Goal: Task Accomplishment & Management: Manage account settings

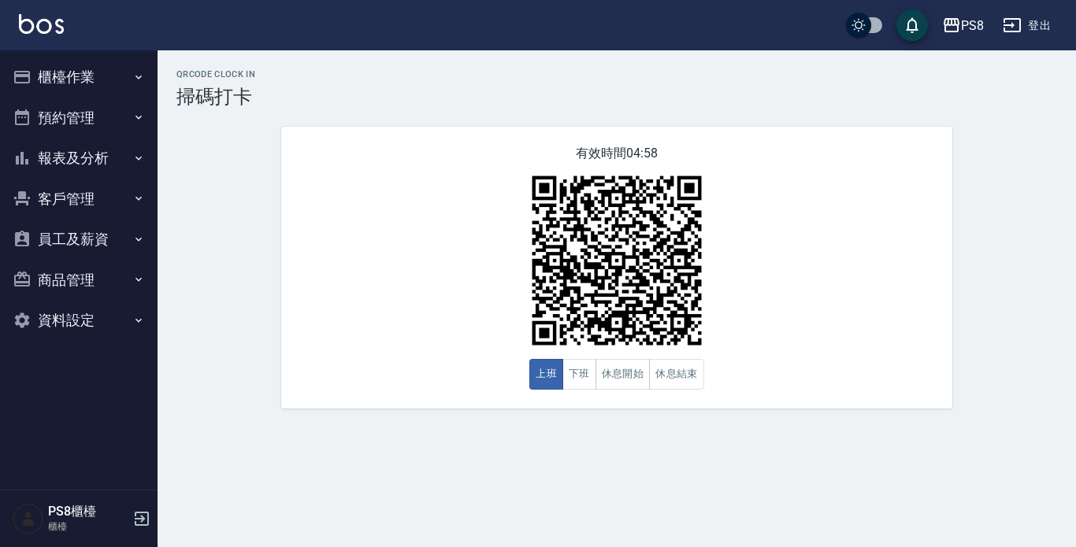
click at [131, 146] on button "報表及分析" at bounding box center [78, 158] width 145 height 41
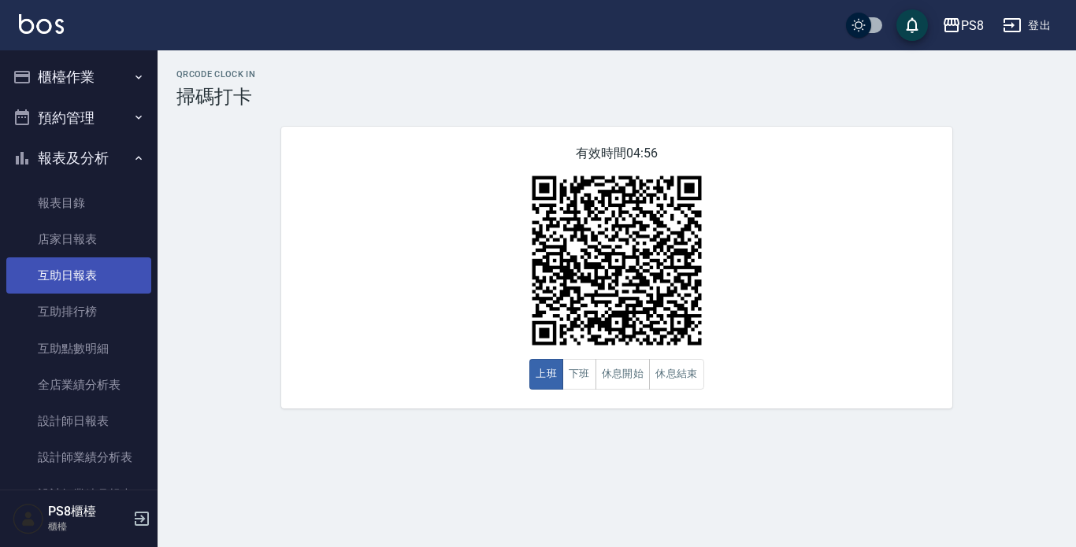
click at [115, 269] on link "互助日報表" at bounding box center [78, 275] width 145 height 36
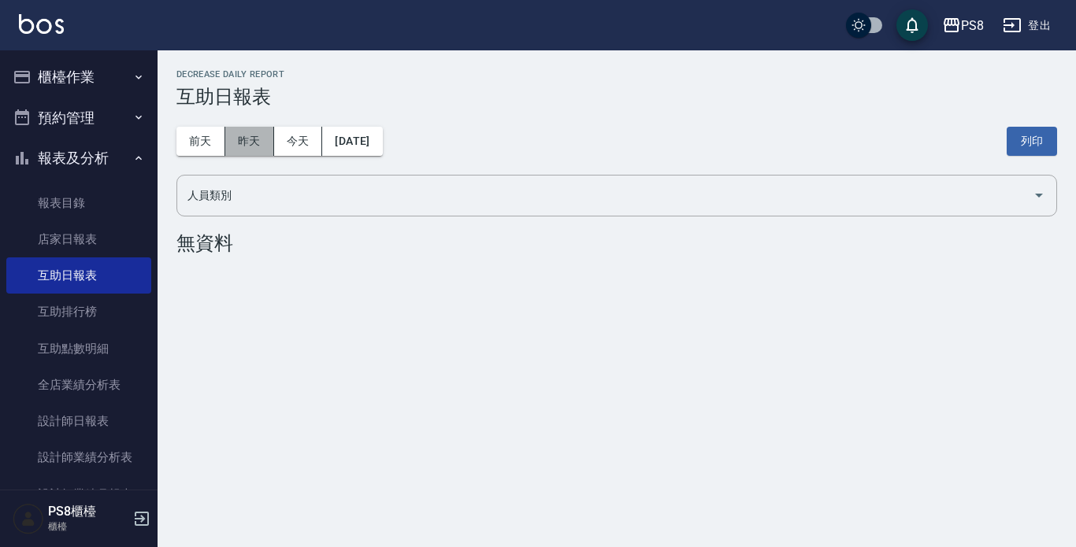
click at [250, 139] on button "昨天" at bounding box center [249, 141] width 49 height 29
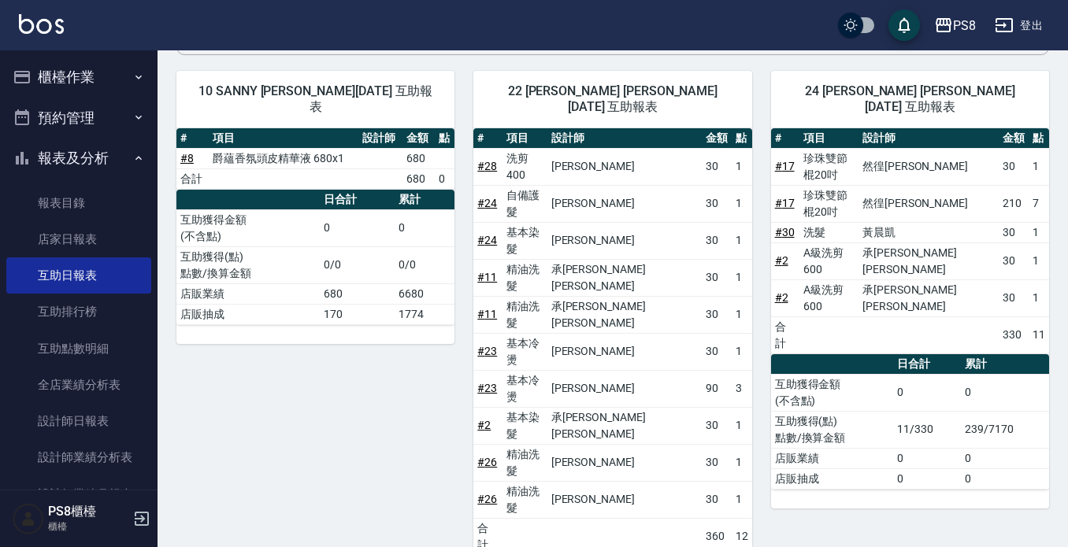
scroll to position [72, 0]
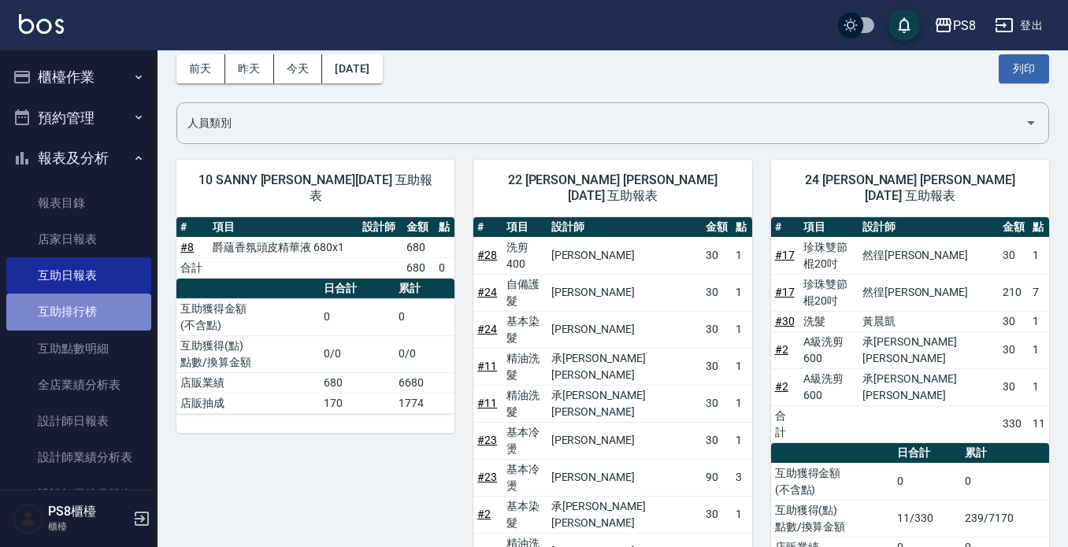
click at [110, 309] on link "互助排行榜" at bounding box center [78, 312] width 145 height 36
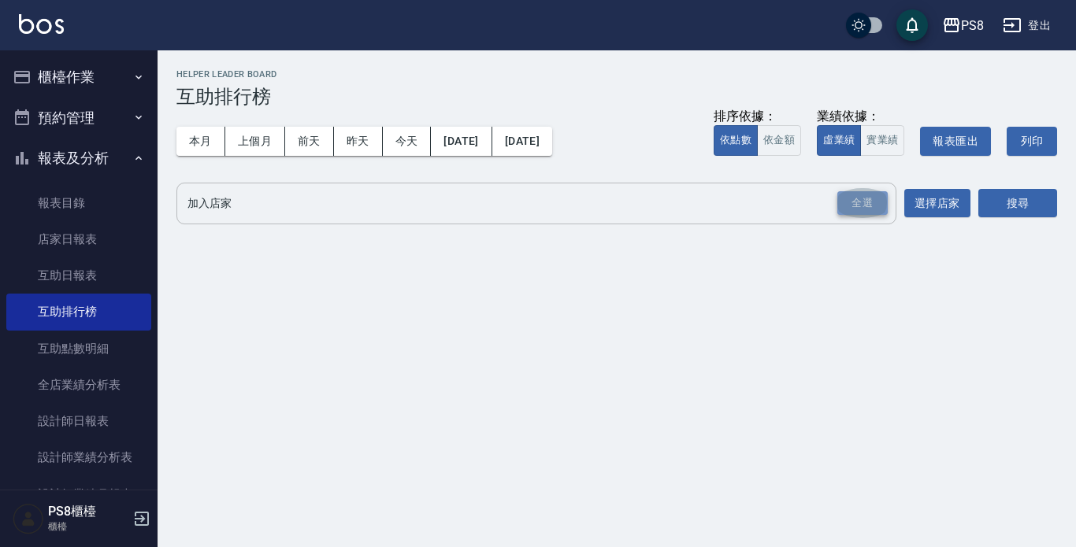
click at [851, 202] on div "全選" at bounding box center [862, 203] width 50 height 24
click at [994, 213] on button "搜尋" at bounding box center [1017, 204] width 79 height 29
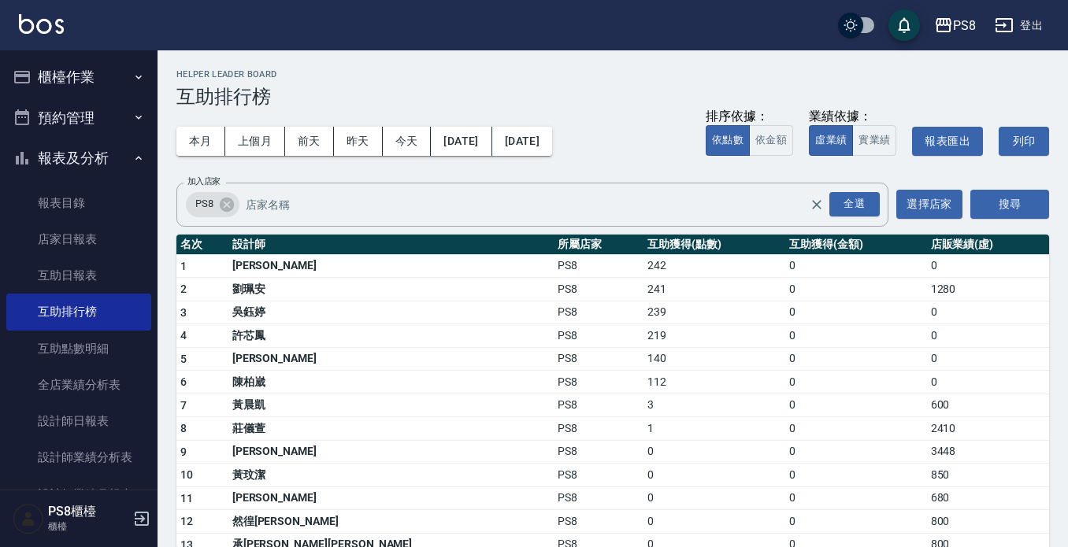
click at [122, 80] on button "櫃檯作業" at bounding box center [78, 77] width 145 height 41
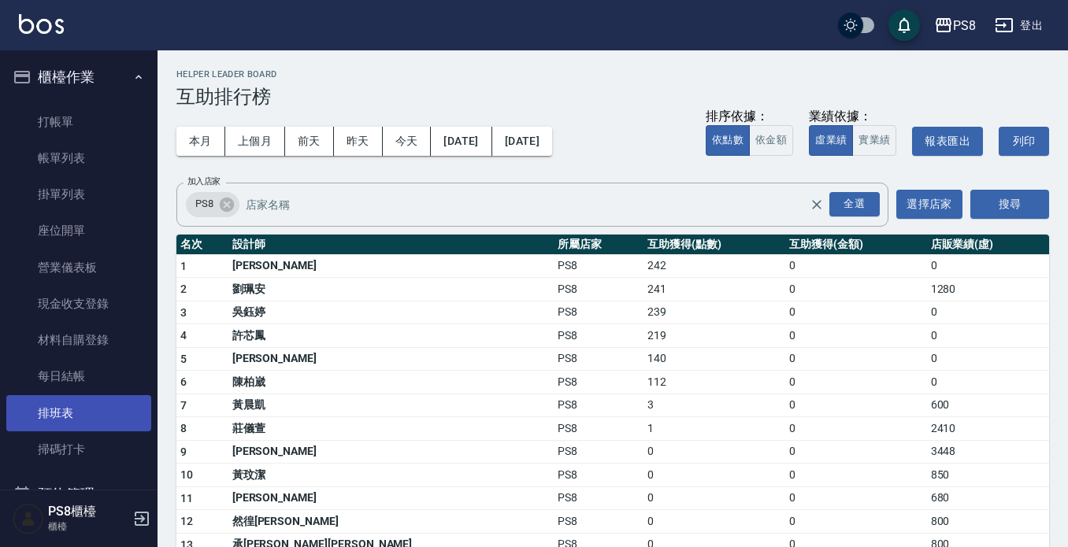
click at [27, 404] on link "排班表" at bounding box center [78, 413] width 145 height 36
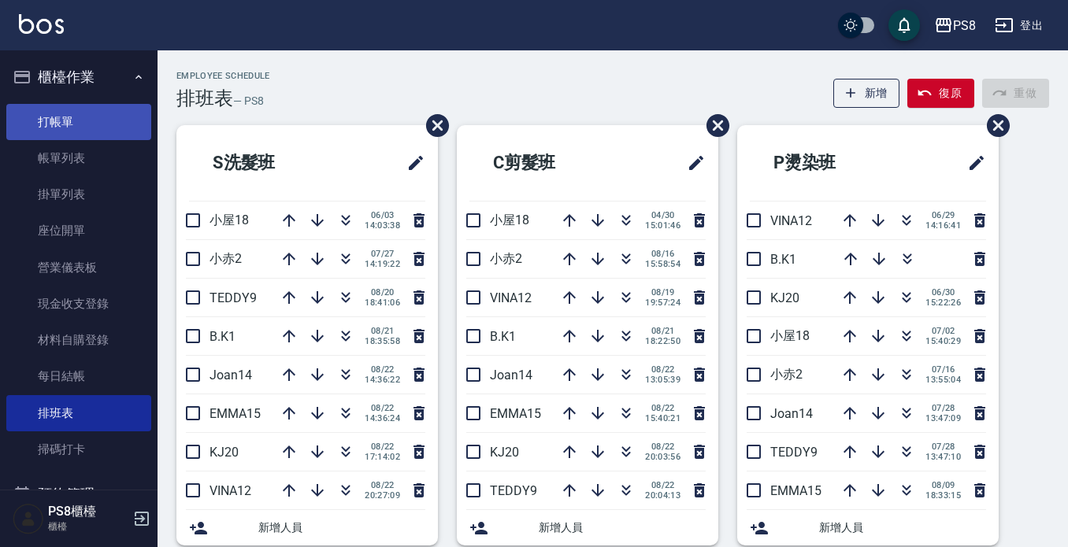
click at [102, 124] on link "打帳單" at bounding box center [78, 122] width 145 height 36
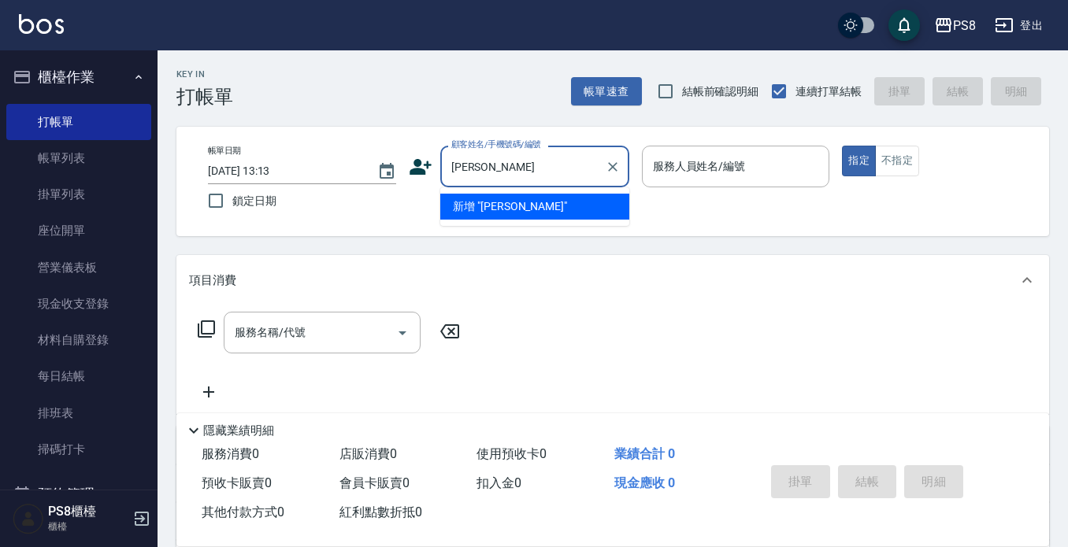
click at [504, 168] on input "鍾蕙" at bounding box center [522, 167] width 151 height 28
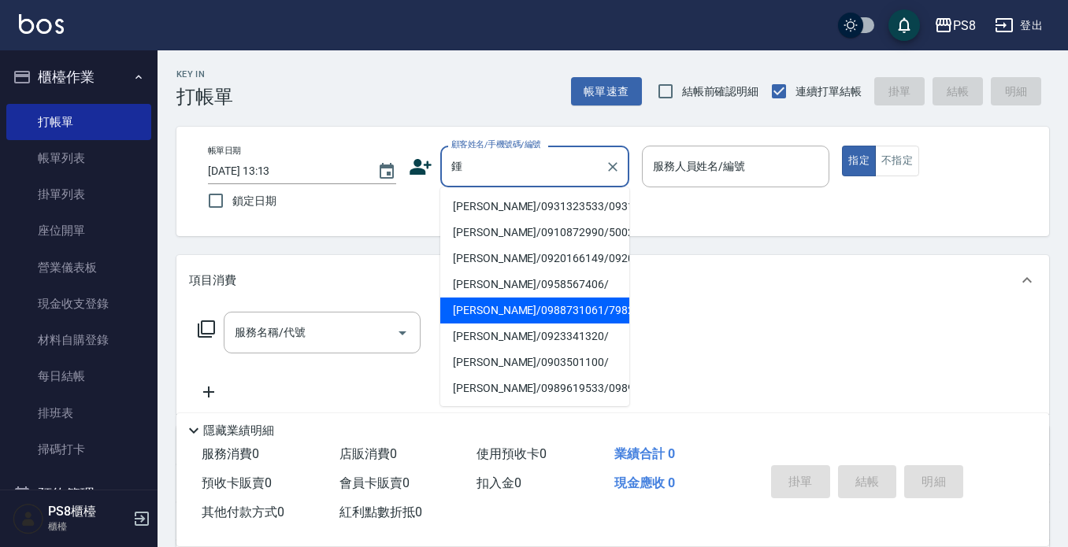
click at [511, 324] on li "鍾薏華/0988731061/7982" at bounding box center [534, 311] width 189 height 26
type input "鍾薏華/0988731061/7982"
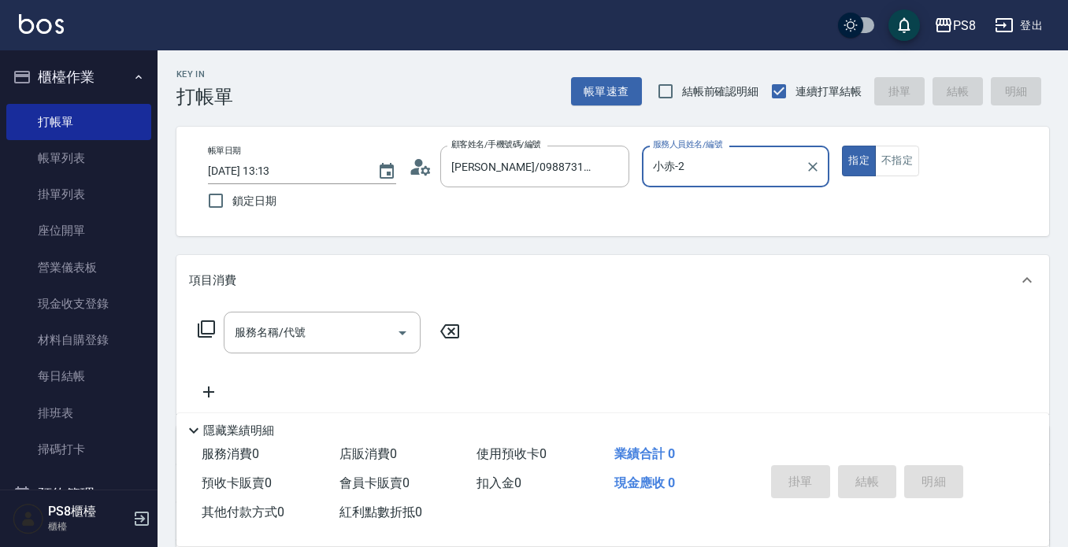
type input "小赤-2"
click at [426, 173] on icon at bounding box center [425, 169] width 9 height 9
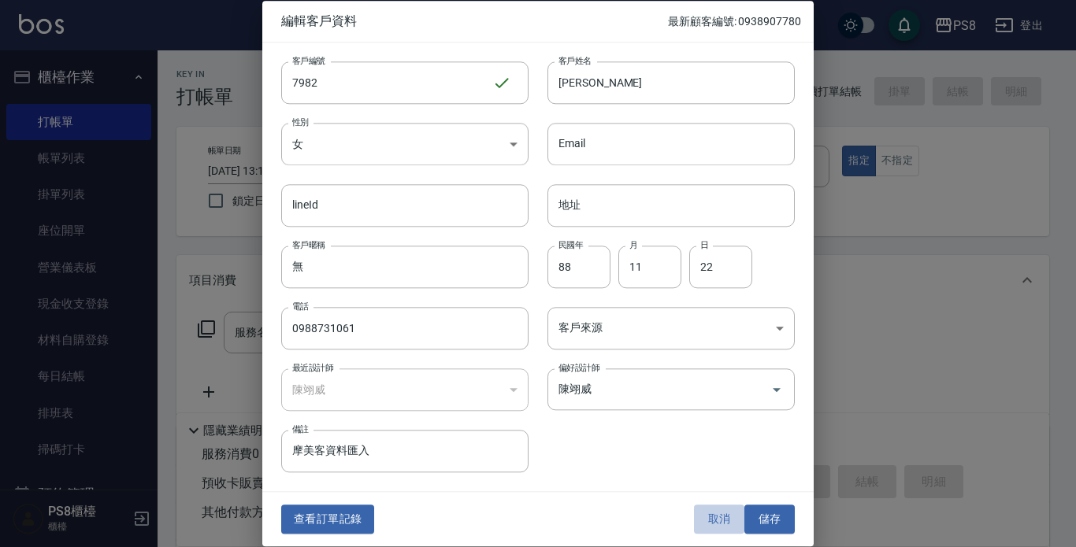
click at [720, 523] on button "取消" at bounding box center [719, 520] width 50 height 29
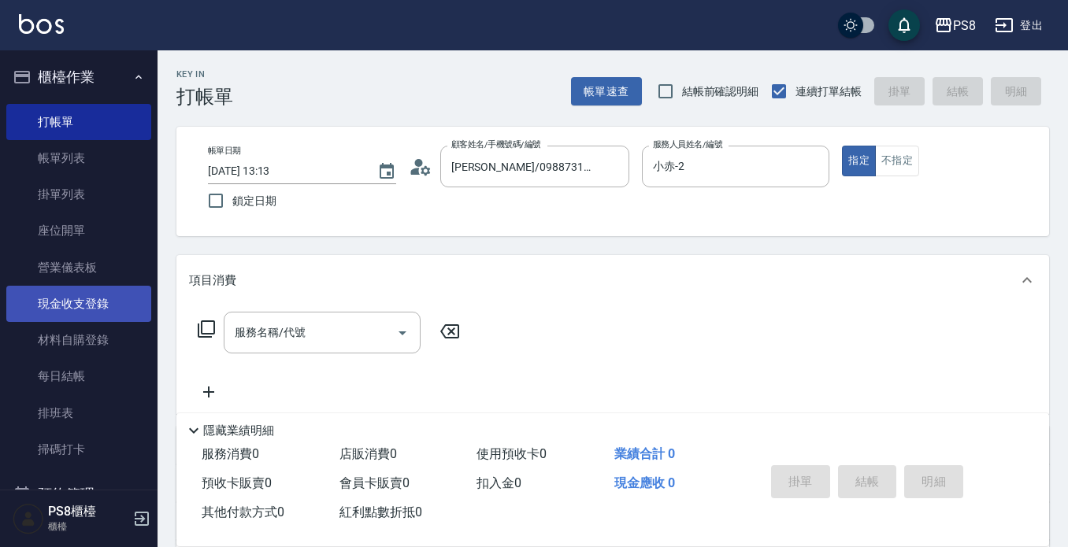
click at [102, 306] on link "現金收支登錄" at bounding box center [78, 304] width 145 height 36
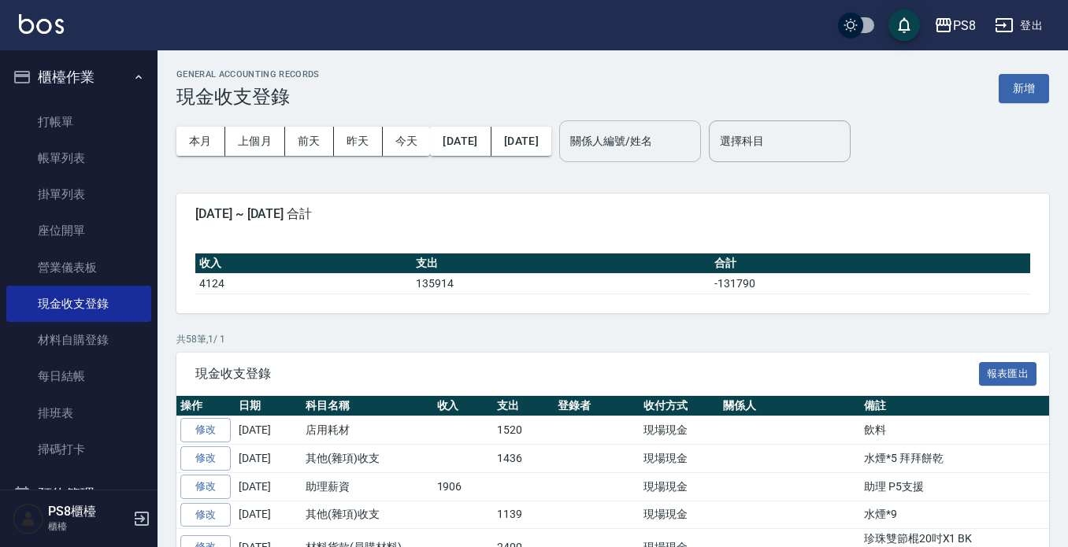
click at [644, 136] on input "關係人編號/姓名" at bounding box center [630, 142] width 128 height 28
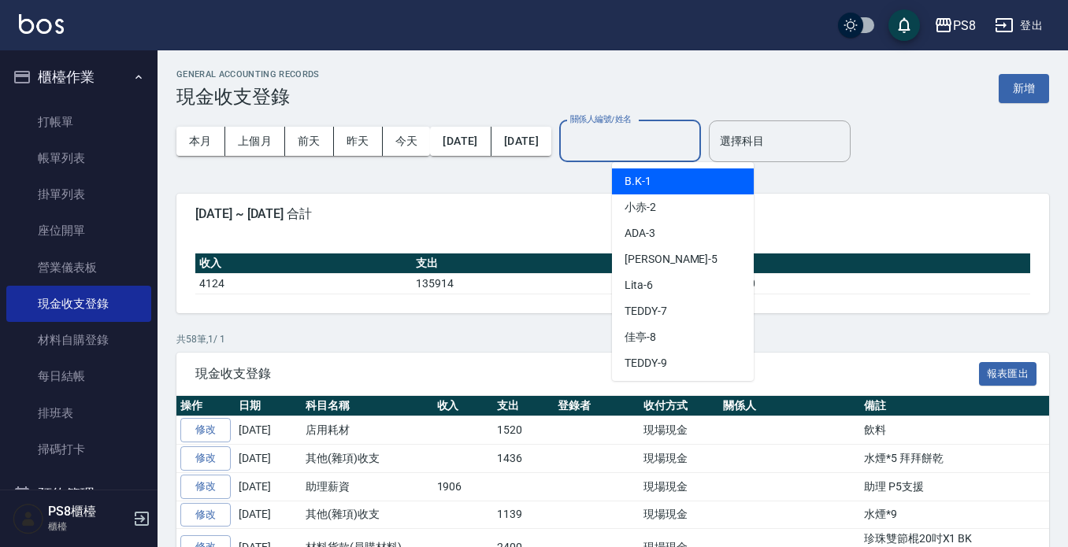
type input "ㄐ"
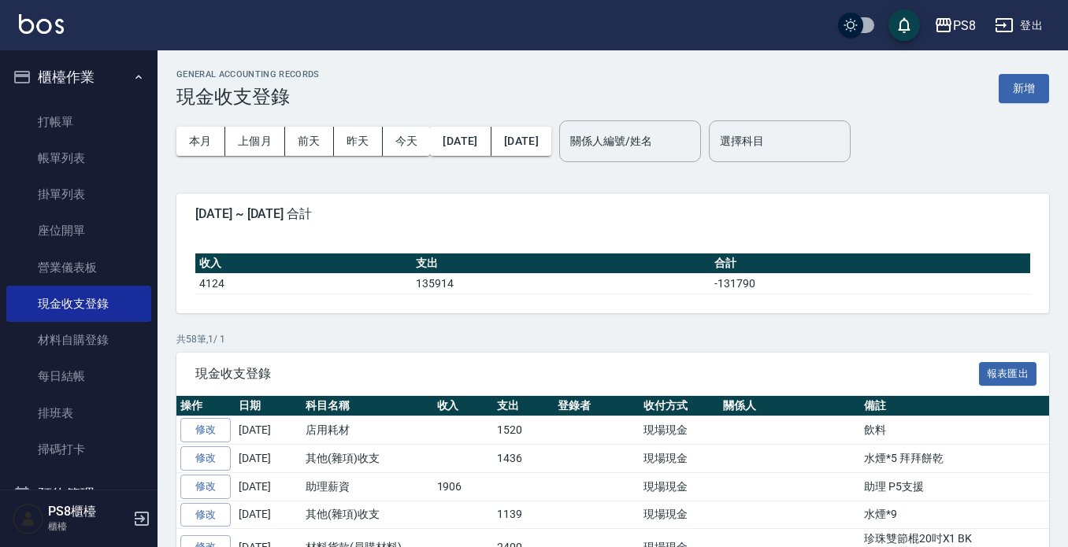
click at [507, 225] on div "[DATE] ~ [DATE] 合計" at bounding box center [612, 214] width 873 height 41
click at [598, 217] on span "[DATE] ~ [DATE] 合計" at bounding box center [612, 214] width 835 height 16
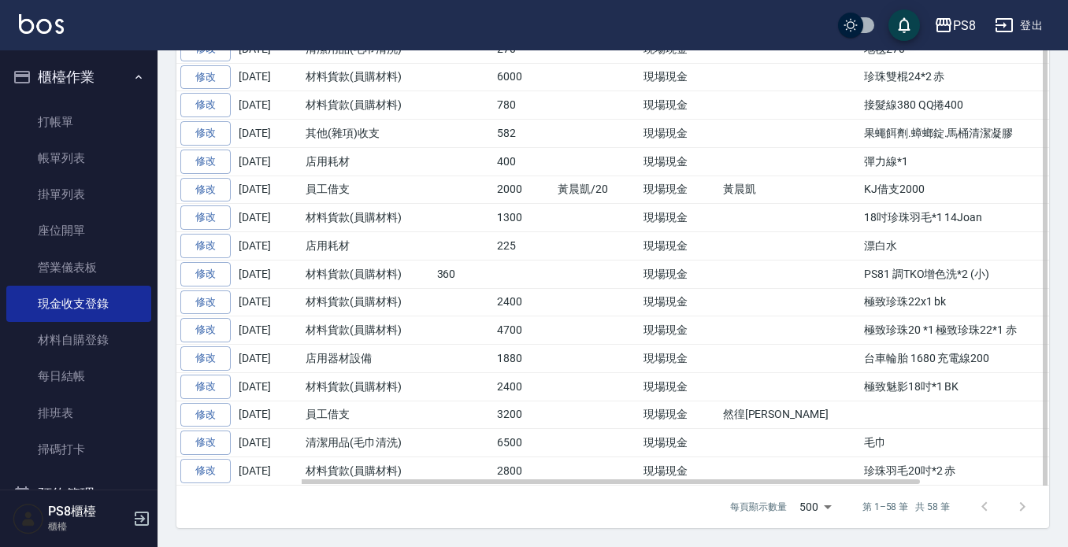
scroll to position [1677, 0]
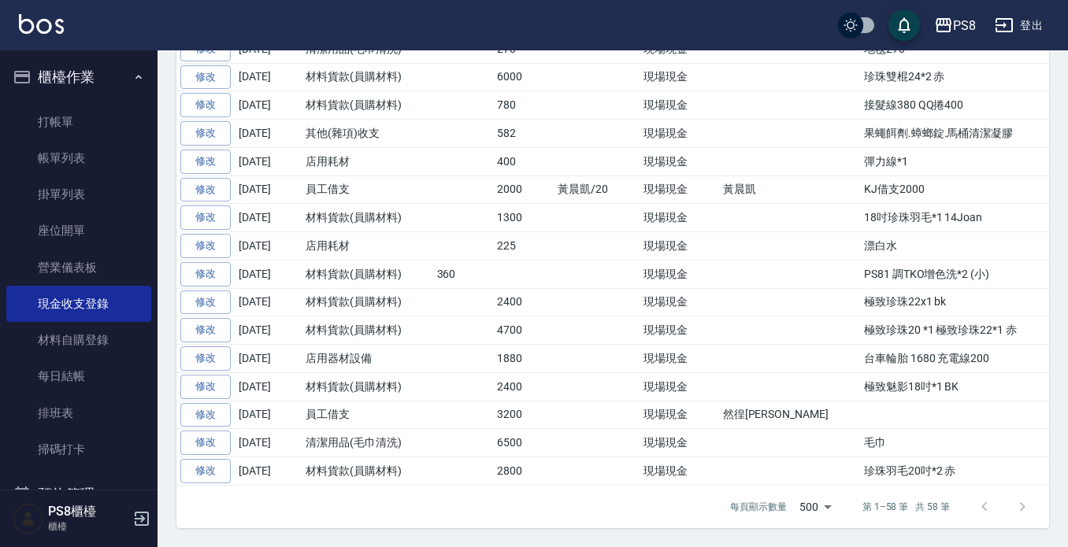
click at [1022, 509] on div at bounding box center [1003, 507] width 76 height 38
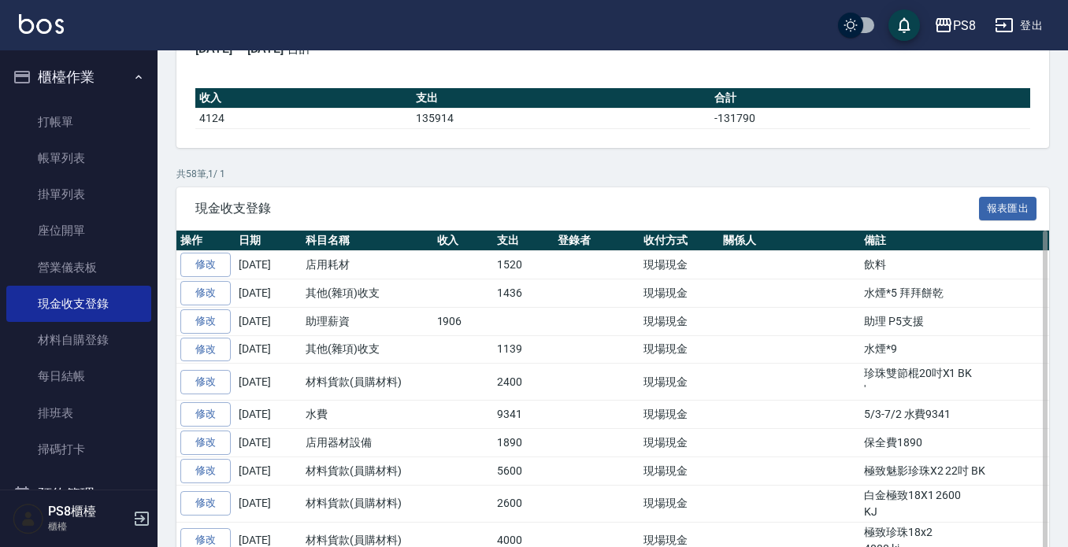
scroll to position [0, 0]
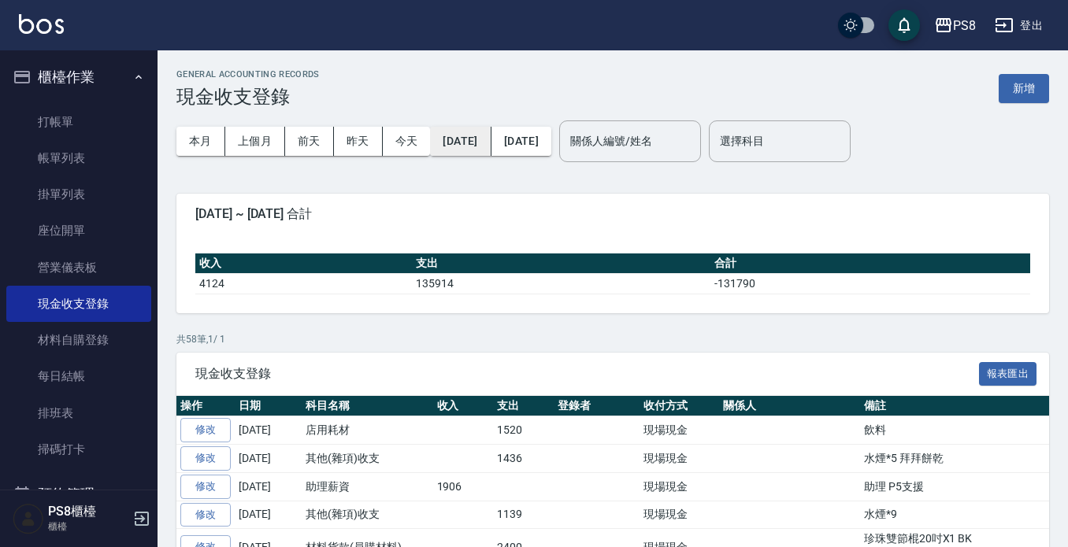
click at [489, 142] on button "[DATE]" at bounding box center [460, 141] width 61 height 29
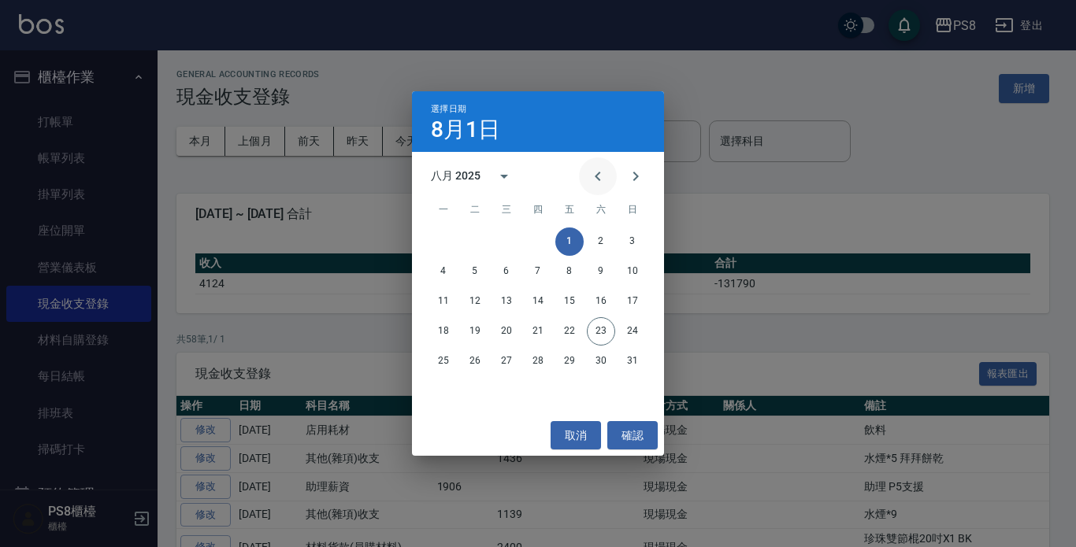
click at [601, 176] on icon "Previous month" at bounding box center [597, 176] width 19 height 19
click at [476, 236] on button "1" at bounding box center [475, 242] width 28 height 28
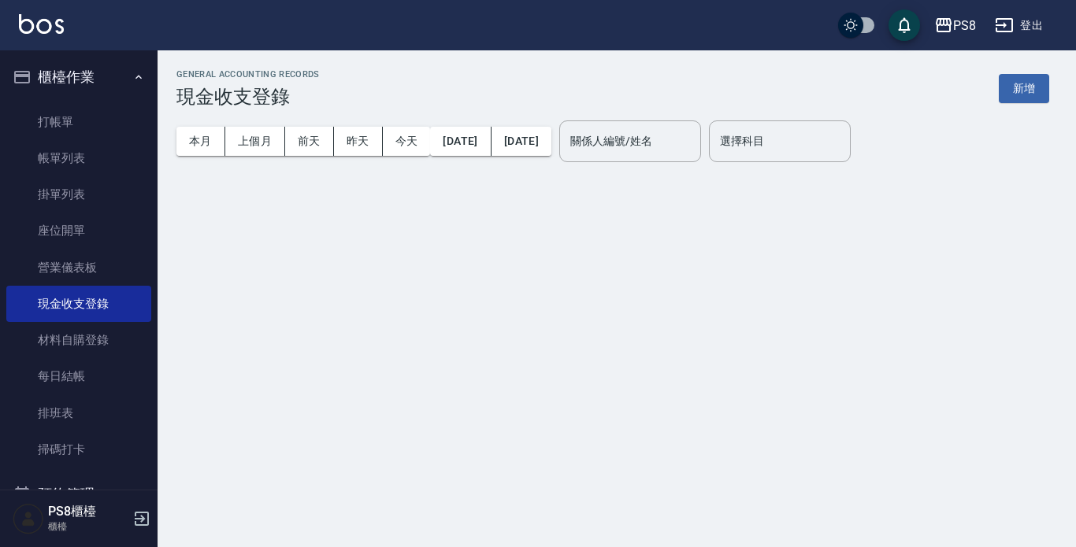
click at [541, 358] on div "GENERAL ACCOUNTING RECORDS 現金收支登錄 新增 本月 上個月 前天 昨天 今天 2025/07/01 2025/08/23 關係人編…" at bounding box center [534, 273] width 1068 height 547
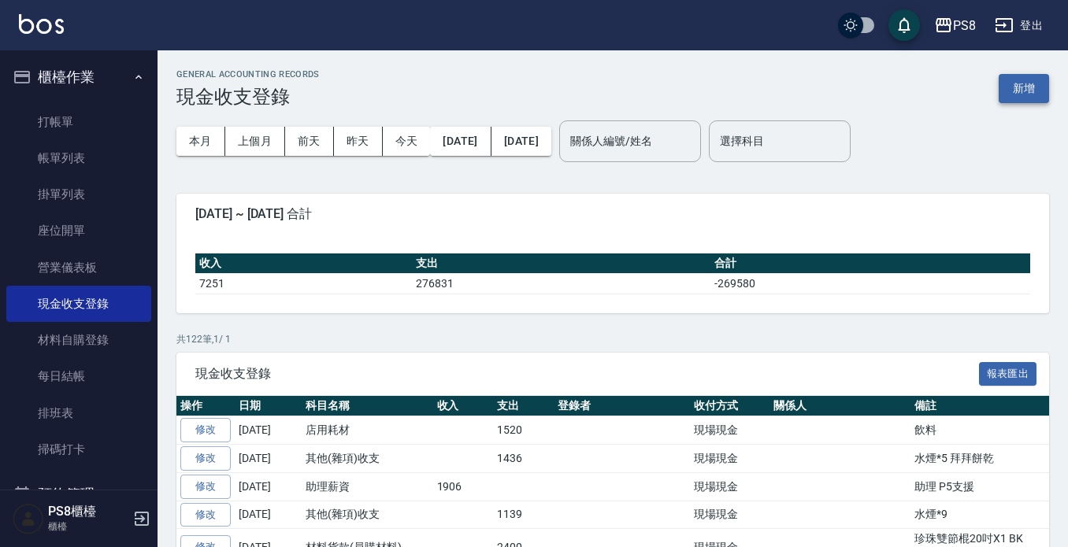
click at [1030, 87] on button "新增" at bounding box center [1023, 88] width 50 height 29
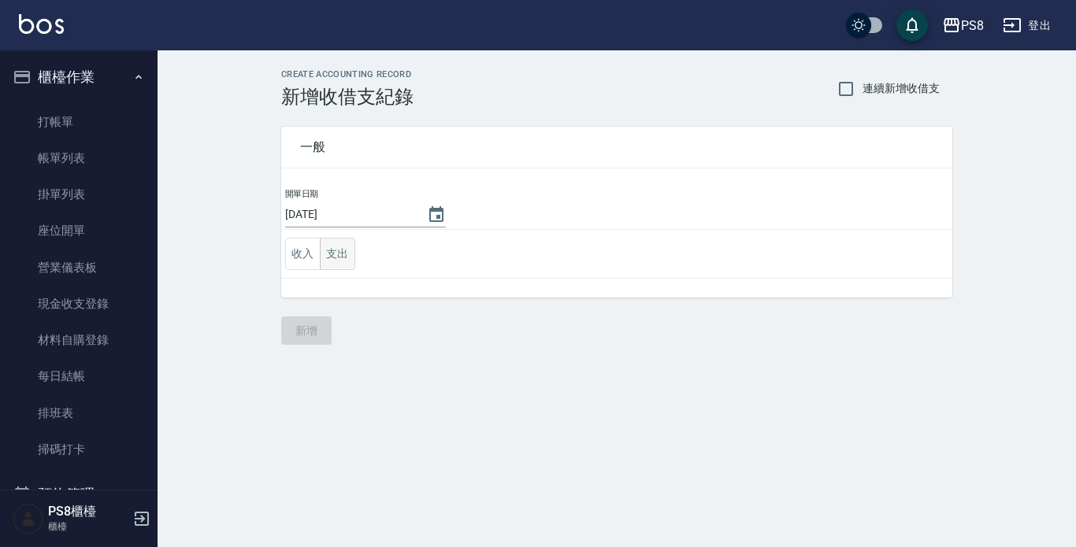
click at [342, 243] on button "支出" at bounding box center [337, 254] width 35 height 32
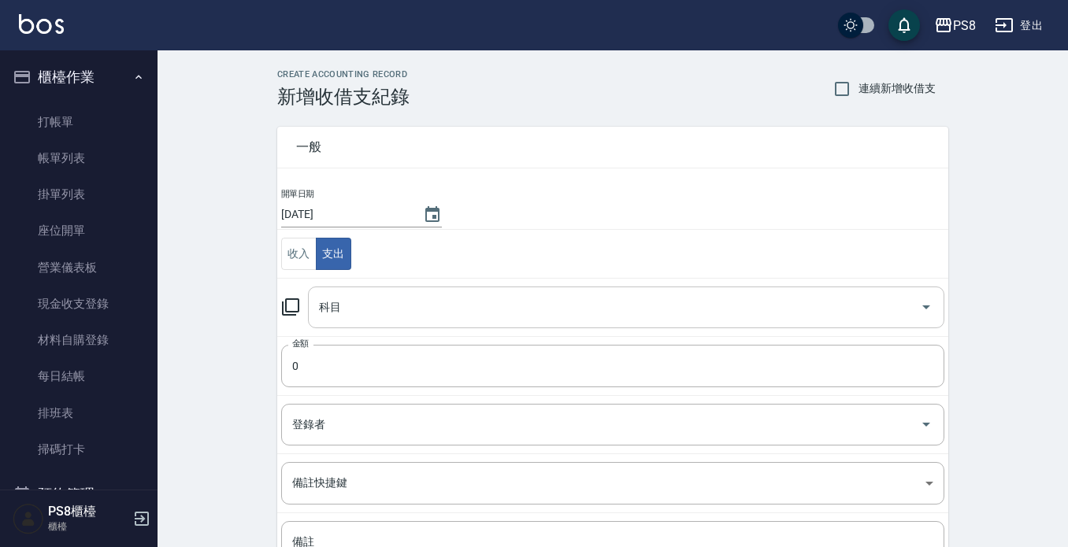
click at [487, 314] on input "科目" at bounding box center [614, 308] width 598 height 28
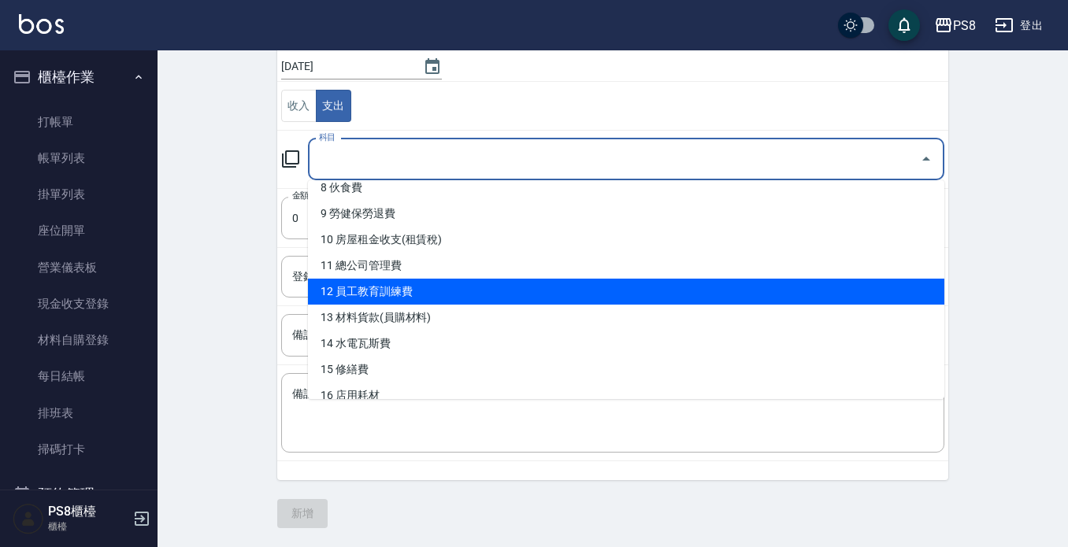
scroll to position [236, 0]
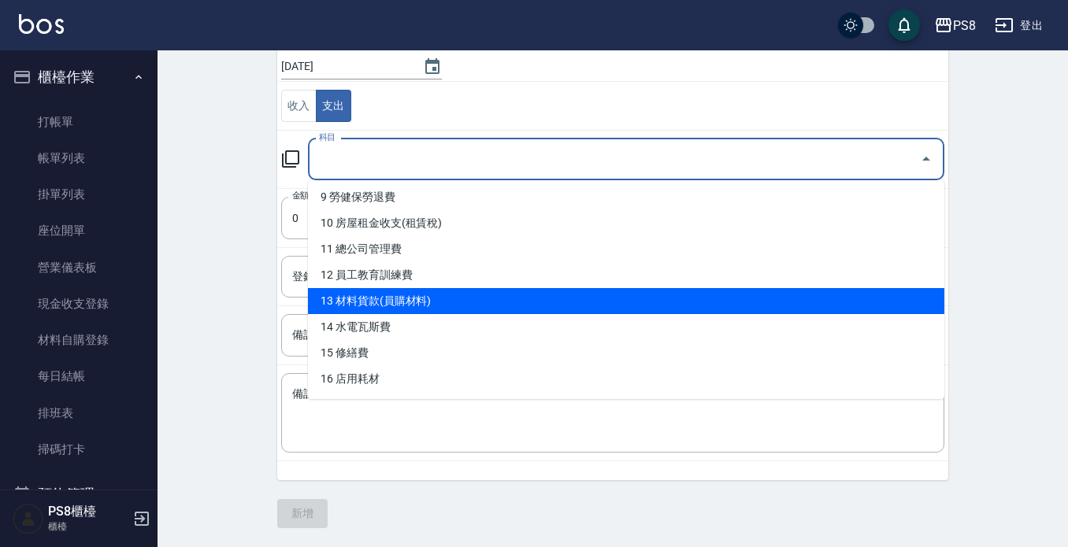
click at [494, 302] on li "13 材料貨款(員購材料)" at bounding box center [626, 301] width 636 height 26
type input "13 材料貨款(員購材料)"
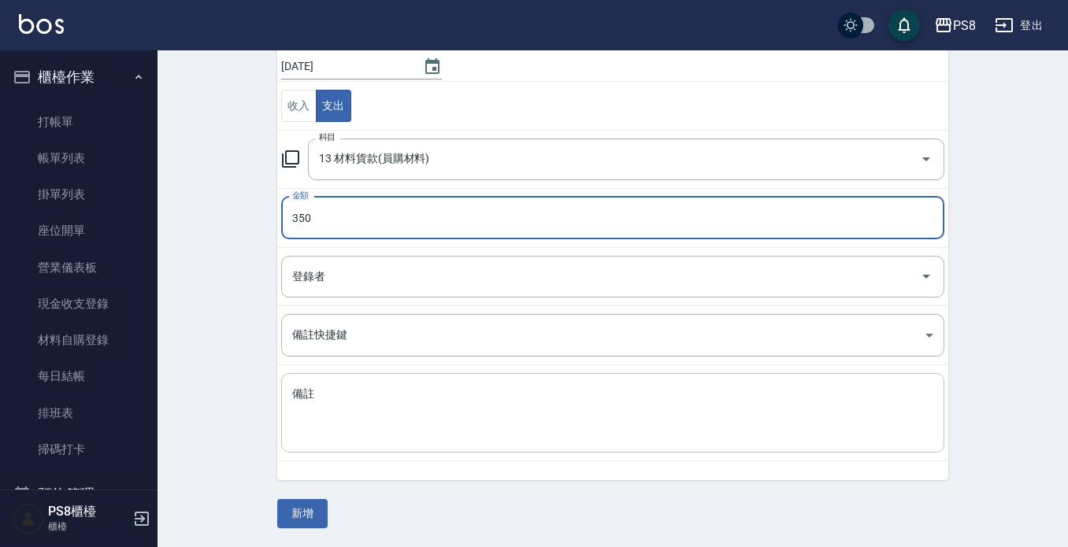
type input "350"
click at [495, 392] on textarea "備註" at bounding box center [612, 414] width 641 height 54
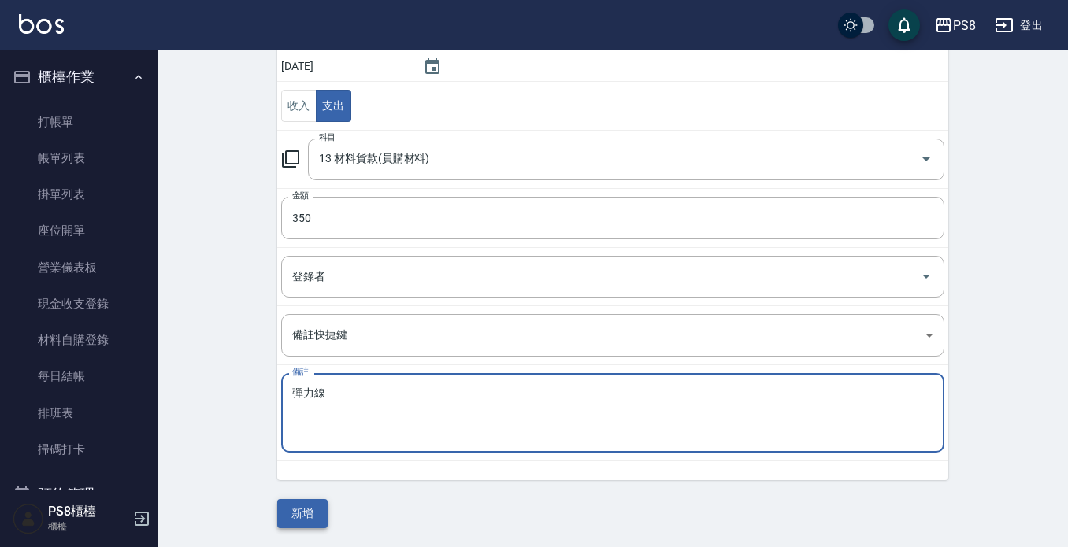
type textarea "彈力線"
click at [312, 504] on button "新增" at bounding box center [302, 513] width 50 height 29
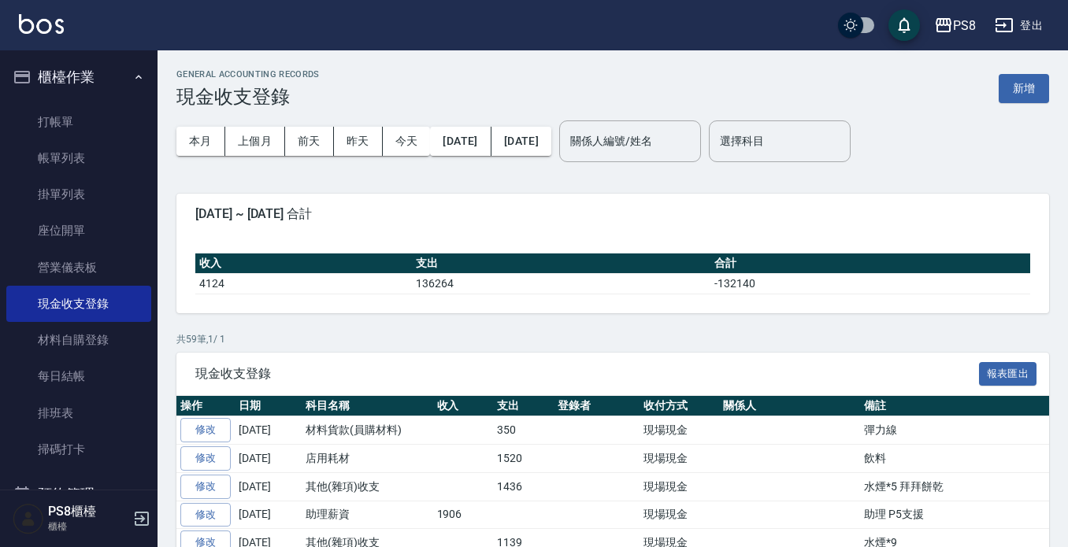
click at [20, 17] on img at bounding box center [41, 24] width 45 height 20
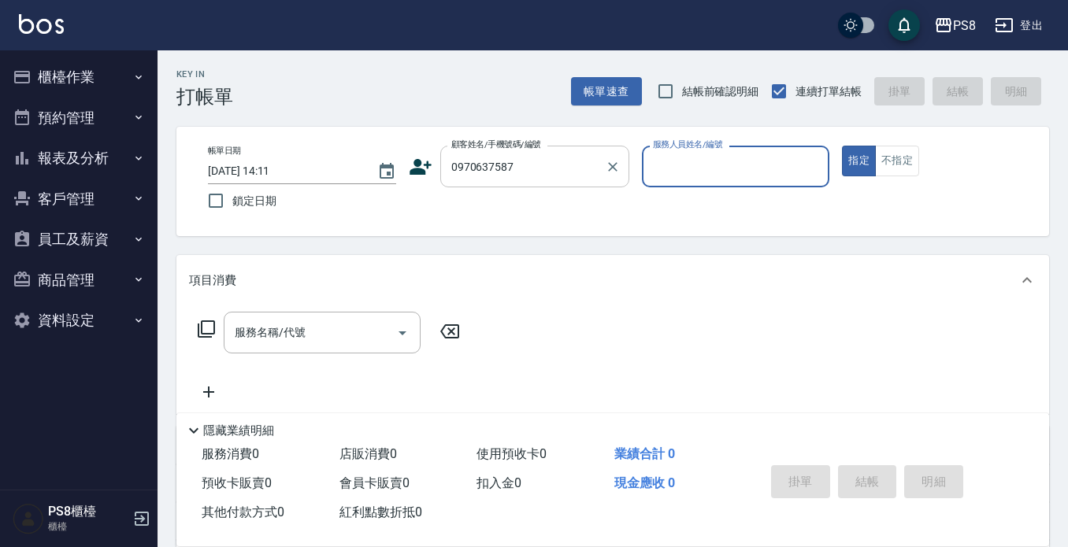
type input "廖鼎旭/0970637587/"
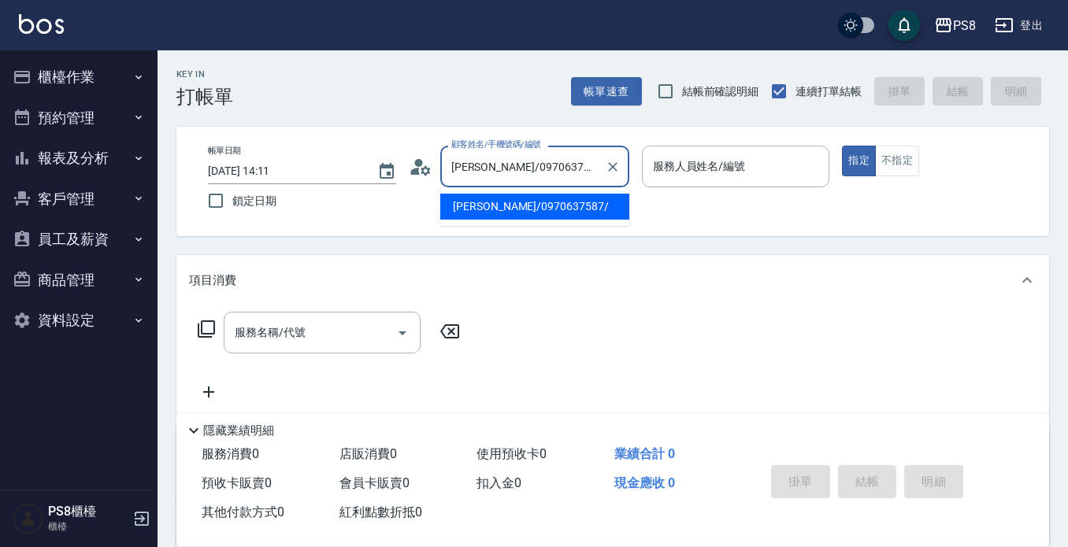
click at [532, 166] on input "廖鼎旭/0970637587/" at bounding box center [522, 167] width 151 height 28
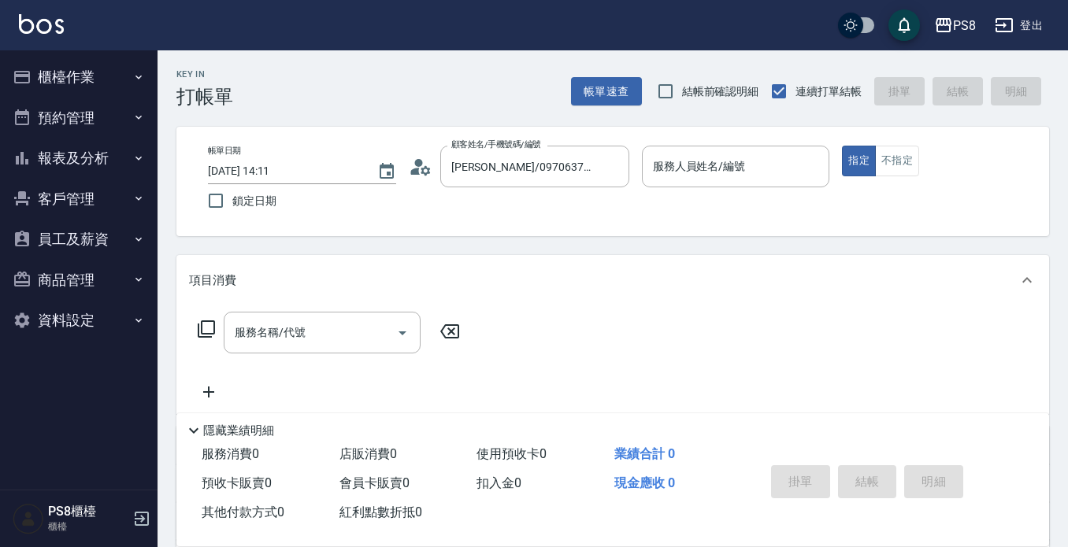
click at [424, 172] on icon at bounding box center [425, 169] width 9 height 9
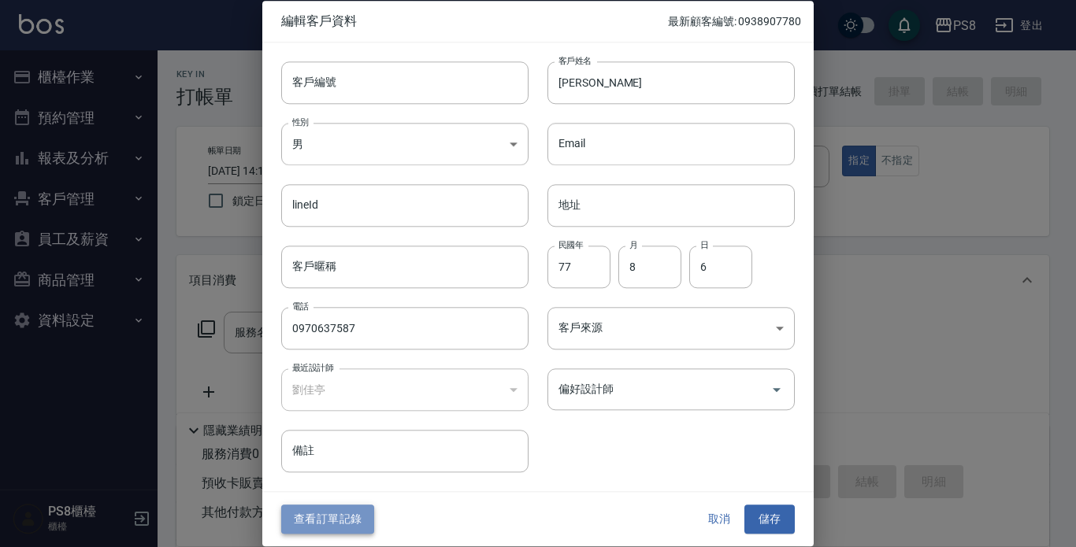
click at [353, 531] on button "查看訂單記錄" at bounding box center [327, 520] width 93 height 29
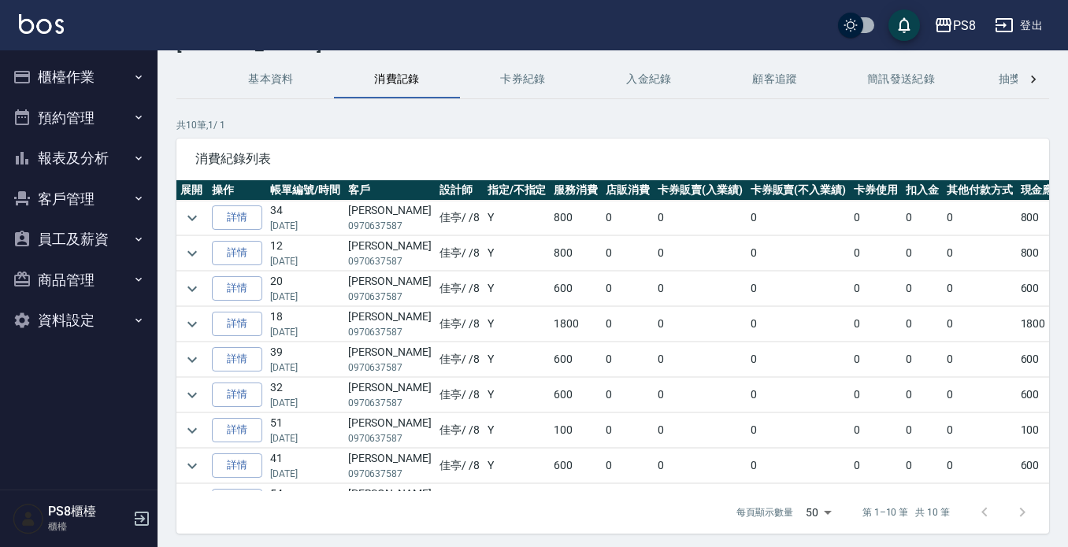
scroll to position [107, 0]
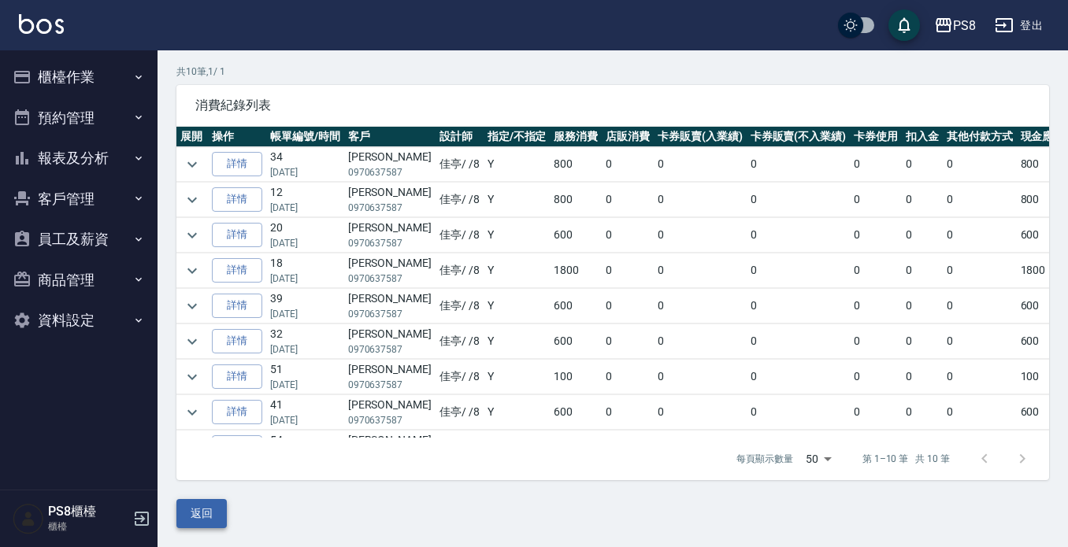
click at [206, 516] on button "返回" at bounding box center [201, 513] width 50 height 29
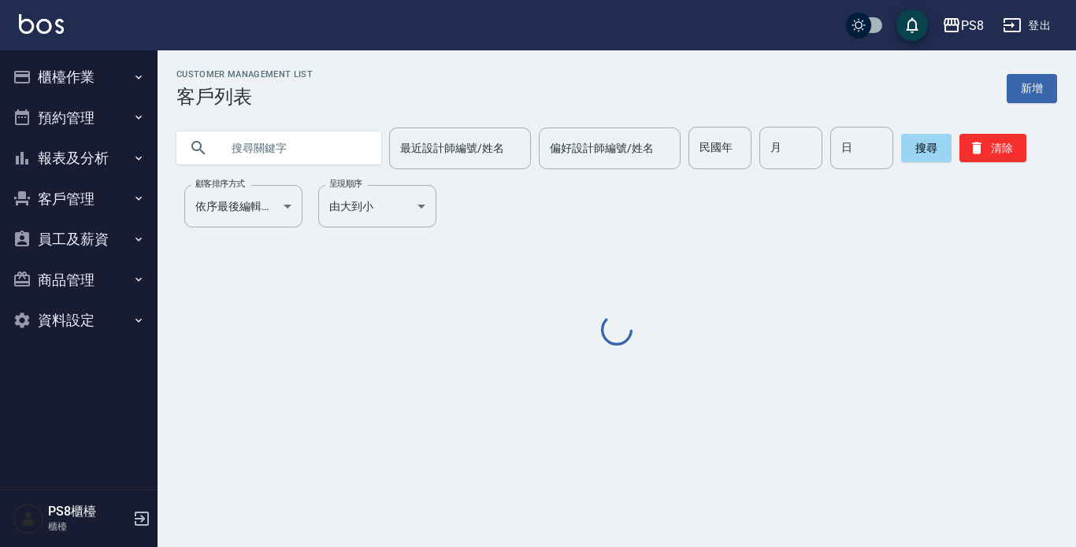
click at [35, 23] on img at bounding box center [41, 24] width 45 height 20
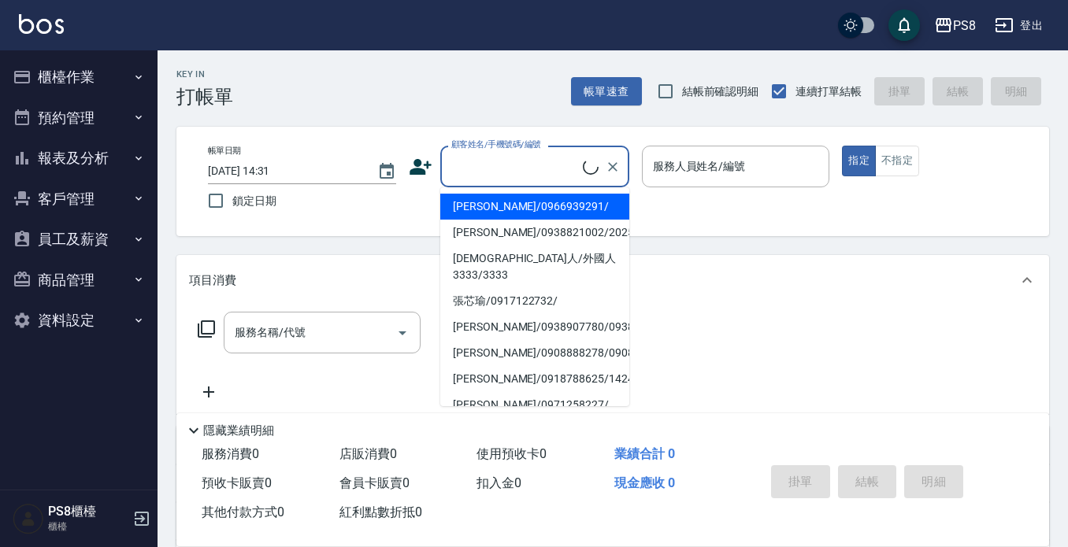
click at [490, 163] on input "顧客姓名/手機號碼/編號" at bounding box center [514, 167] width 135 height 28
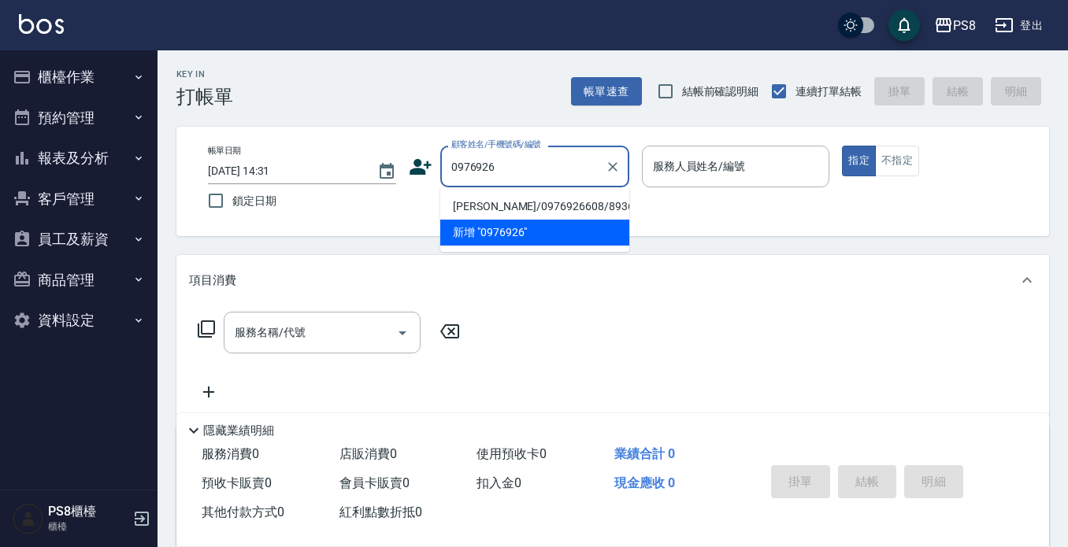
click at [498, 211] on li "陳怡璇/0976926608/8936" at bounding box center [534, 207] width 189 height 26
type input "陳怡璇/0976926608/8936"
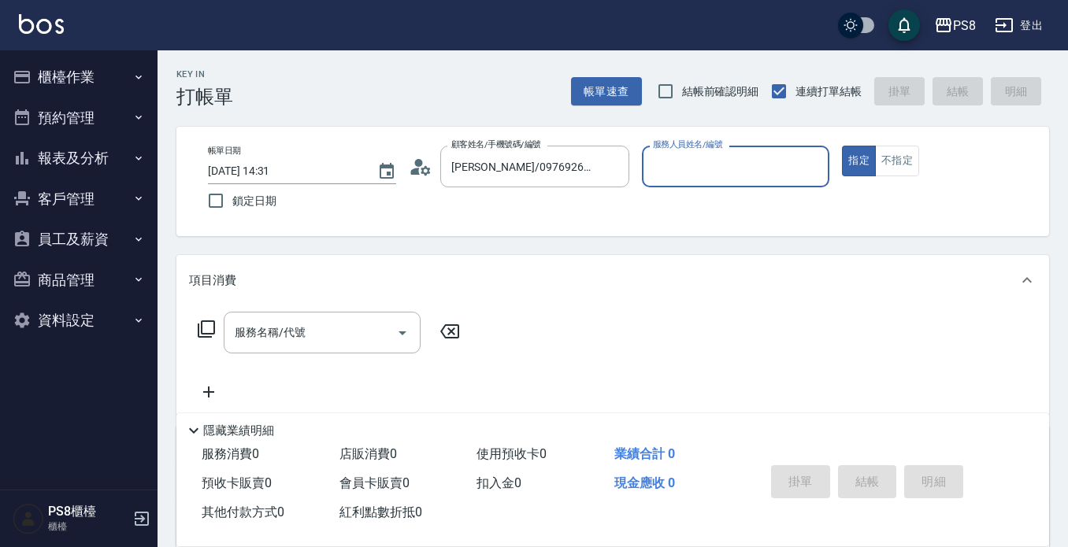
type input "佳亭-8"
click at [417, 169] on icon at bounding box center [414, 171] width 9 height 7
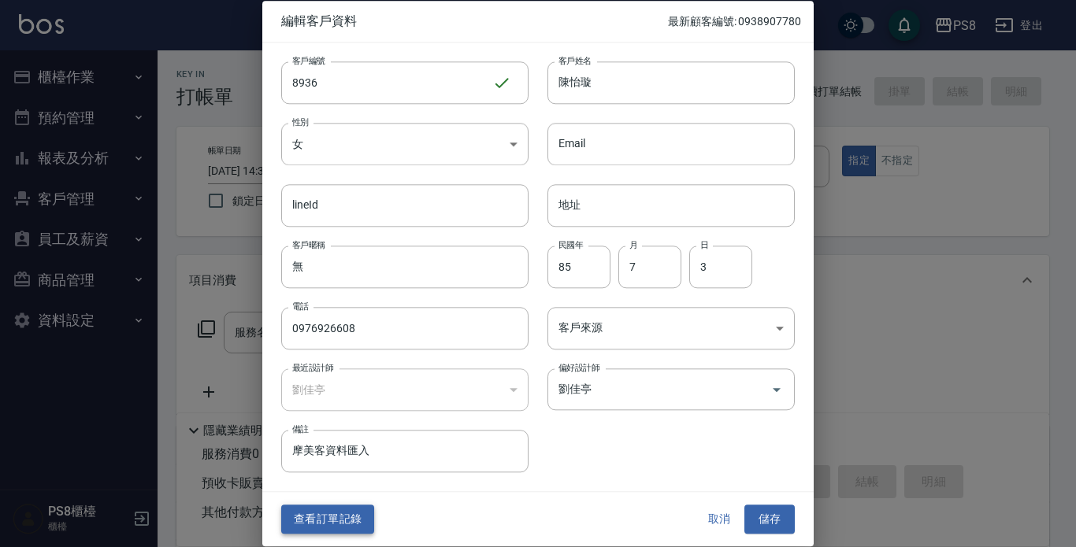
click at [338, 521] on button "查看訂單記錄" at bounding box center [327, 520] width 93 height 29
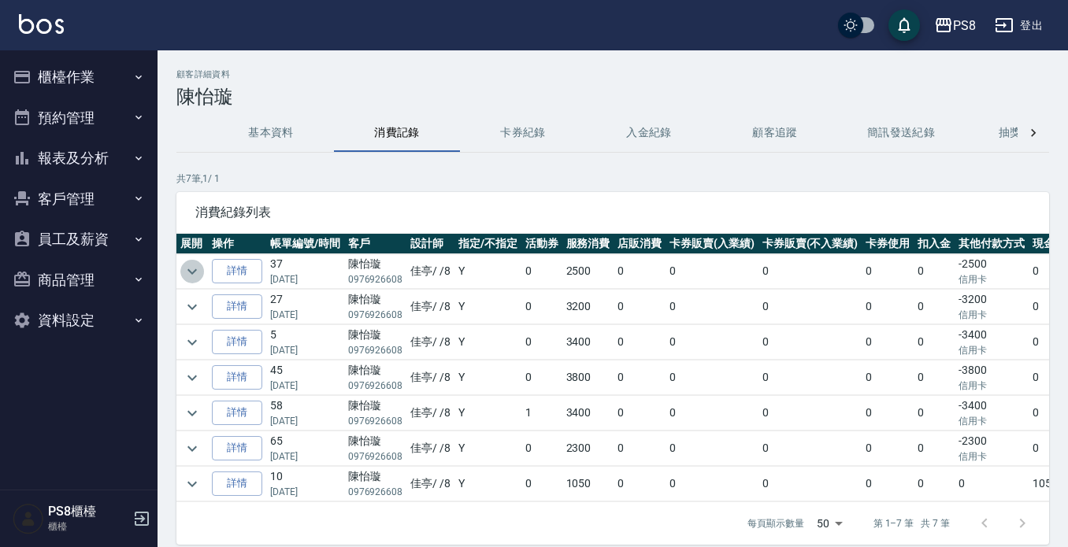
click at [189, 265] on icon "expand row" at bounding box center [192, 271] width 19 height 19
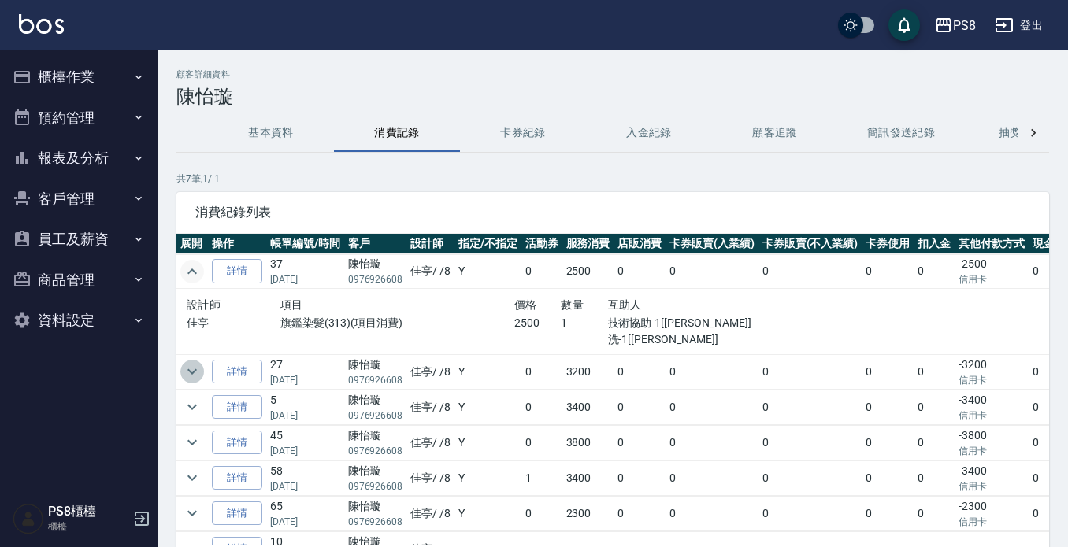
click at [192, 374] on icon "expand row" at bounding box center [191, 372] width 9 height 6
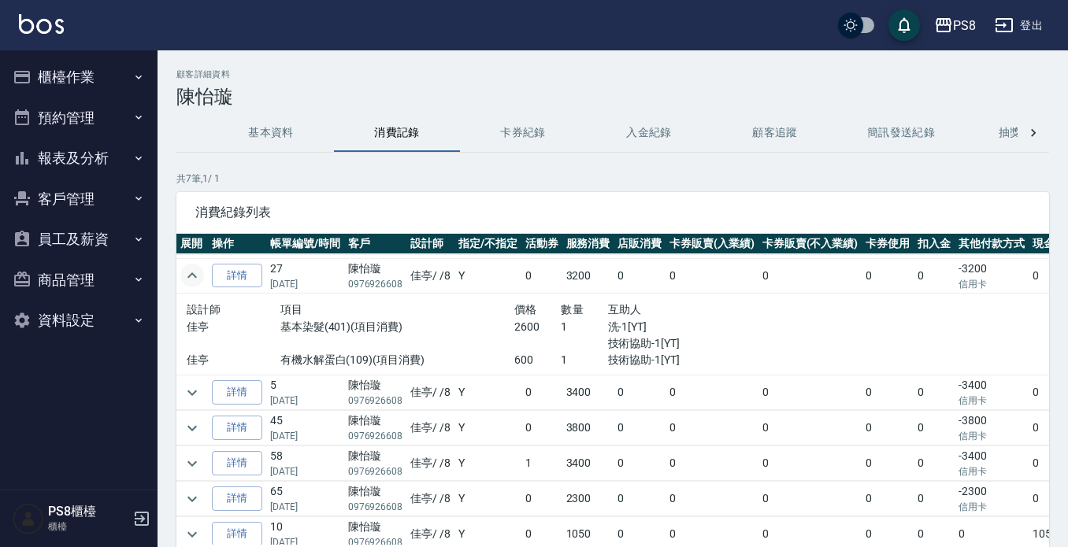
scroll to position [117, 0]
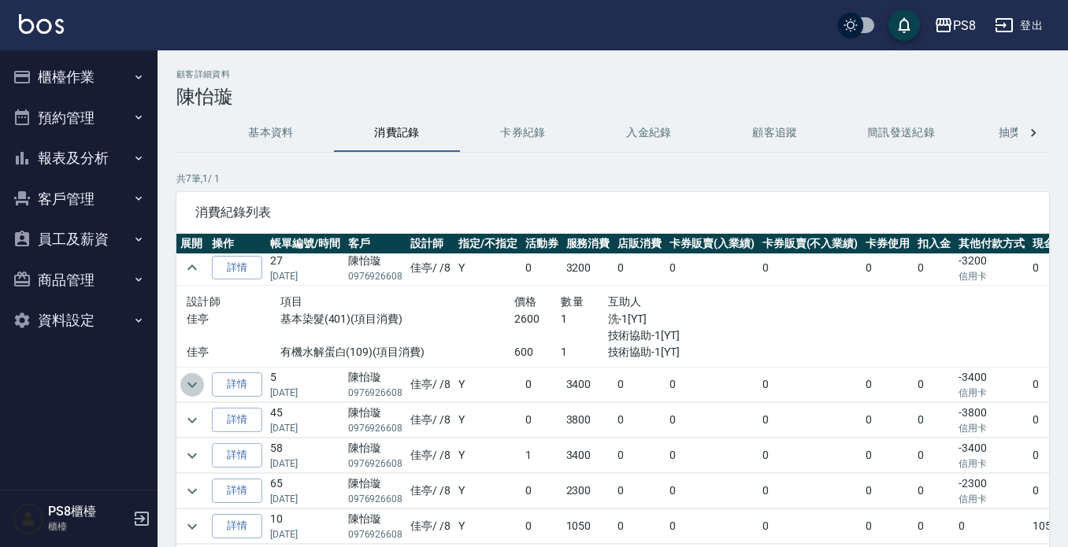
click at [194, 382] on icon "expand row" at bounding box center [191, 385] width 9 height 6
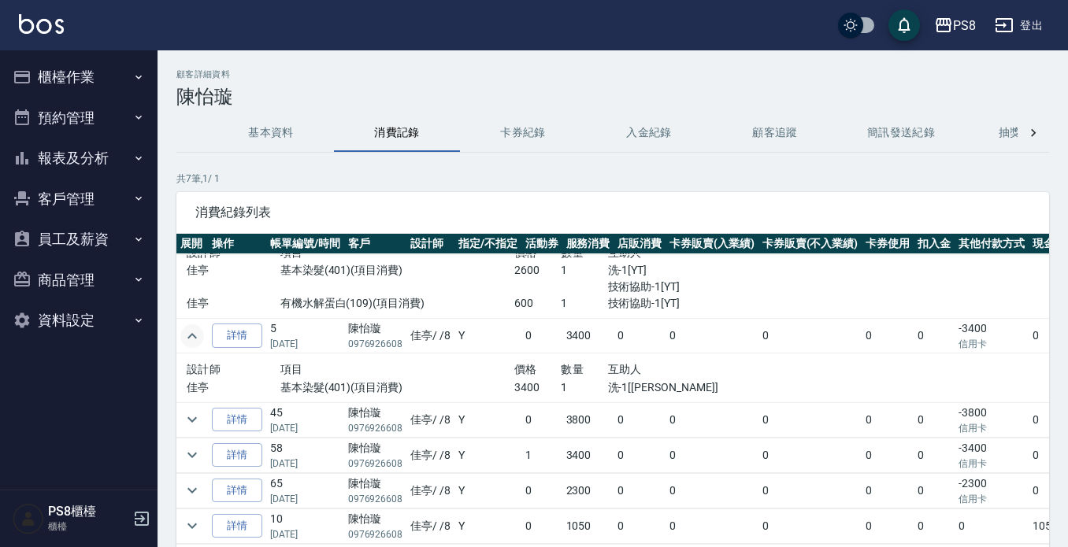
scroll to position [166, 0]
click at [194, 410] on icon "expand row" at bounding box center [192, 419] width 19 height 19
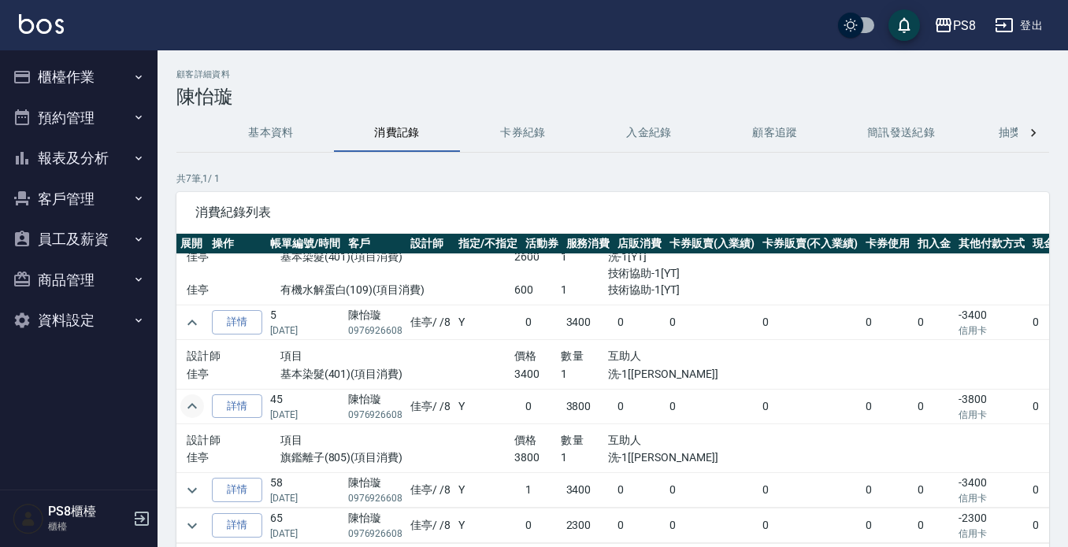
scroll to position [214, 0]
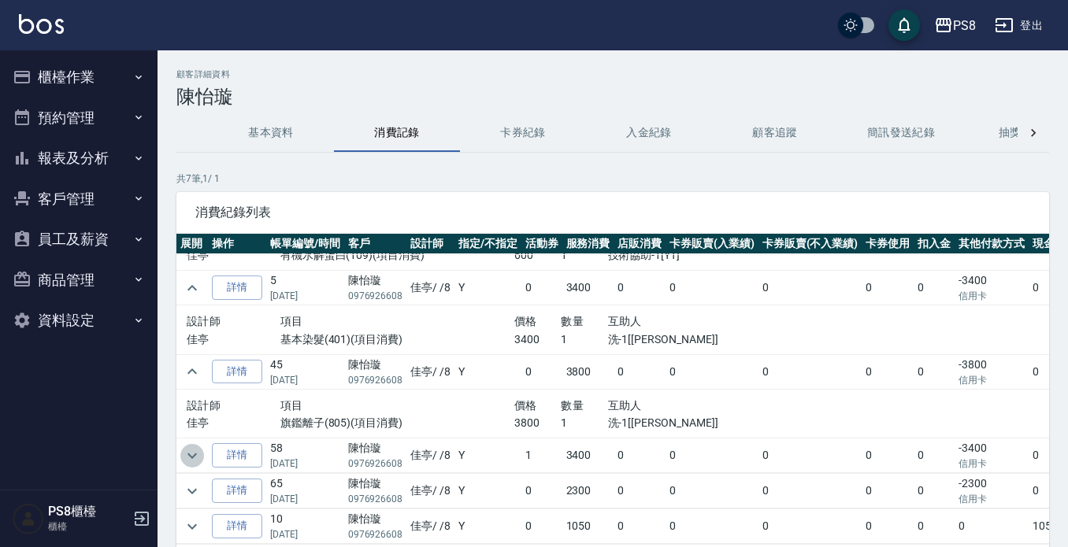
click at [193, 453] on button "expand row" at bounding box center [192, 456] width 24 height 24
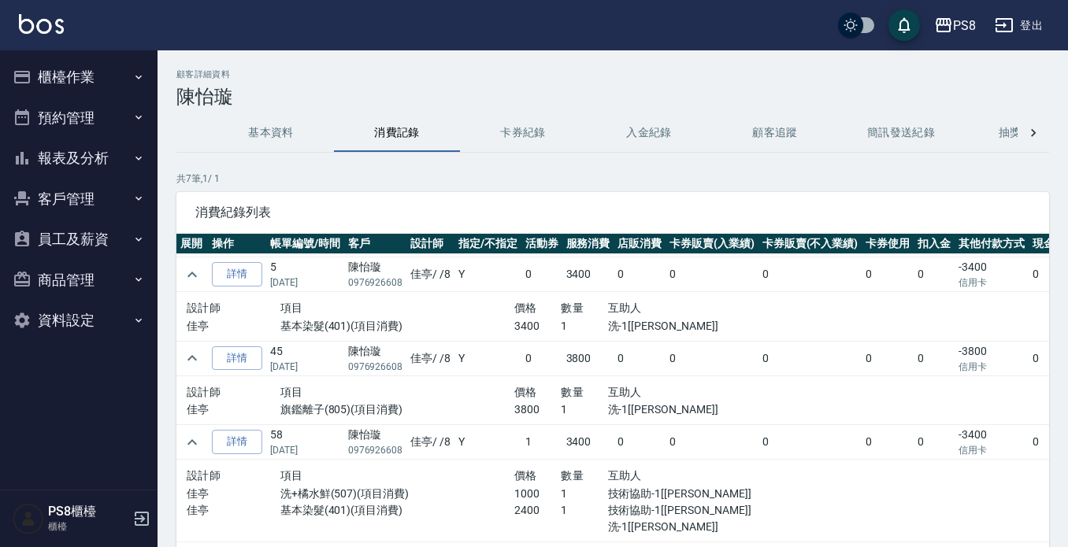
scroll to position [296, 0]
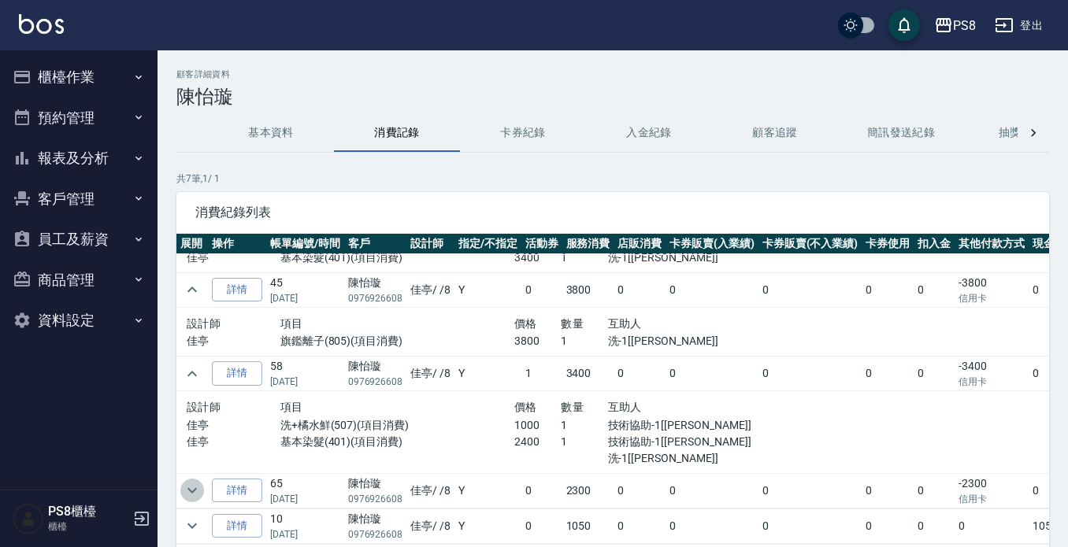
click at [202, 479] on button "expand row" at bounding box center [192, 491] width 24 height 24
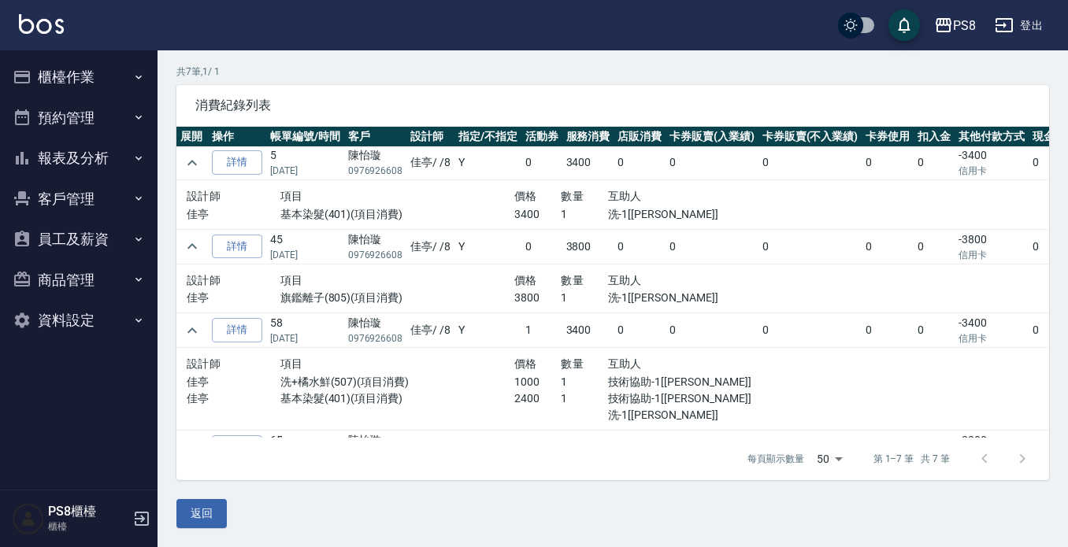
scroll to position [203, 0]
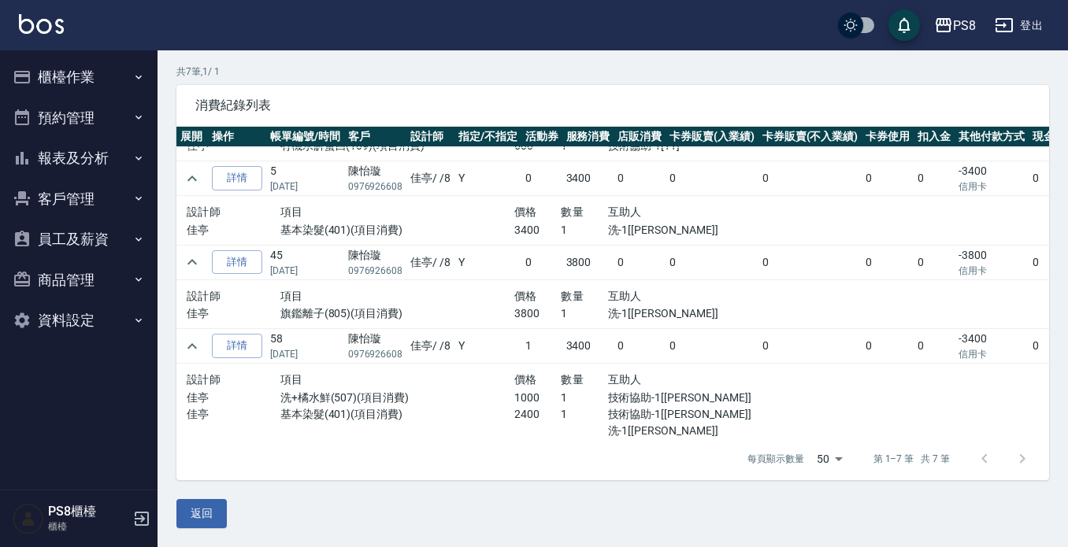
click at [52, 28] on img at bounding box center [41, 24] width 45 height 20
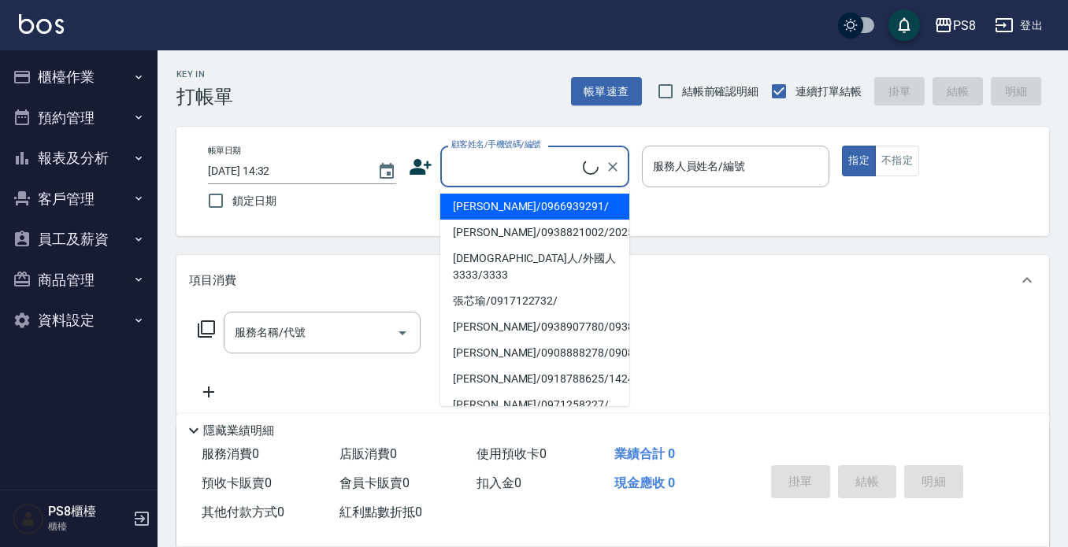
click at [491, 167] on input "顧客姓名/手機號碼/編號" at bounding box center [514, 167] width 135 height 28
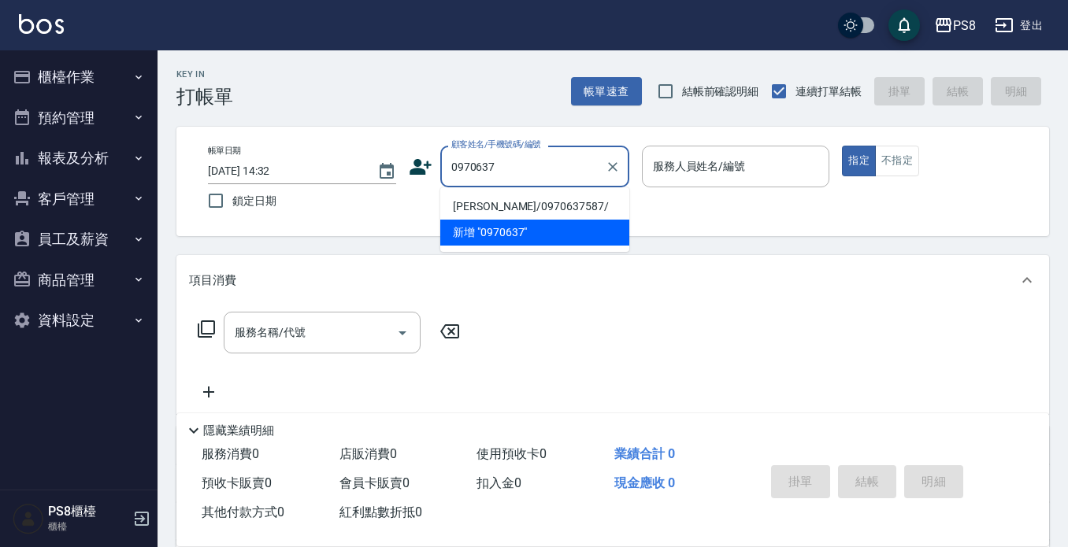
click at [529, 207] on li "廖鼎旭/0970637587/" at bounding box center [534, 207] width 189 height 26
type input "廖鼎旭/0970637587/"
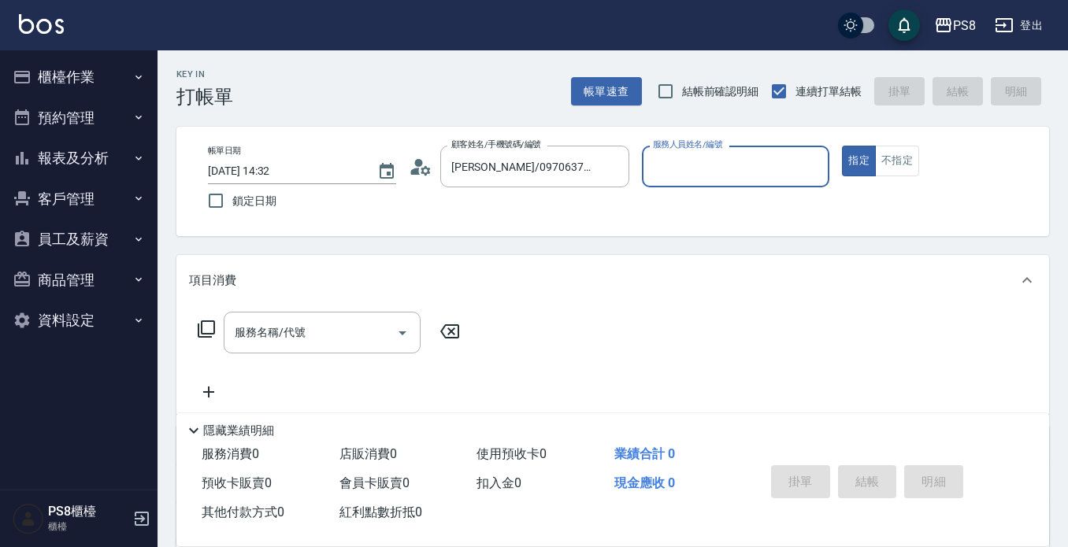
click at [724, 172] on input "服務人員姓名/編號" at bounding box center [736, 167] width 174 height 28
type input "佳亭-8"
type button "true"
click at [343, 328] on input "服務名稱/代號" at bounding box center [310, 333] width 159 height 28
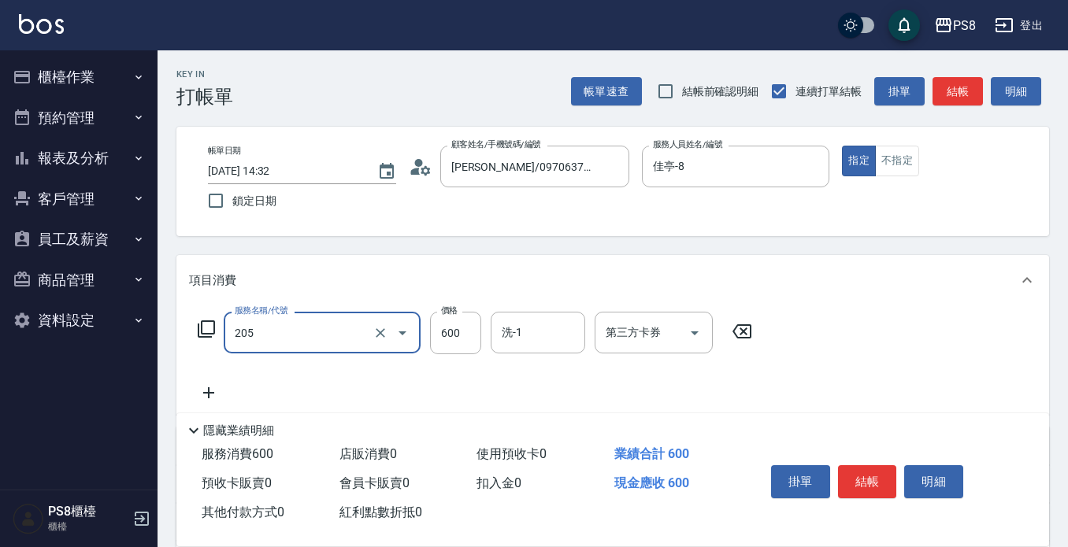
type input "A級洗剪600(205)"
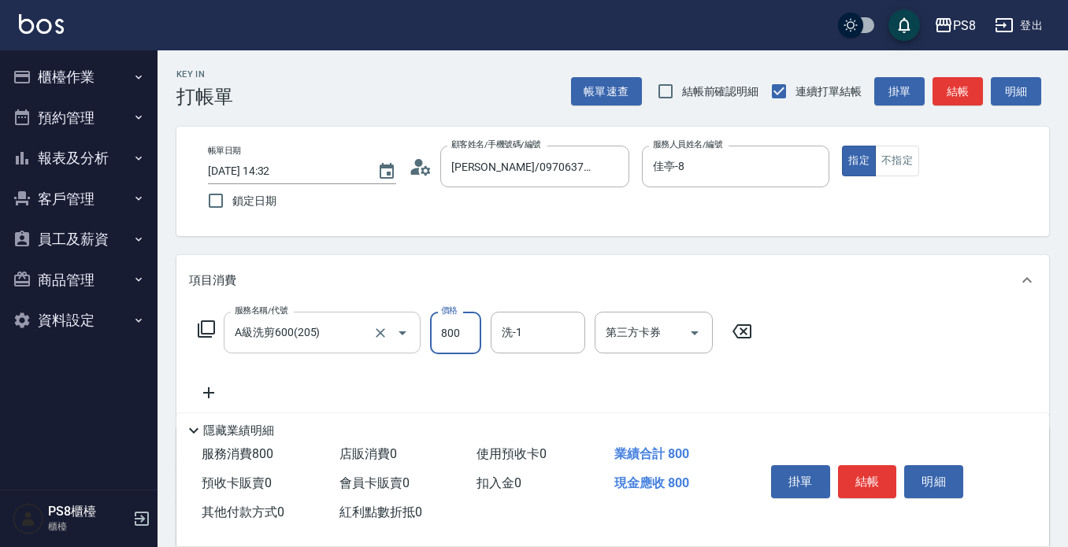
type input "800"
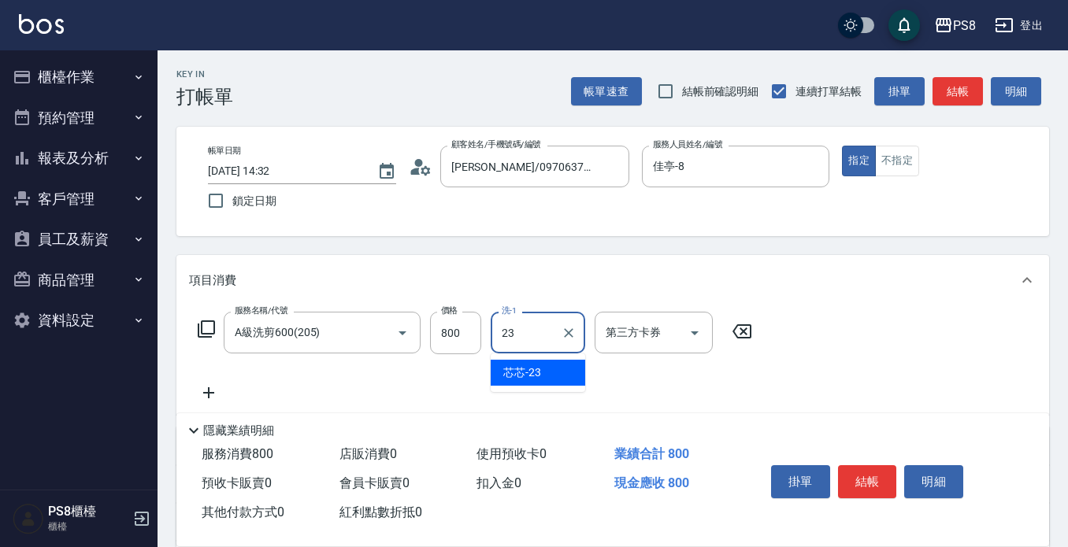
type input "芯芯-23"
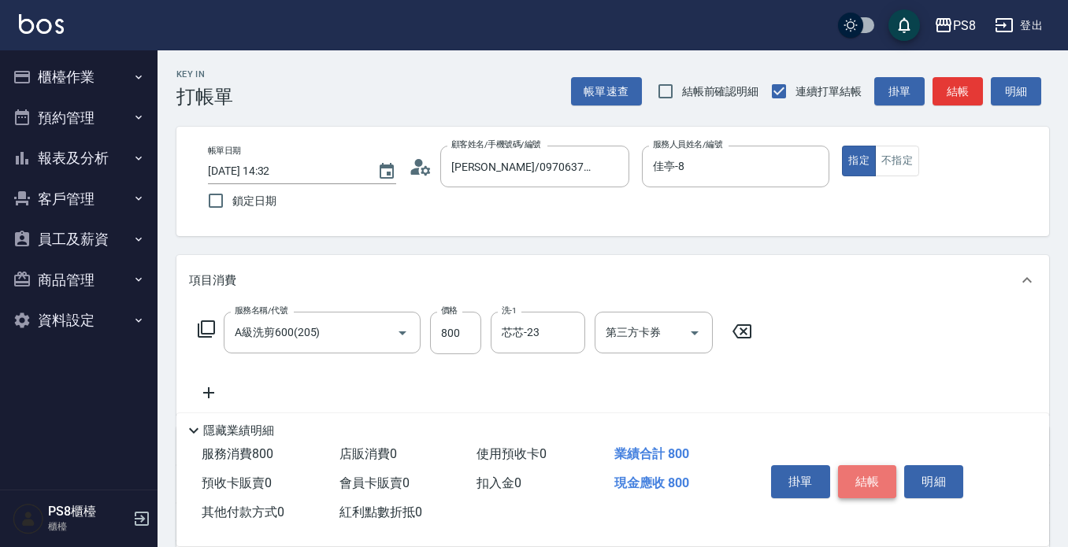
click at [871, 476] on button "結帳" at bounding box center [867, 481] width 59 height 33
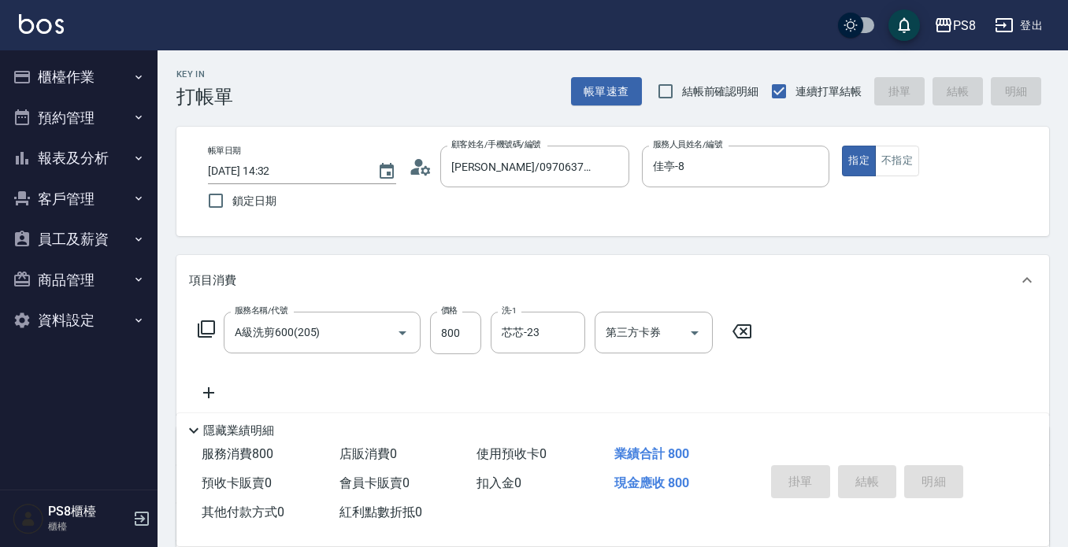
type input "2025/08/23 14:33"
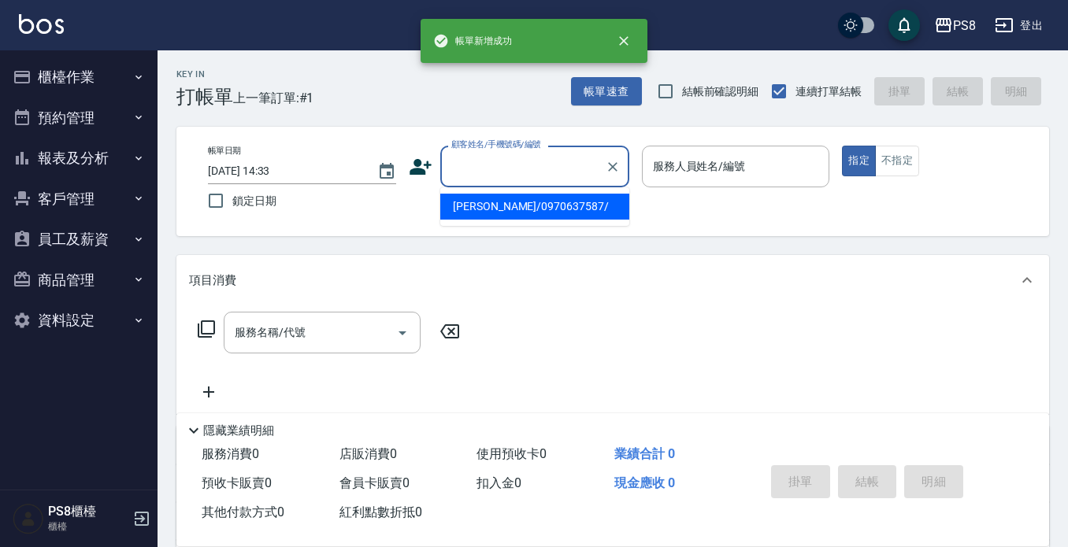
click at [534, 157] on input "顧客姓名/手機號碼/編號" at bounding box center [522, 167] width 151 height 28
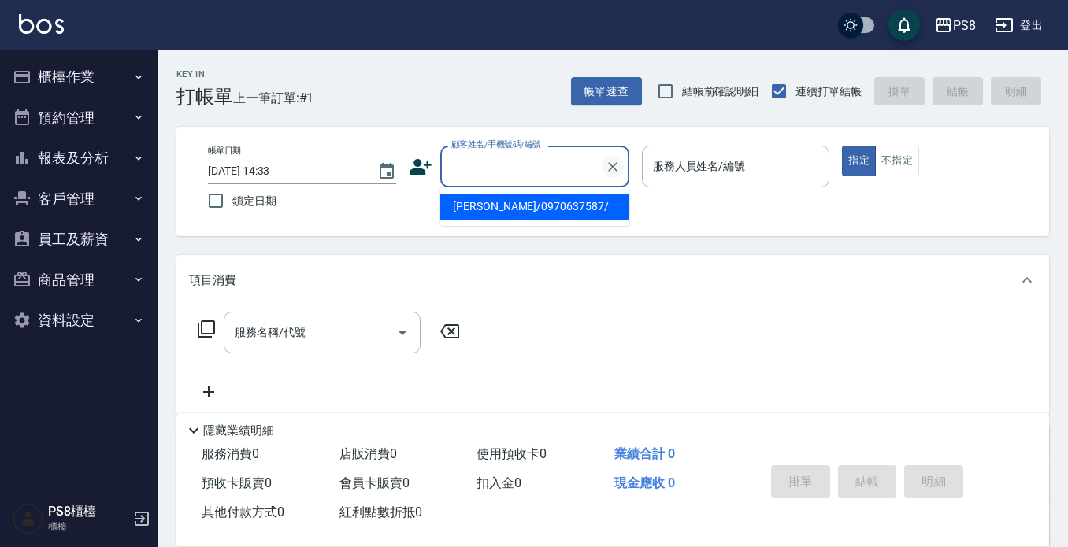
click at [613, 165] on icon "Clear" at bounding box center [613, 167] width 16 height 16
click at [550, 166] on input "顧客姓名/手機號碼/編號" at bounding box center [522, 167] width 151 height 28
click at [548, 166] on input "顧客姓名/手機號碼/編號" at bounding box center [522, 167] width 151 height 28
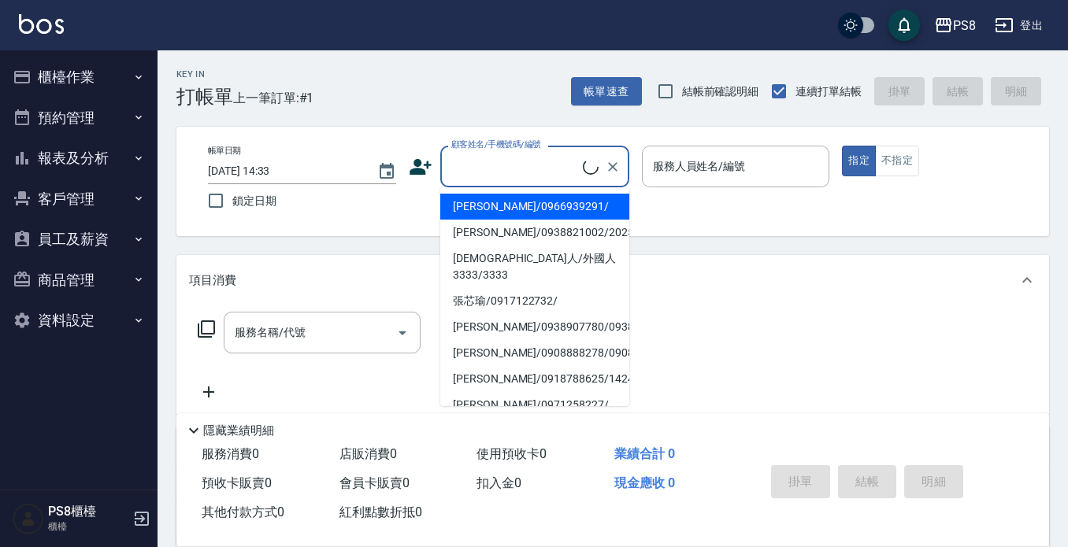
click at [547, 166] on input "顧客姓名/手機號碼/編號" at bounding box center [514, 167] width 135 height 28
click at [547, 165] on input "顧客姓名/手機號碼/編號" at bounding box center [514, 167] width 135 height 28
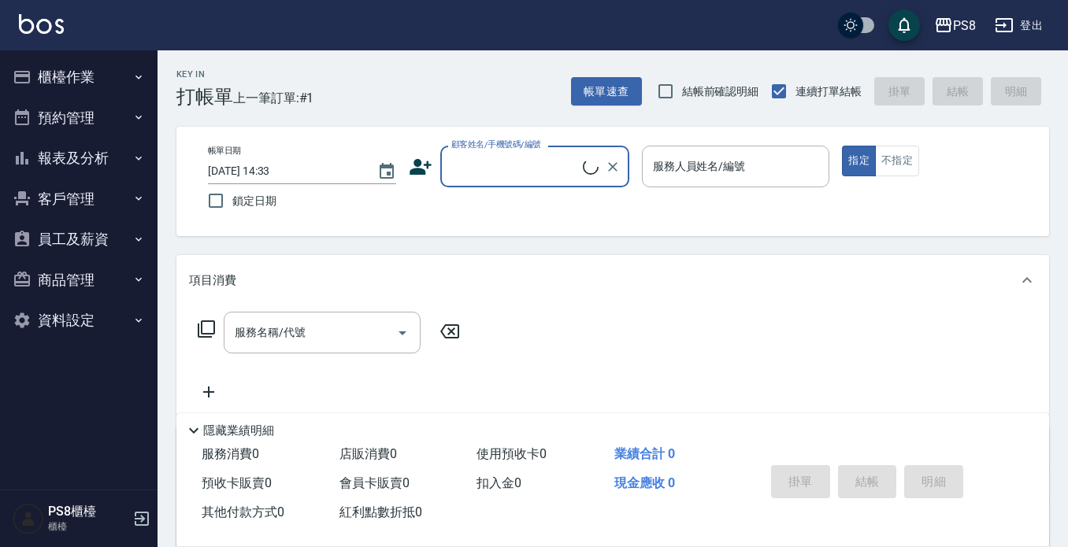
click at [547, 165] on input "顧客姓名/手機號碼/編號" at bounding box center [514, 167] width 135 height 28
click at [538, 208] on li "陳貝恩/0958160099/" at bounding box center [534, 207] width 189 height 26
type input "陳貝恩/0958160099/"
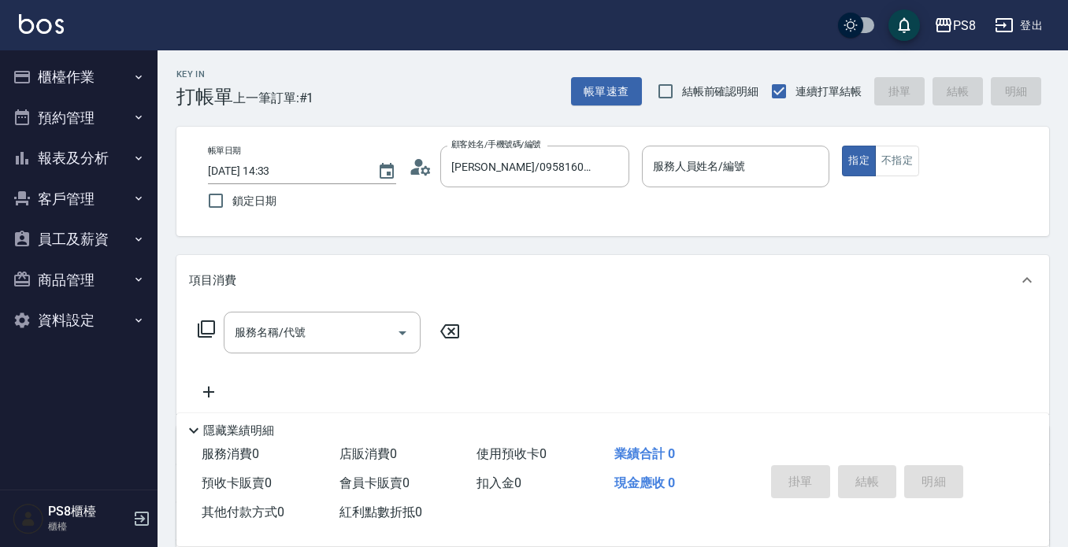
click at [424, 178] on div "顧客姓名/手機號碼/編號 陳貝恩/0958160099/ 顧客姓名/手機號碼/編號" at bounding box center [519, 167] width 220 height 42
click at [424, 168] on icon at bounding box center [425, 169] width 9 height 9
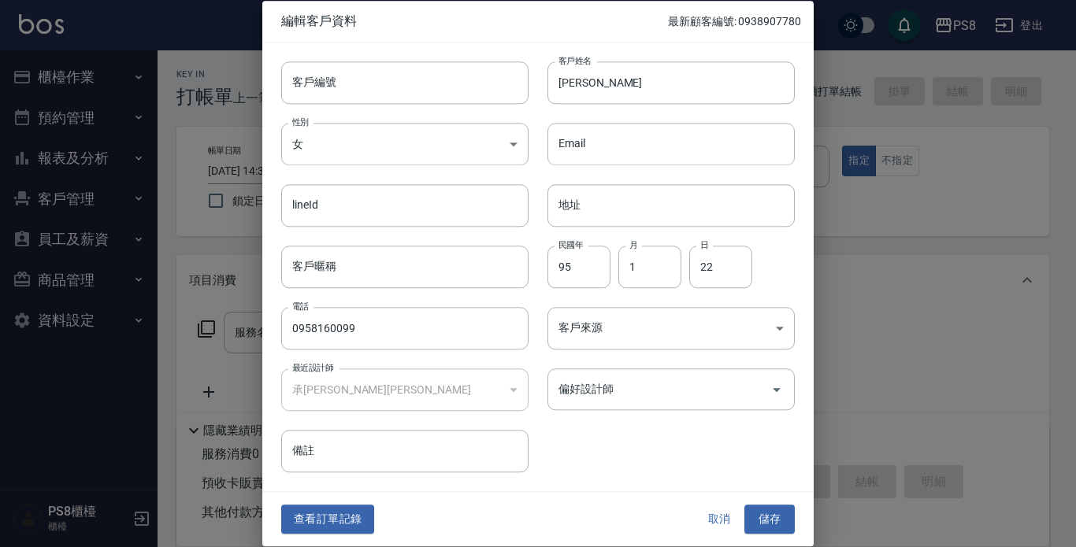
click at [328, 528] on button "查看訂單記錄" at bounding box center [327, 520] width 93 height 29
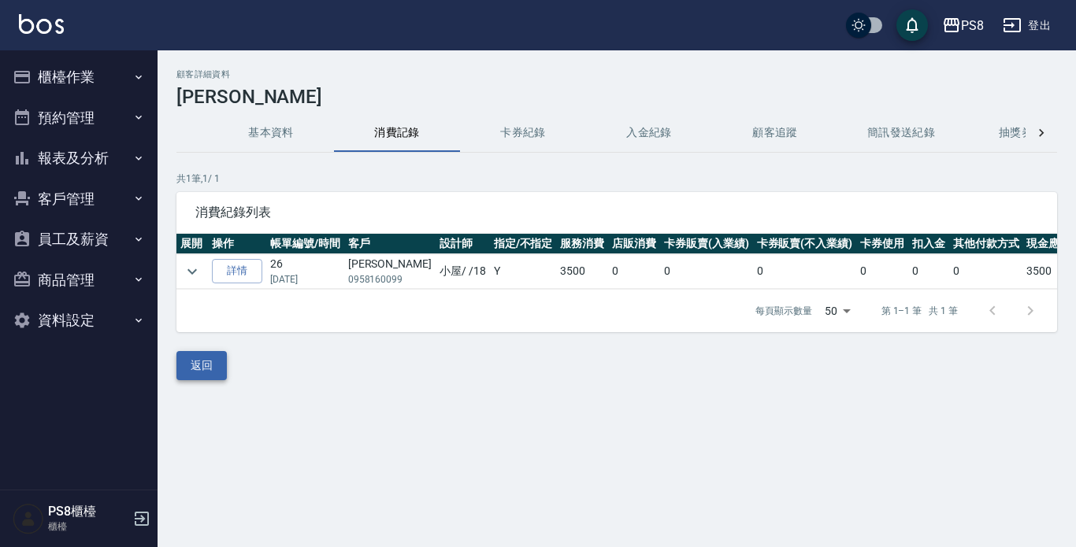
click at [198, 379] on button "返回" at bounding box center [201, 365] width 50 height 29
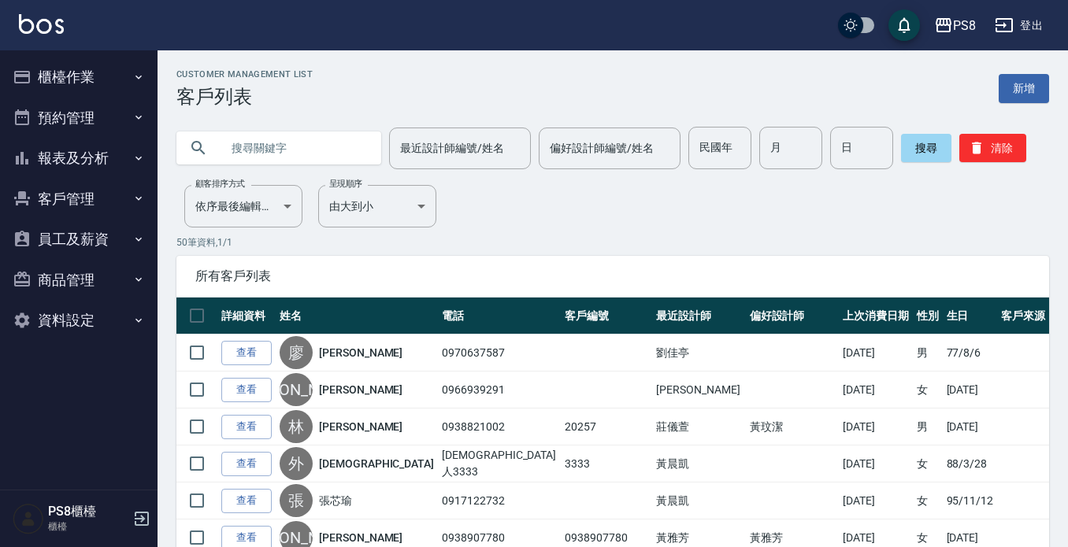
click at [83, 75] on button "櫃檯作業" at bounding box center [78, 77] width 145 height 41
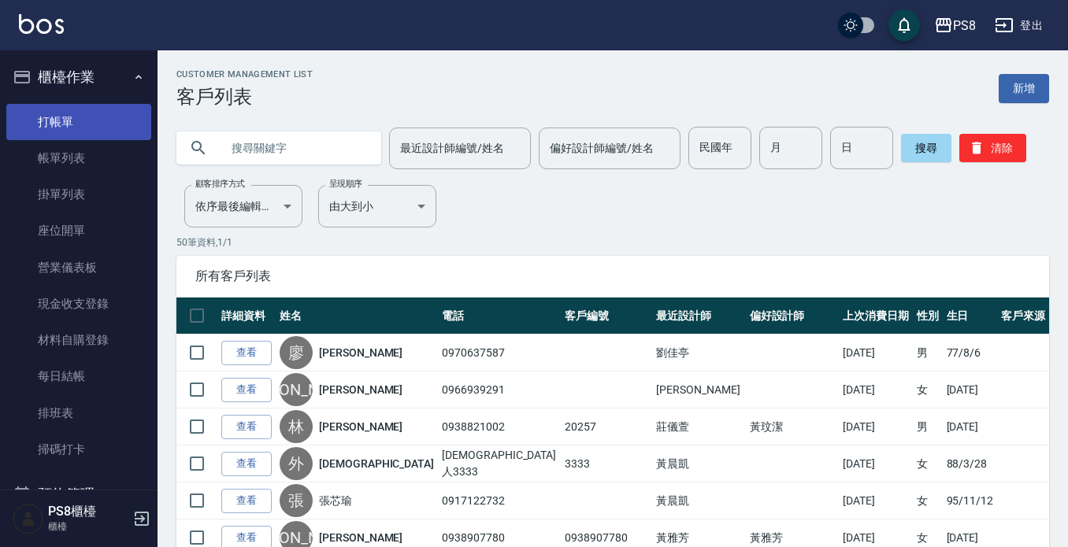
click at [79, 113] on link "打帳單" at bounding box center [78, 122] width 145 height 36
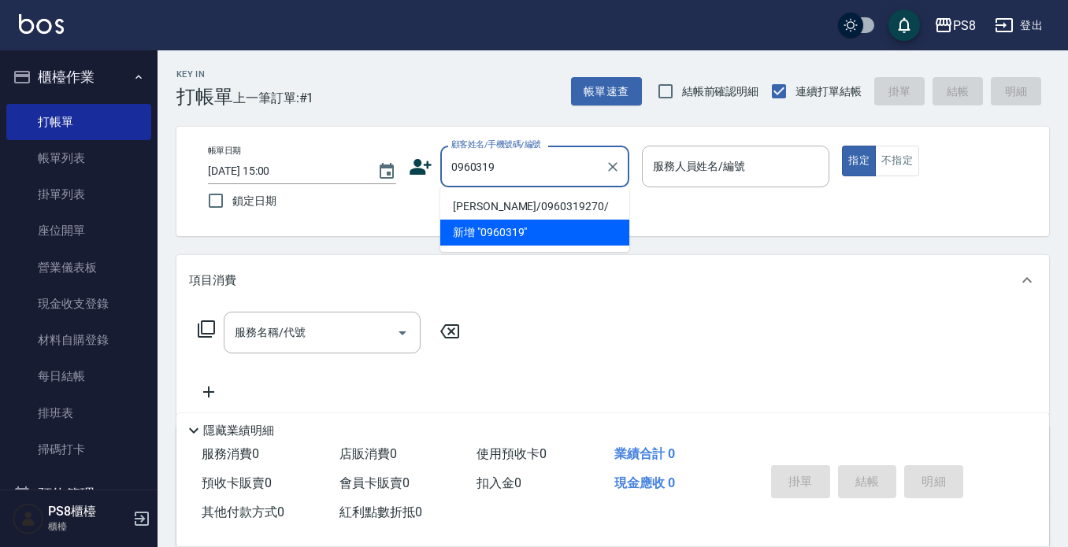
click at [490, 202] on li "陽柔柔/0960319270/" at bounding box center [534, 207] width 189 height 26
type input "陽柔柔/0960319270/"
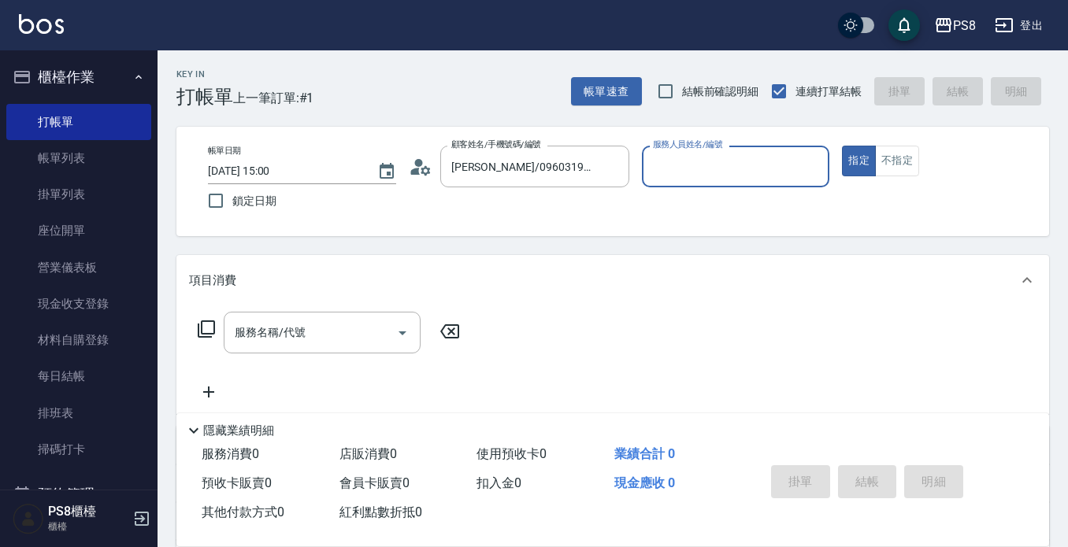
click at [413, 165] on icon at bounding box center [421, 167] width 24 height 24
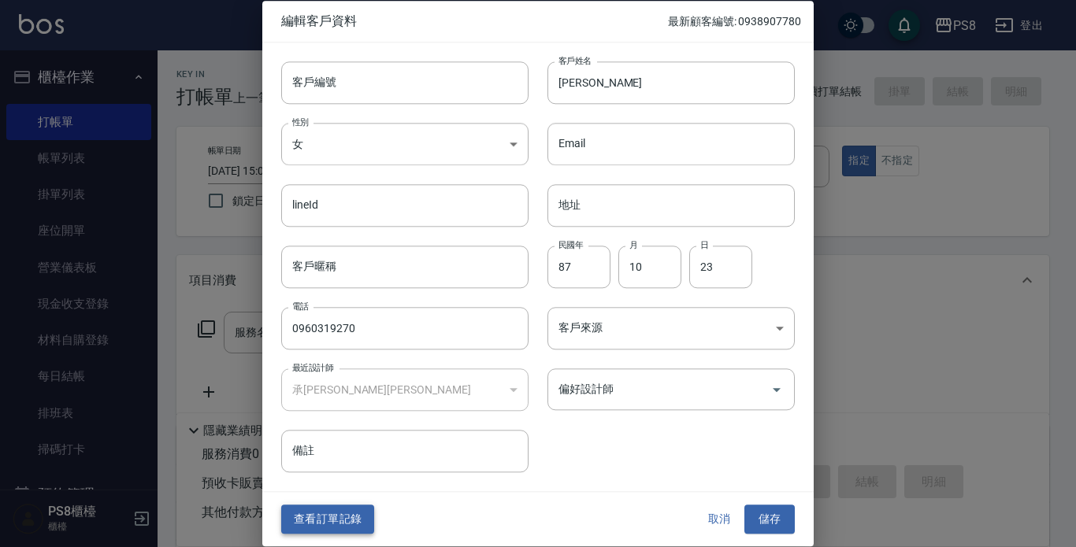
click at [346, 512] on button "查看訂單記錄" at bounding box center [327, 520] width 93 height 29
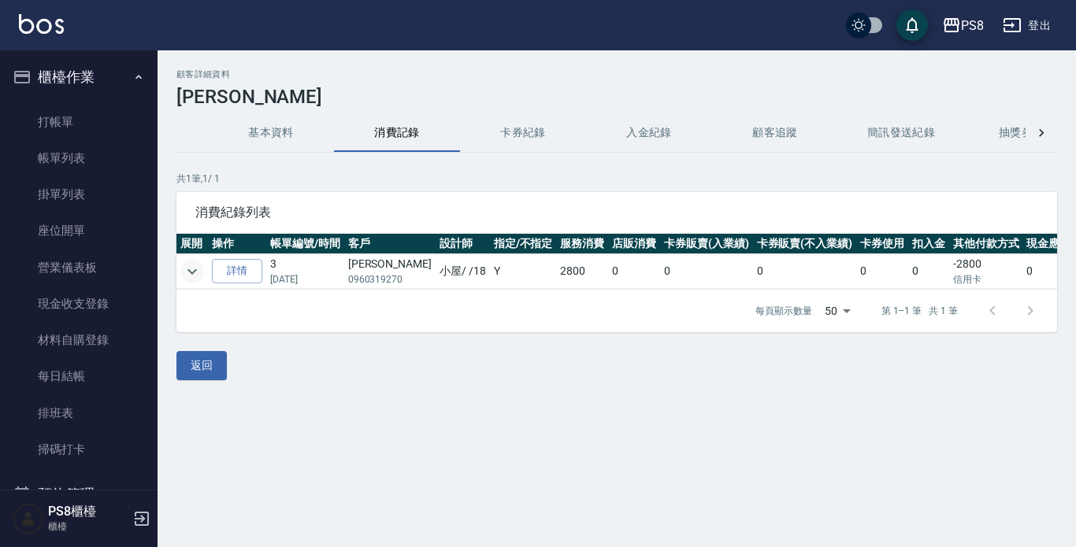
click at [191, 272] on icon "expand row" at bounding box center [191, 272] width 9 height 6
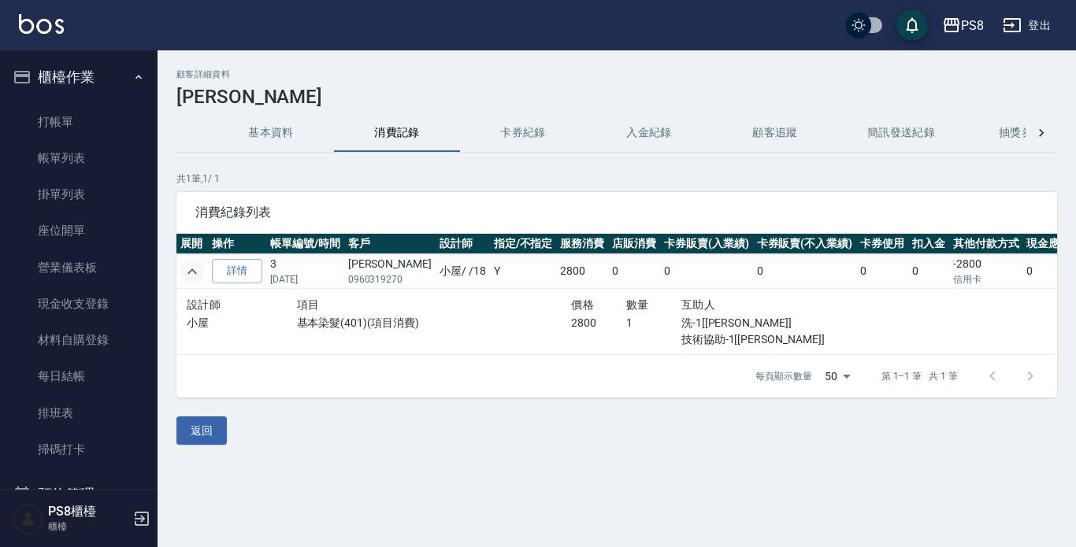
drag, startPoint x: 0, startPoint y: 136, endPoint x: 0, endPoint y: 124, distance: 11.8
click at [0, 132] on nav "櫃檯作業 打帳單 帳單列表 掛單列表 座位開單 營業儀表板 現金收支登錄 材料自購登錄 每日結帳 排班表 掃碼打卡 預約管理 預約管理 單日預約紀錄 單週預約…" at bounding box center [78, 269] width 157 height 439
click at [24, 128] on link "打帳單" at bounding box center [78, 122] width 145 height 36
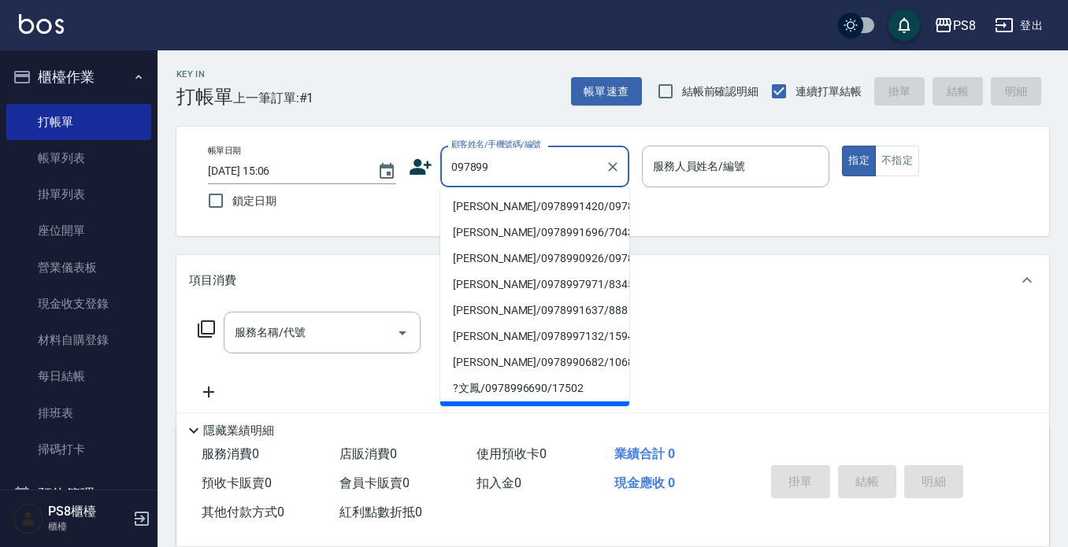
click at [530, 195] on li "嚴順寶/0978991420/0978991420" at bounding box center [534, 207] width 189 height 26
type input "嚴順寶/0978991420/0978991420"
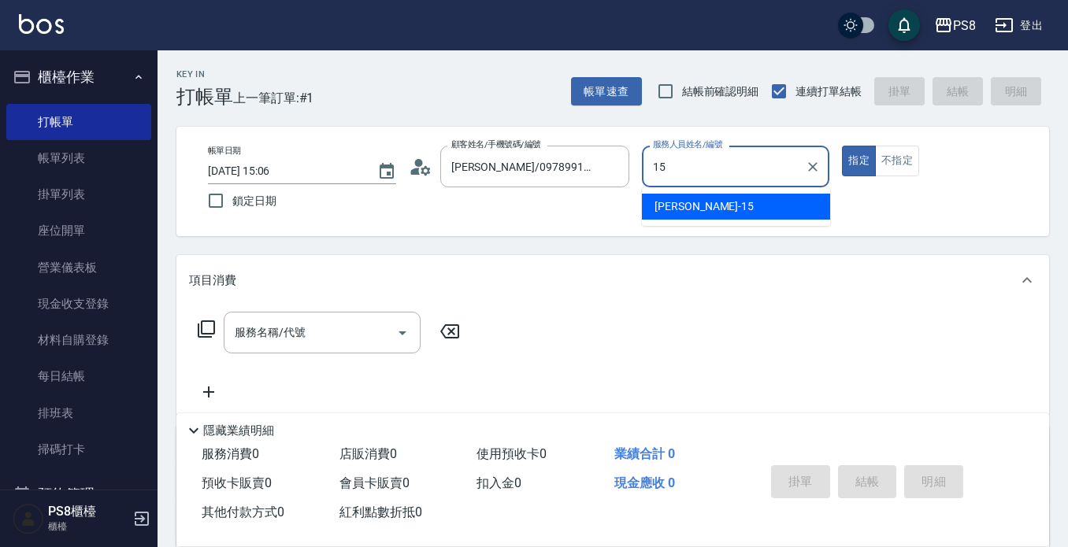
type input "EMMA-15"
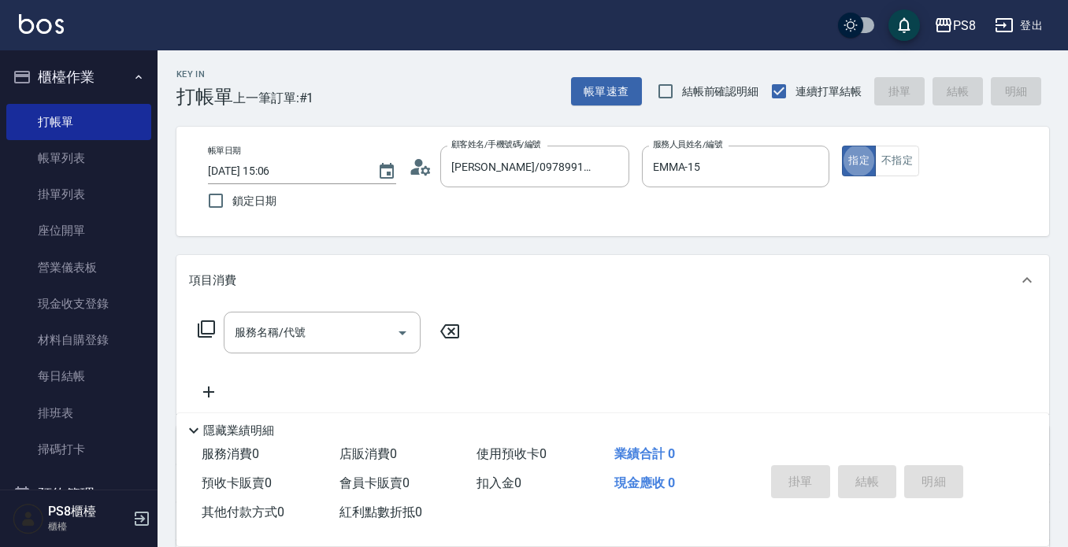
type button "true"
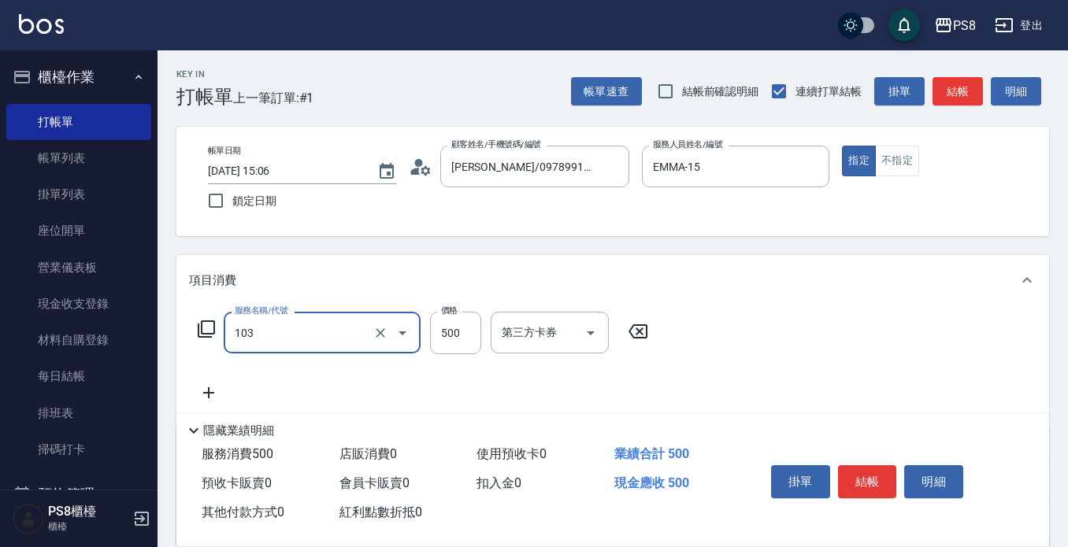
type input "B級洗剪500(103)"
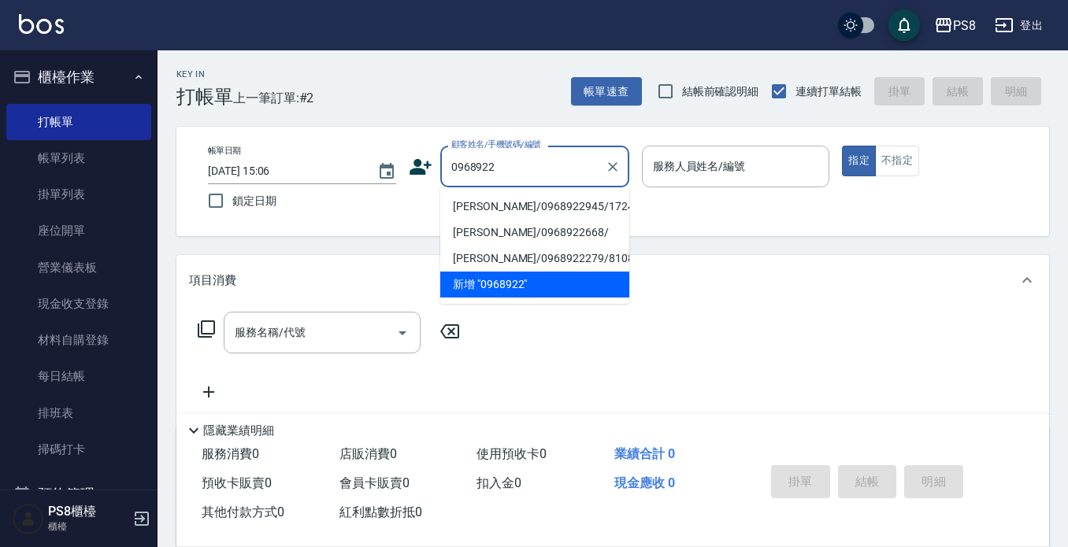
click at [532, 198] on li "鄭沛寧/0968922945/17241" at bounding box center [534, 207] width 189 height 26
type input "鄭沛寧/0968922945/17241"
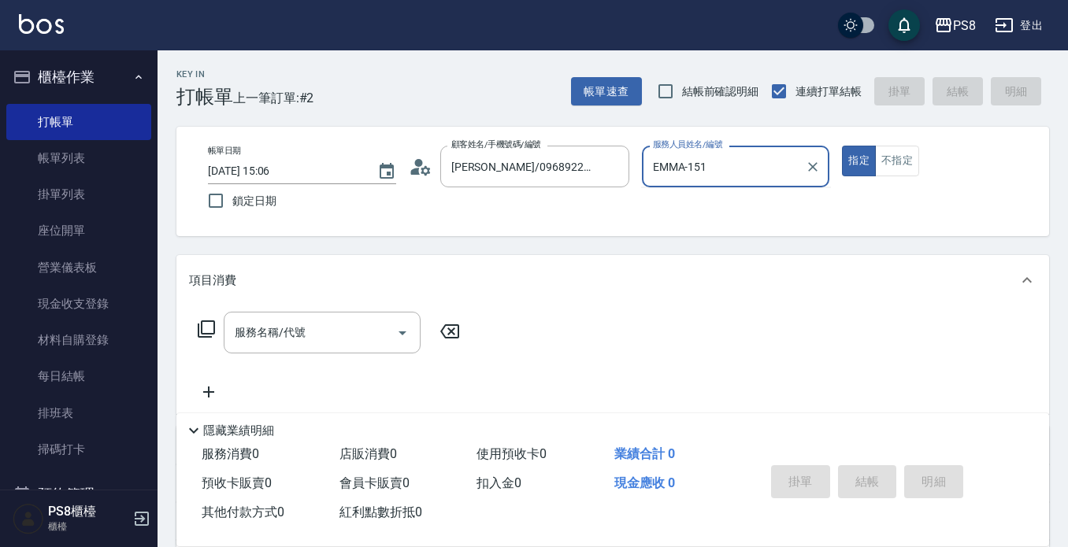
type input "EMMA-15"
click at [842, 146] on button "指定" at bounding box center [859, 161] width 34 height 31
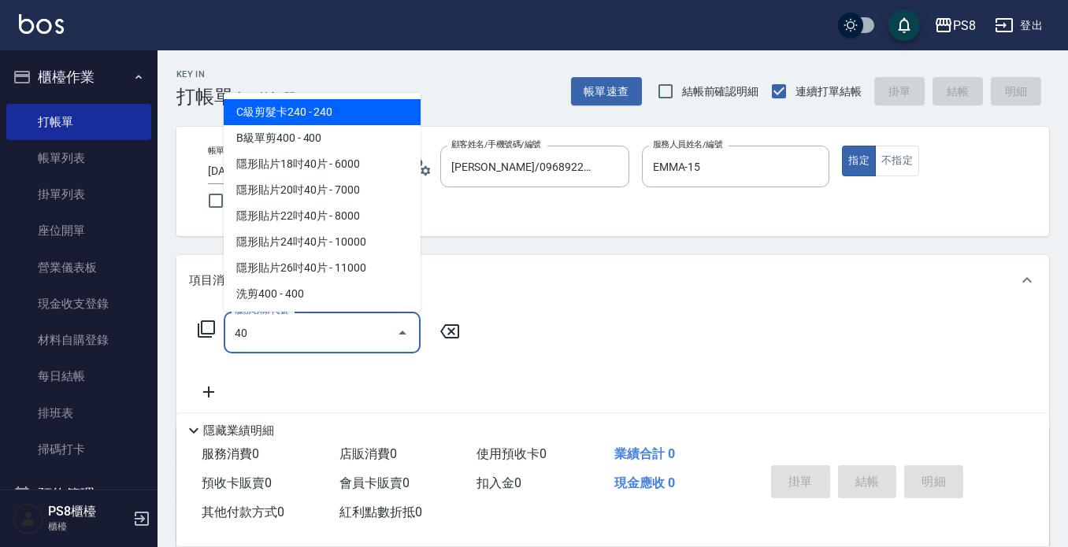
type input "4"
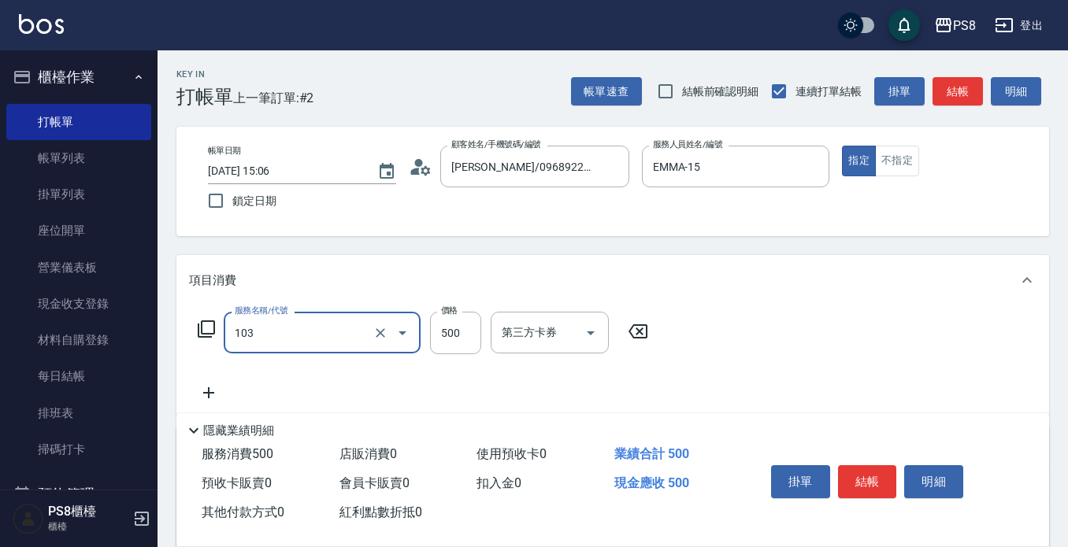
type input "B級洗剪500(103)"
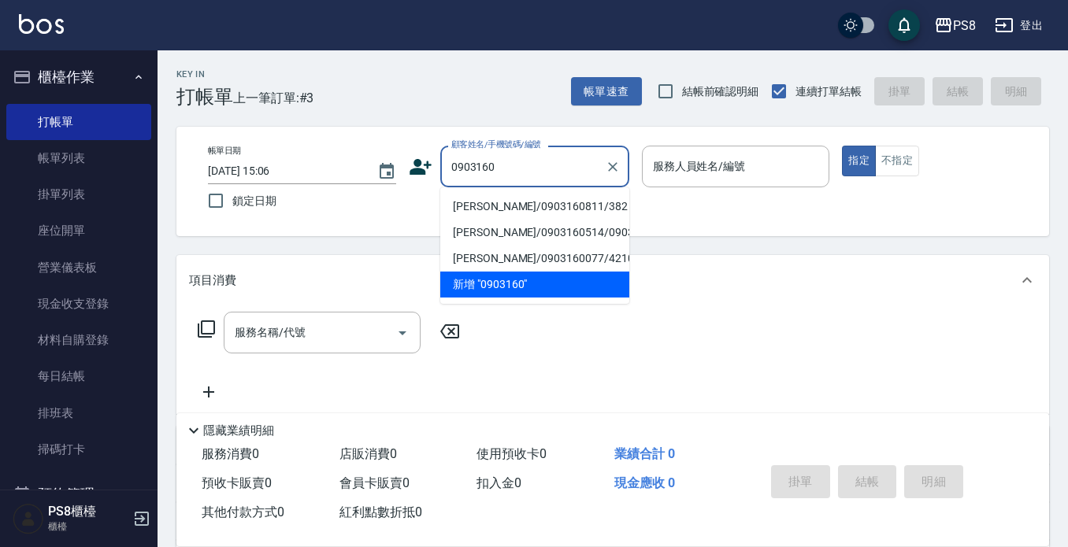
click at [533, 203] on li "許寶琳/0903160811/382" at bounding box center [534, 207] width 189 height 26
type input "許寶琳/0903160811/382"
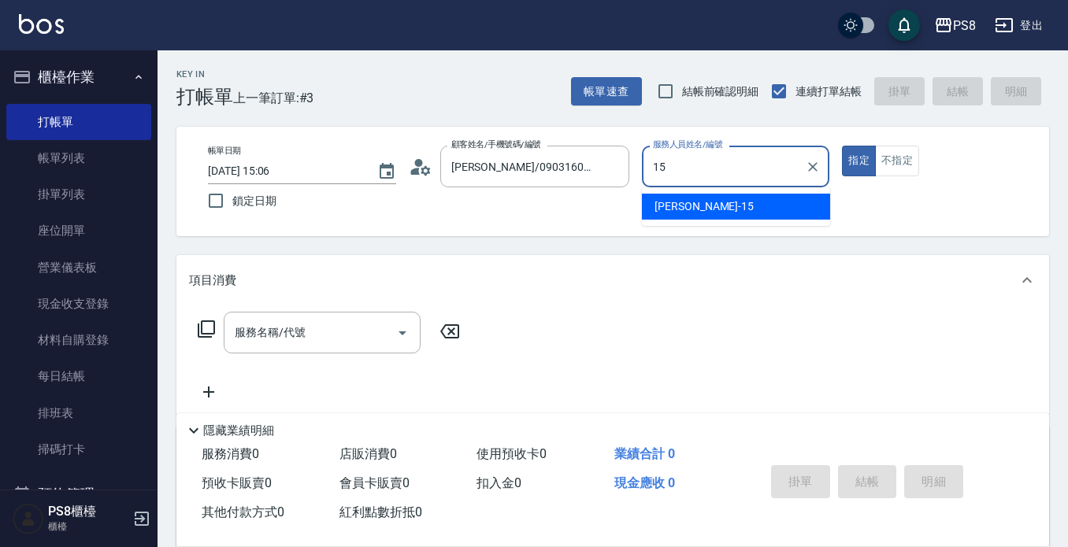
type input "EMMA-15"
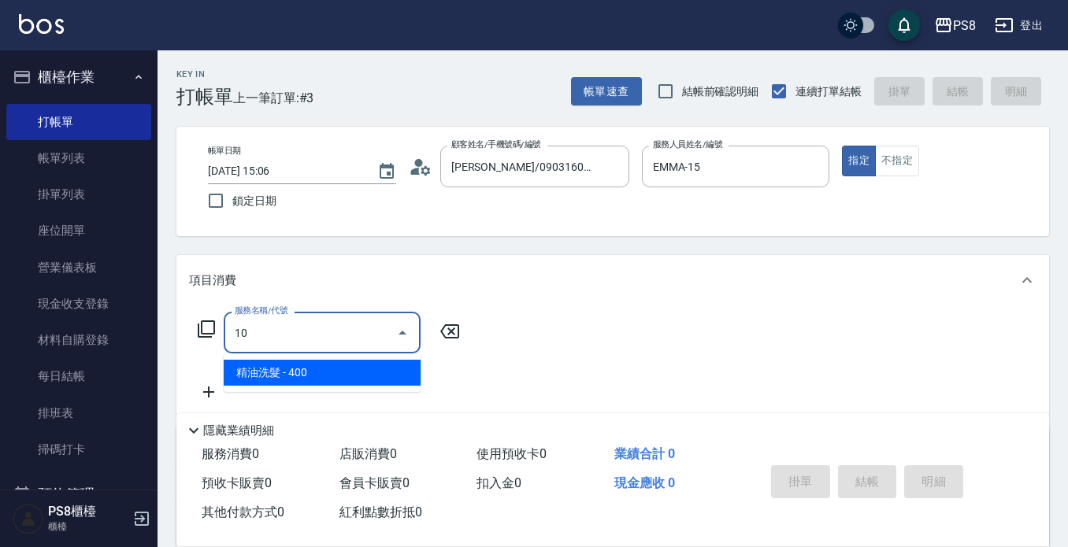
type input "1"
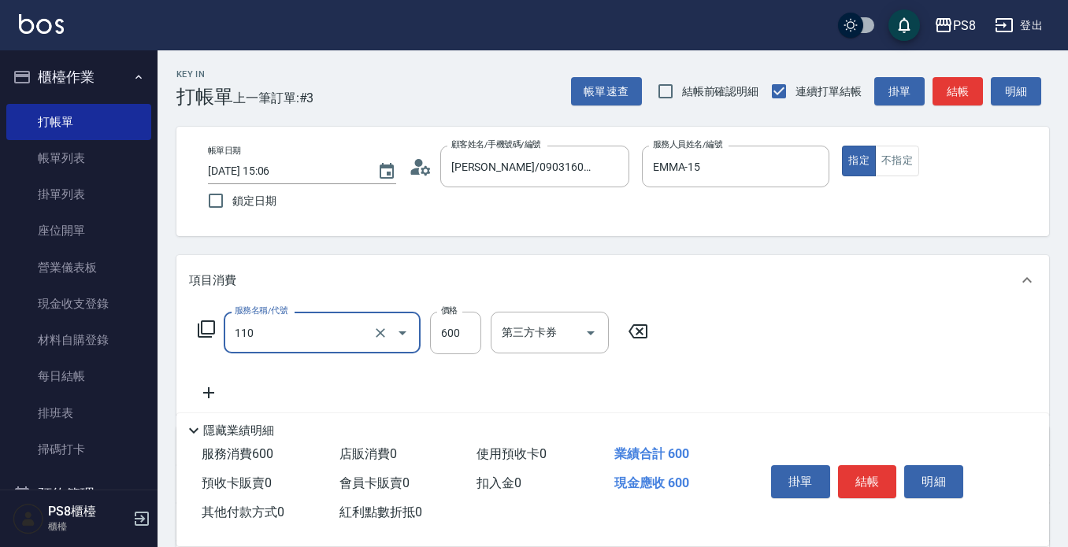
type input "精油+去角質(110)"
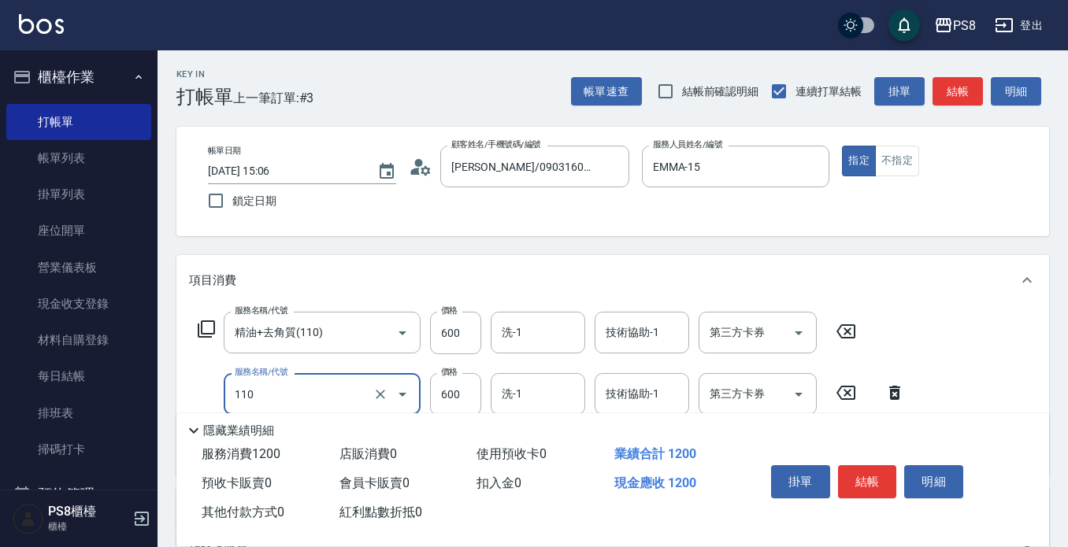
type input "精油+去角質(110)"
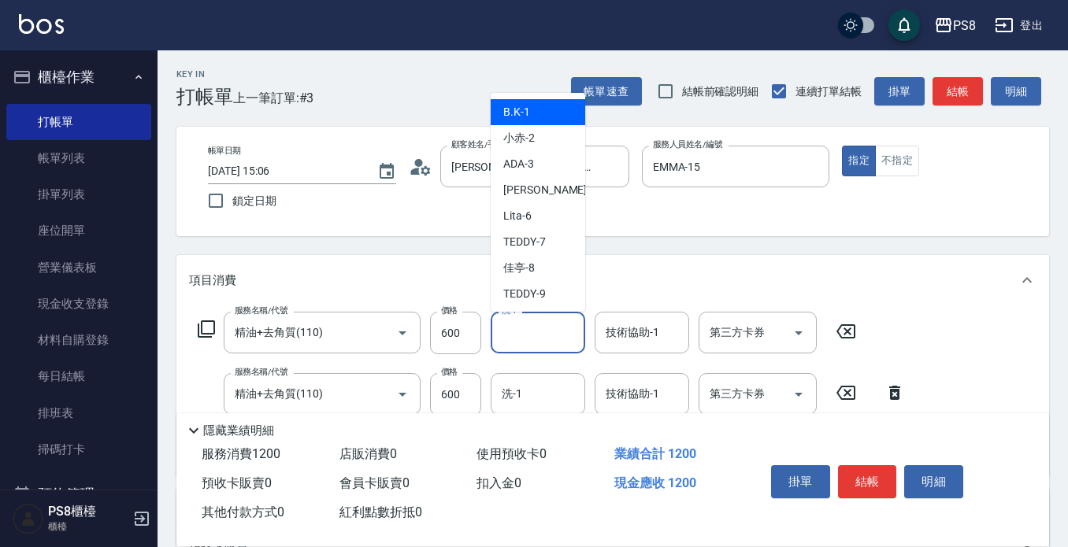
click at [531, 328] on input "洗-1" at bounding box center [538, 333] width 80 height 28
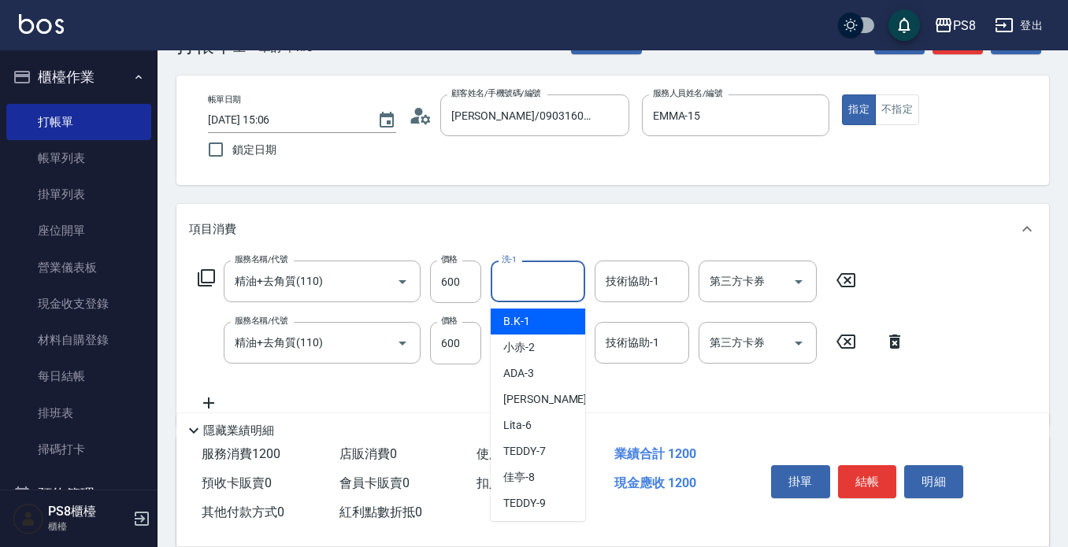
scroll to position [79, 0]
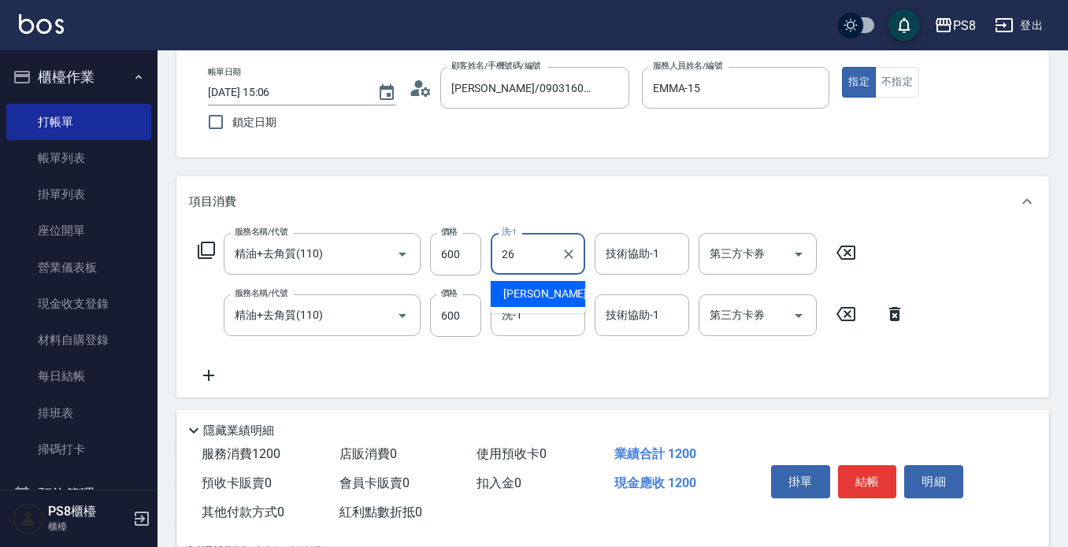
type input "苡真-26"
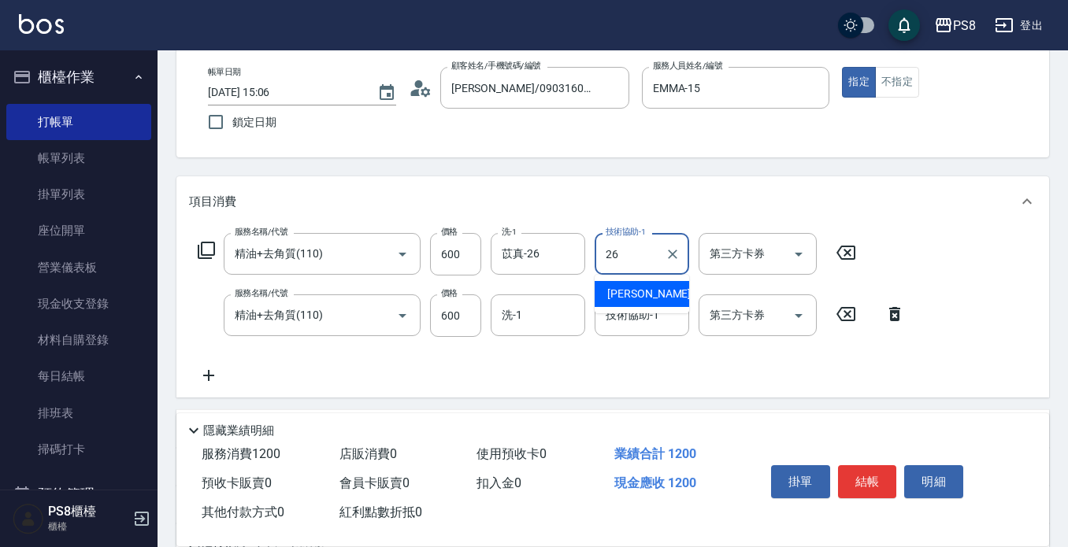
type input "苡真-26"
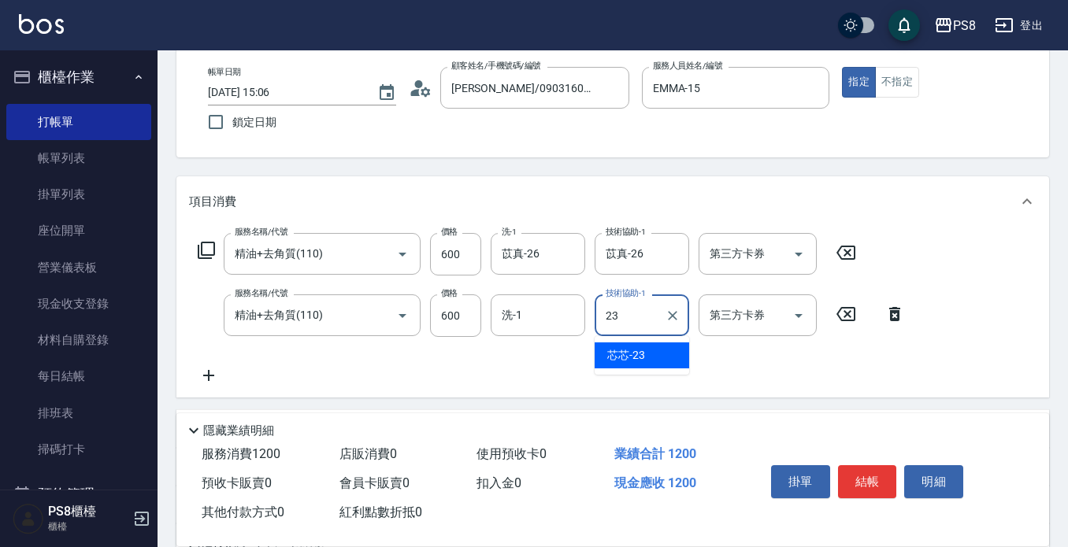
type input "芯芯-23"
click at [636, 176] on div "Key In 打帳單 上一筆訂單:#3 帳單速查 結帳前確認明細 連續打單結帳 掛單 結帳 明細 帳單日期 2025/08/23 15:06 鎖定日期 顧客姓…" at bounding box center [612, 361] width 910 height 779
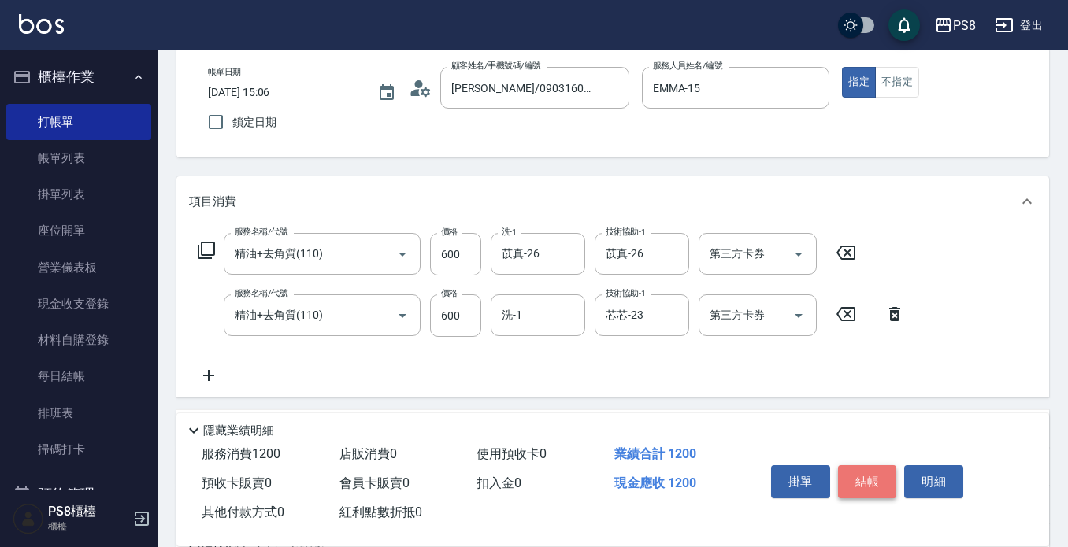
click at [876, 467] on button "結帳" at bounding box center [867, 481] width 59 height 33
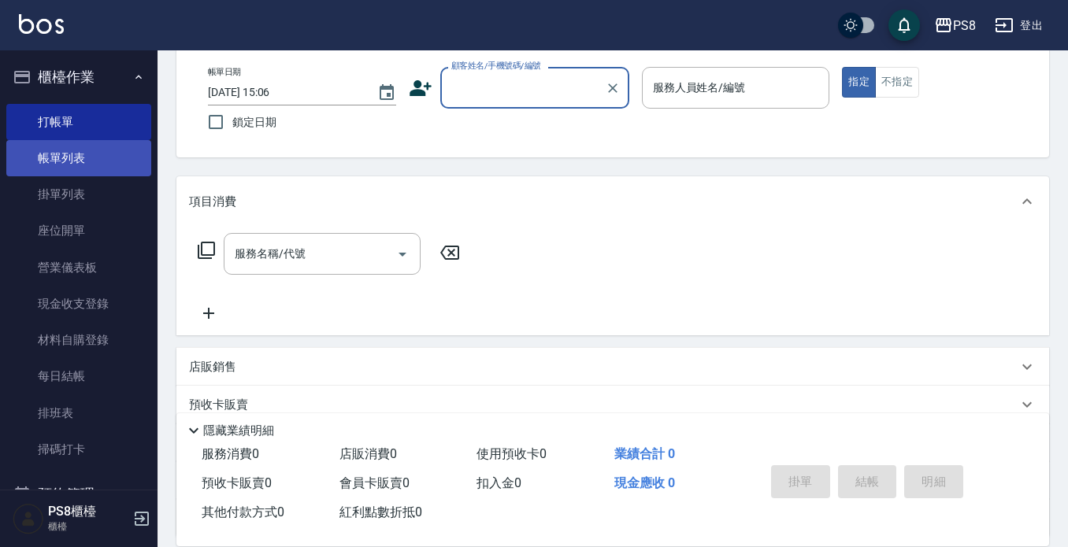
click at [76, 154] on link "帳單列表" at bounding box center [78, 158] width 145 height 36
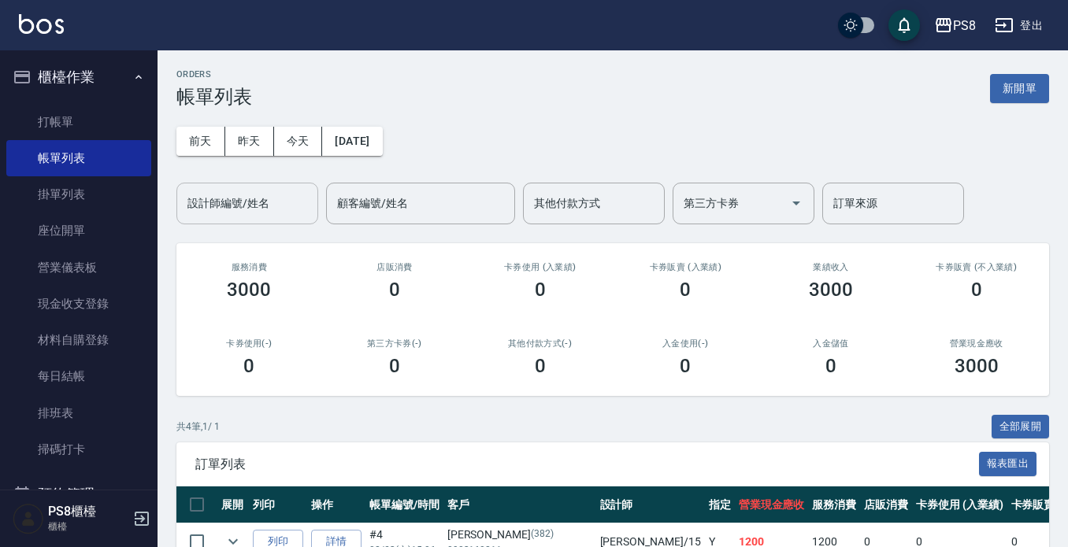
click at [223, 209] on input "設計師編號/姓名" at bounding box center [247, 204] width 128 height 28
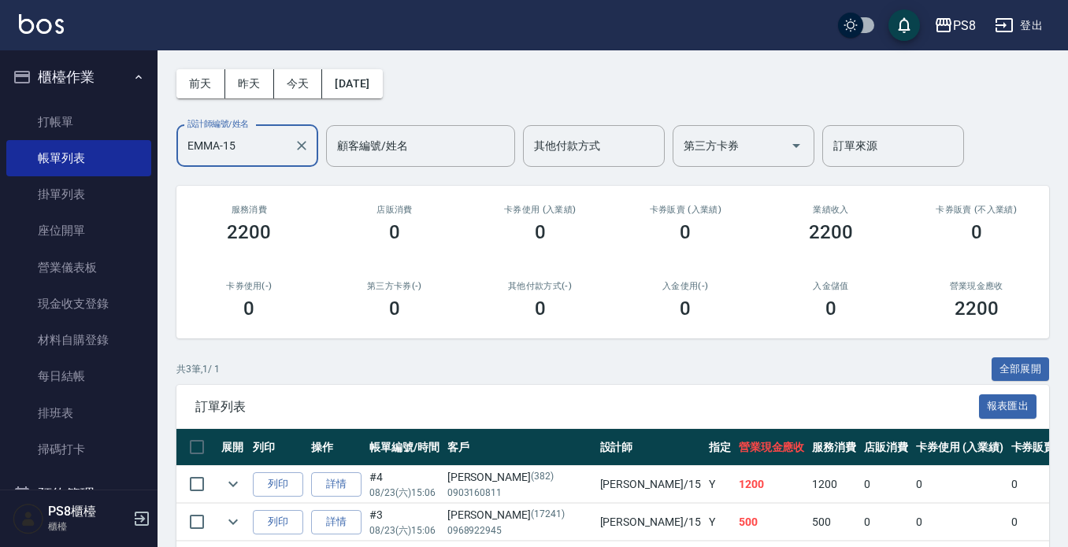
scroll to position [165, 0]
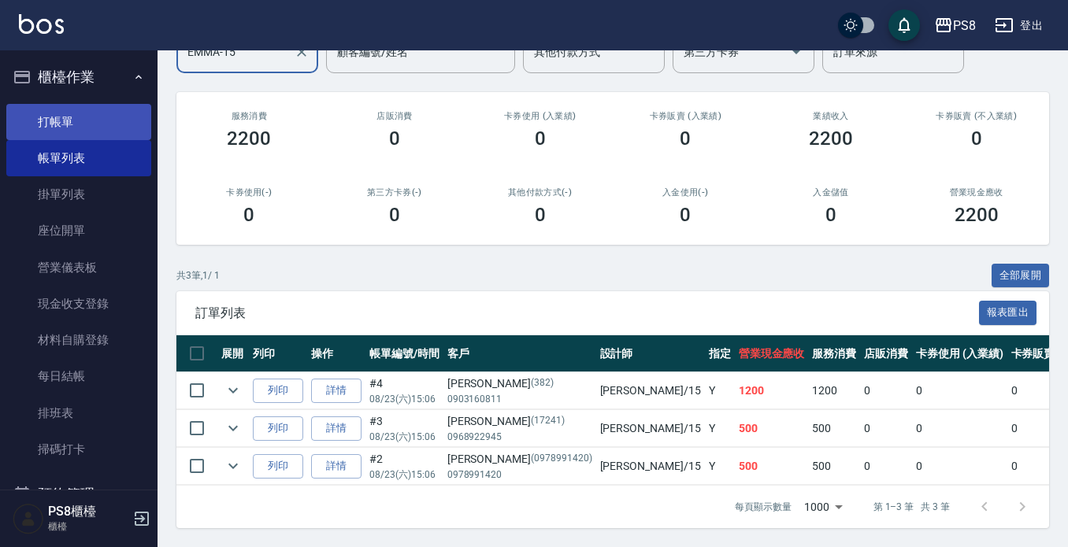
type input "EMMA-15"
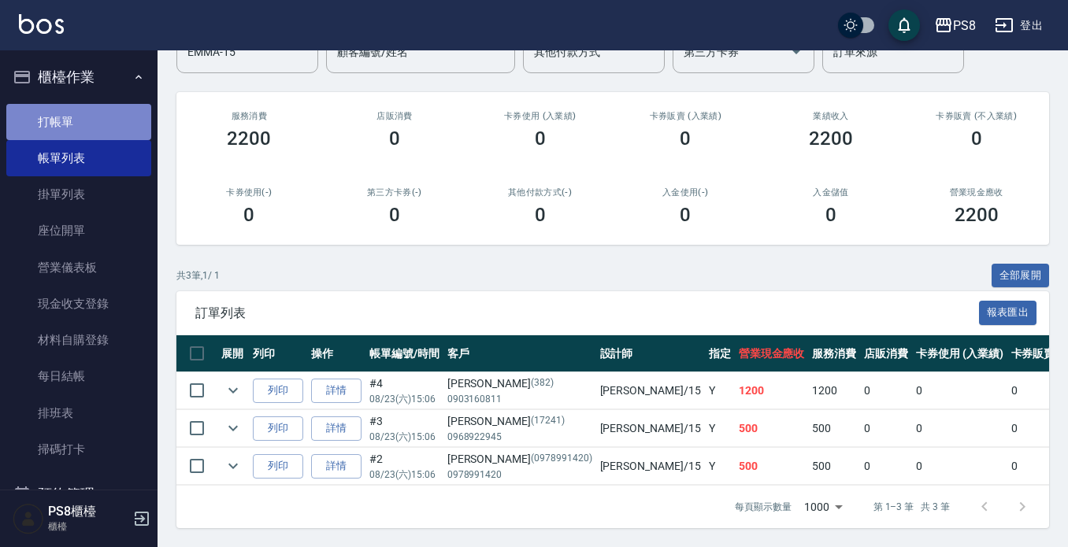
click at [124, 108] on link "打帳單" at bounding box center [78, 122] width 145 height 36
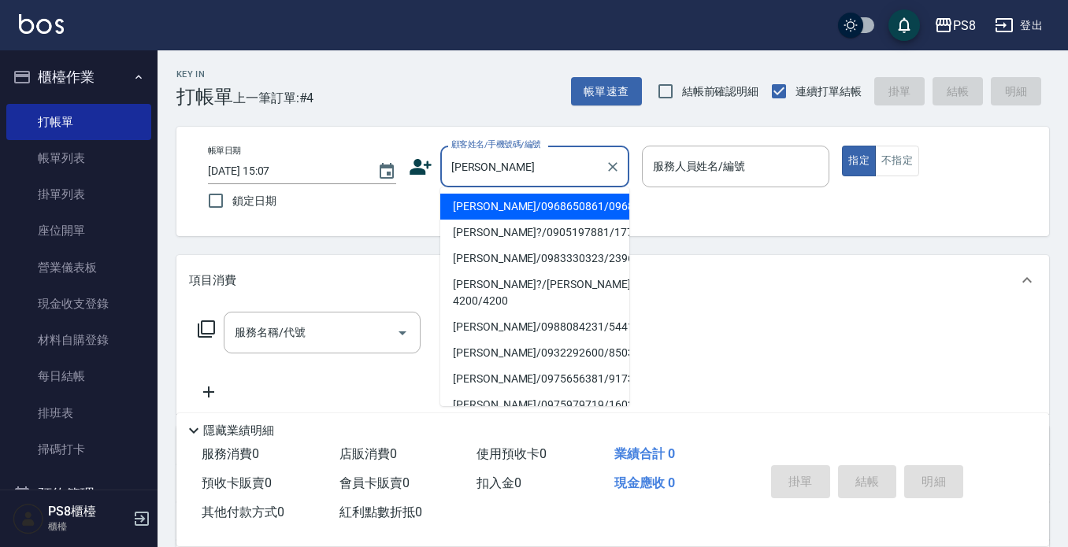
click at [496, 220] on li "鄭凱曦/0968650861/0968650861" at bounding box center [534, 207] width 189 height 26
type input "鄭凱曦/0968650861/0968650861"
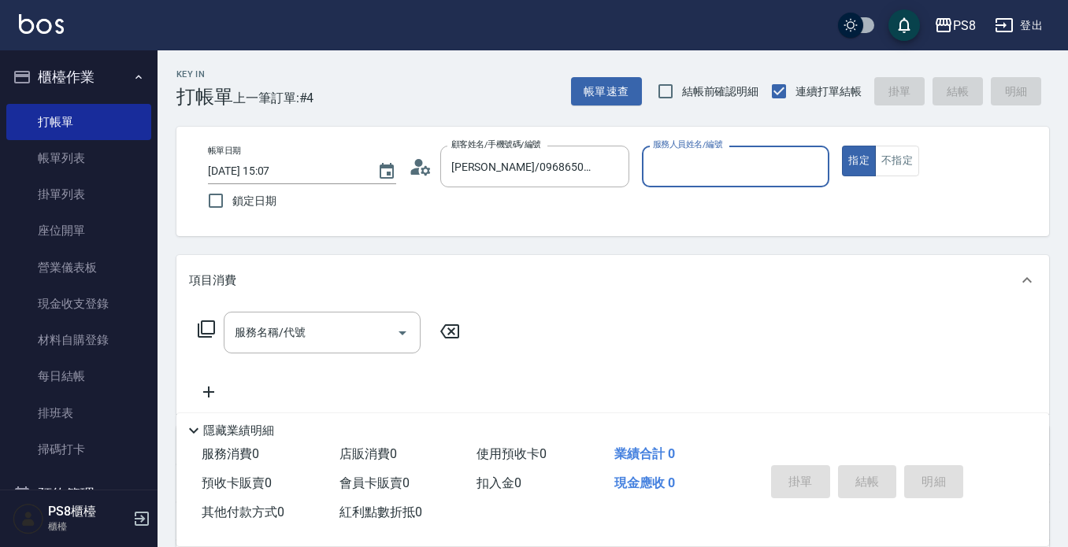
type input "VINA-12"
click at [424, 169] on icon at bounding box center [421, 167] width 24 height 24
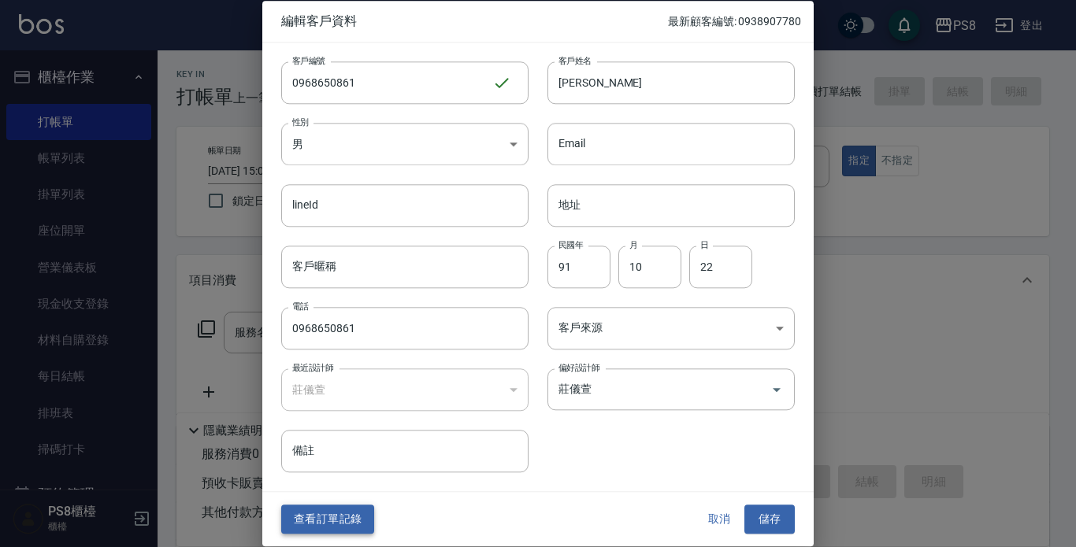
click at [342, 513] on button "查看訂單記錄" at bounding box center [327, 520] width 93 height 29
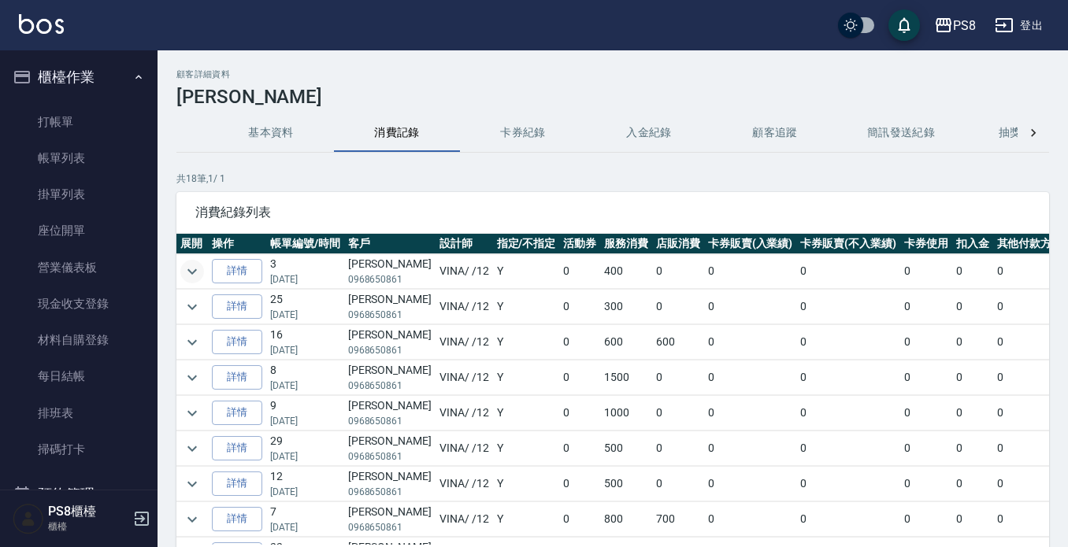
click at [194, 270] on icon "expand row" at bounding box center [192, 271] width 19 height 19
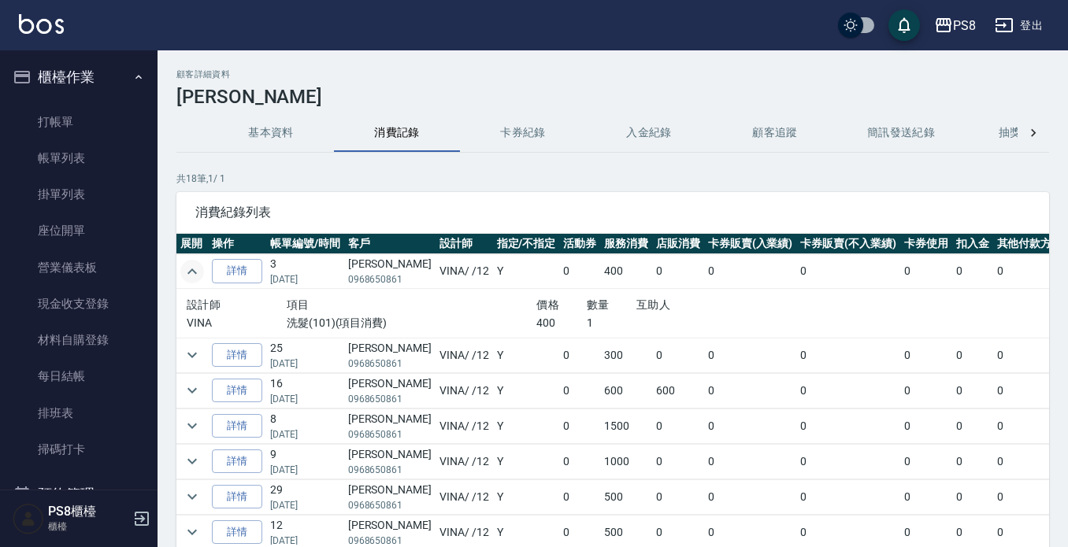
click at [193, 270] on icon "expand row" at bounding box center [191, 272] width 9 height 6
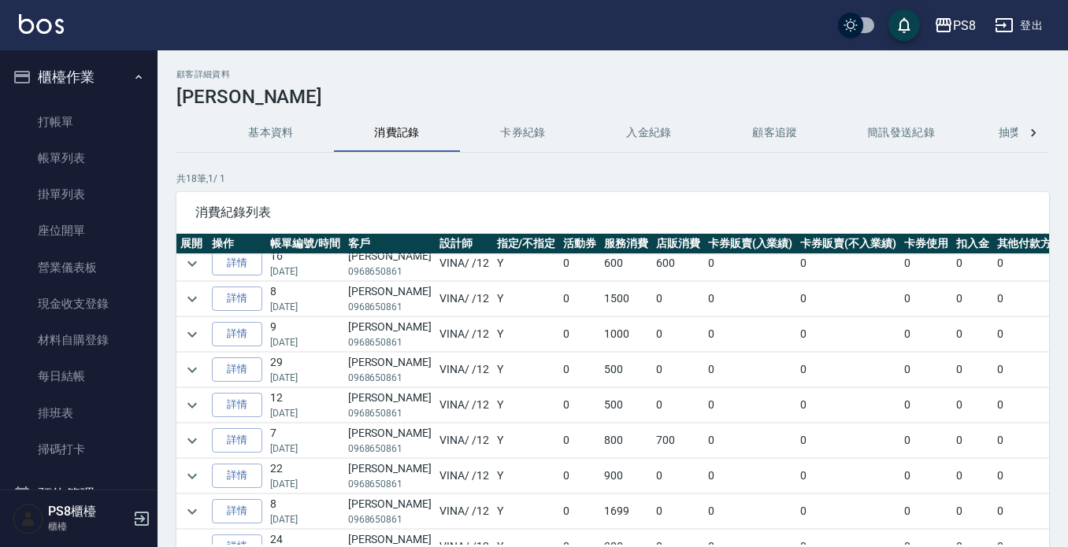
scroll to position [157, 0]
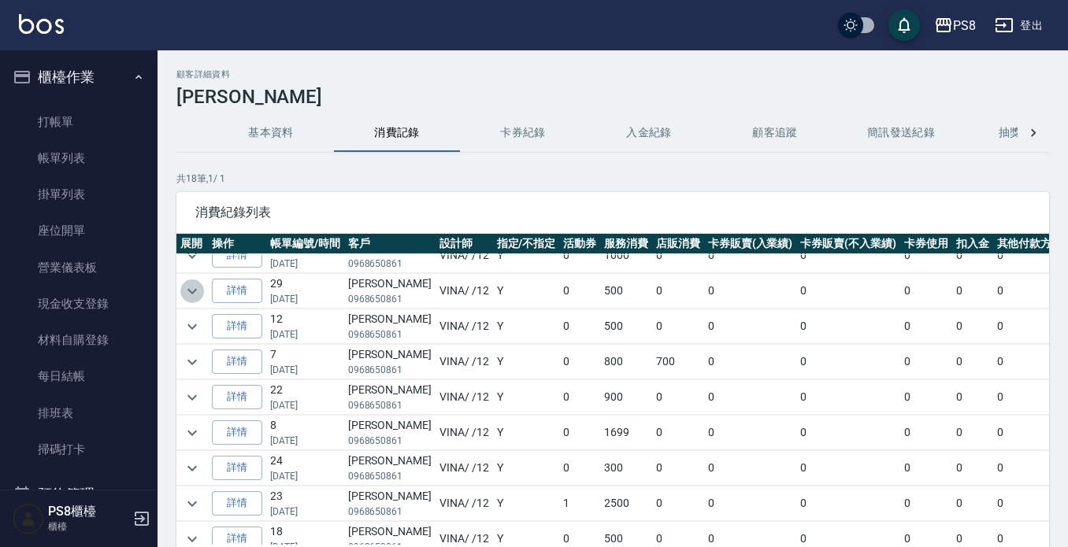
click at [197, 295] on icon "expand row" at bounding box center [192, 291] width 19 height 19
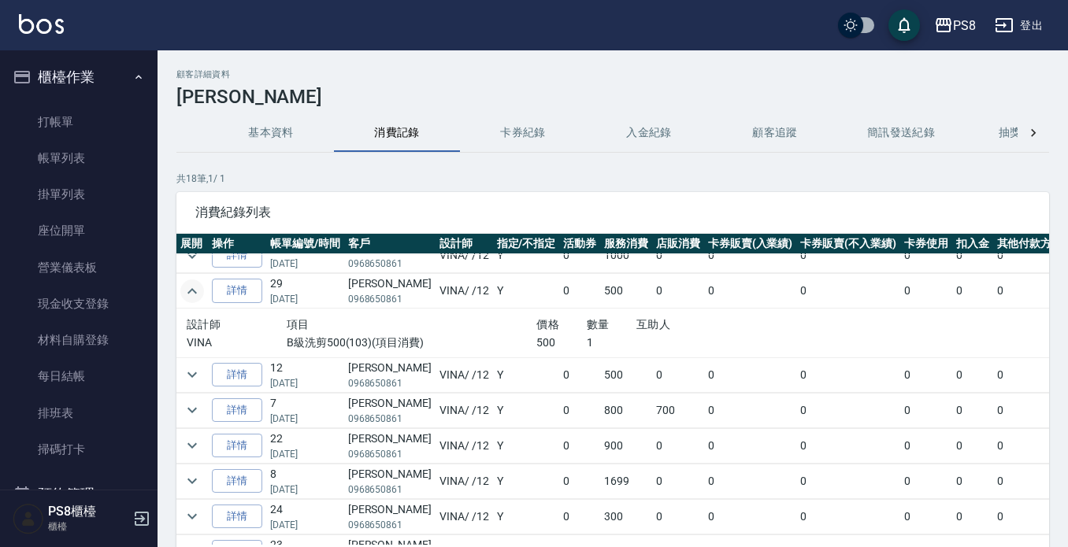
click at [194, 295] on icon "expand row" at bounding box center [192, 291] width 19 height 19
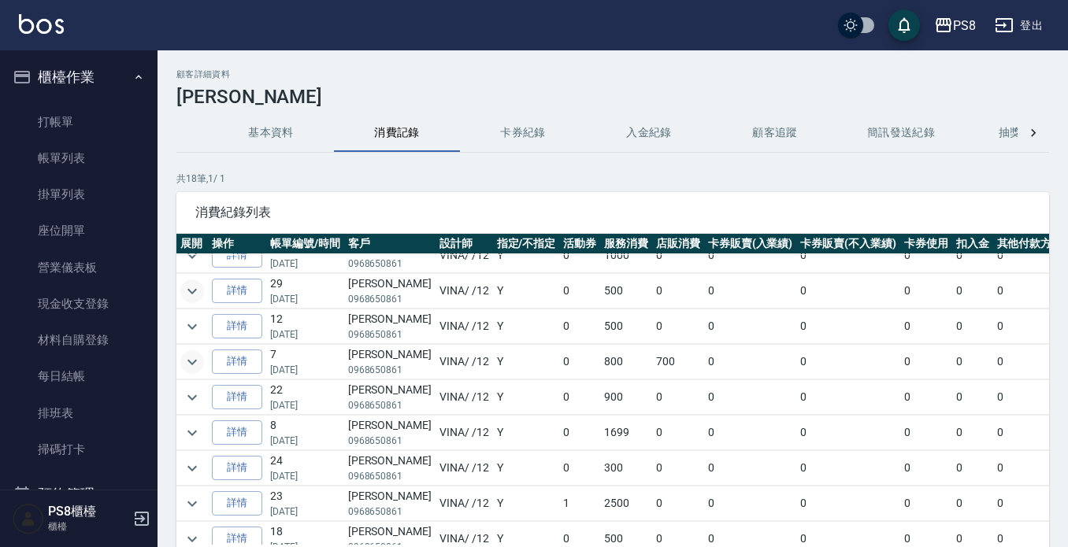
click at [196, 360] on icon "expand row" at bounding box center [191, 362] width 9 height 6
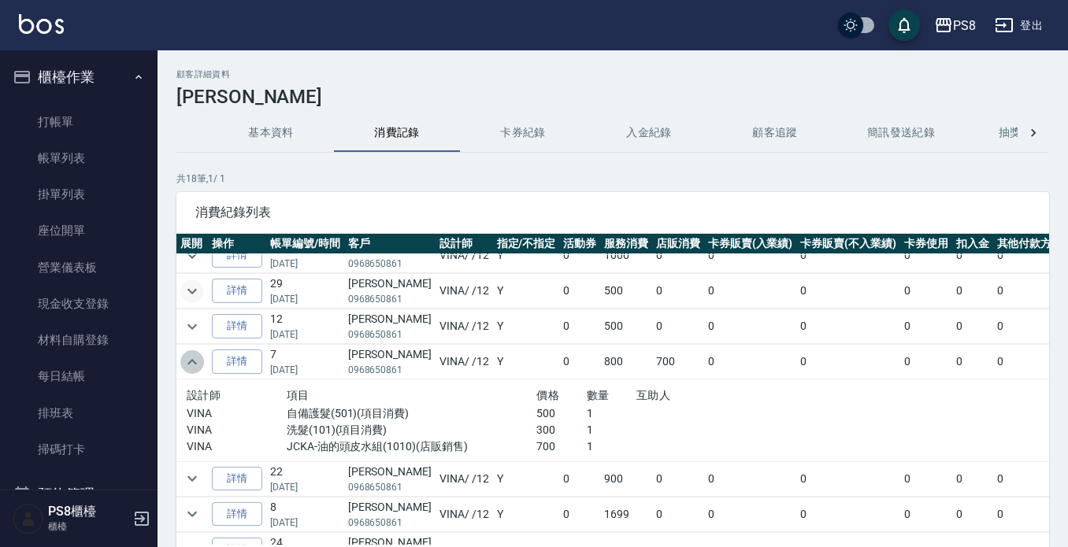
click at [196, 360] on icon "expand row" at bounding box center [192, 362] width 19 height 19
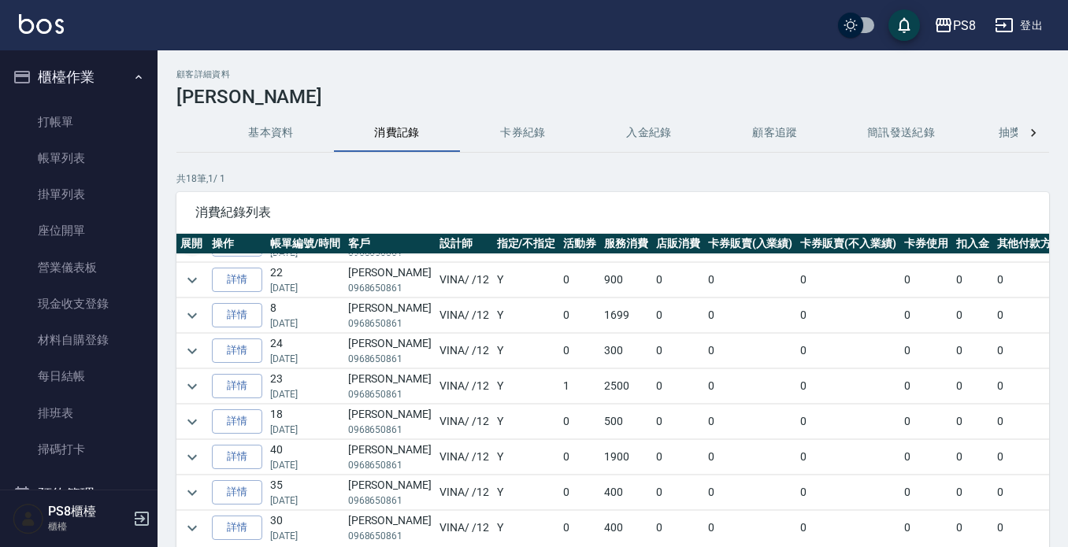
scroll to position [236, 0]
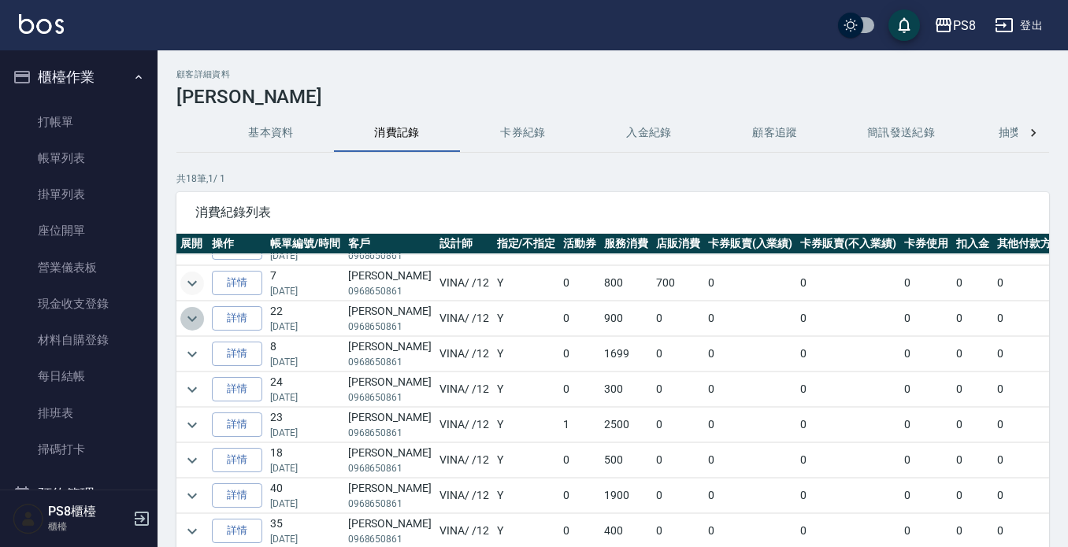
click at [195, 321] on icon "expand row" at bounding box center [192, 318] width 19 height 19
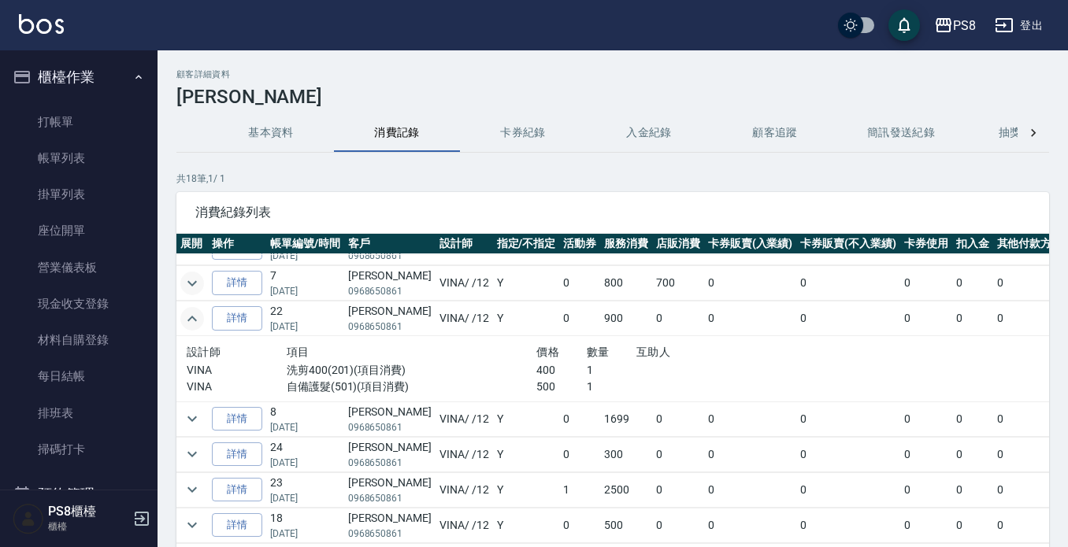
click at [194, 320] on icon "expand row" at bounding box center [192, 318] width 19 height 19
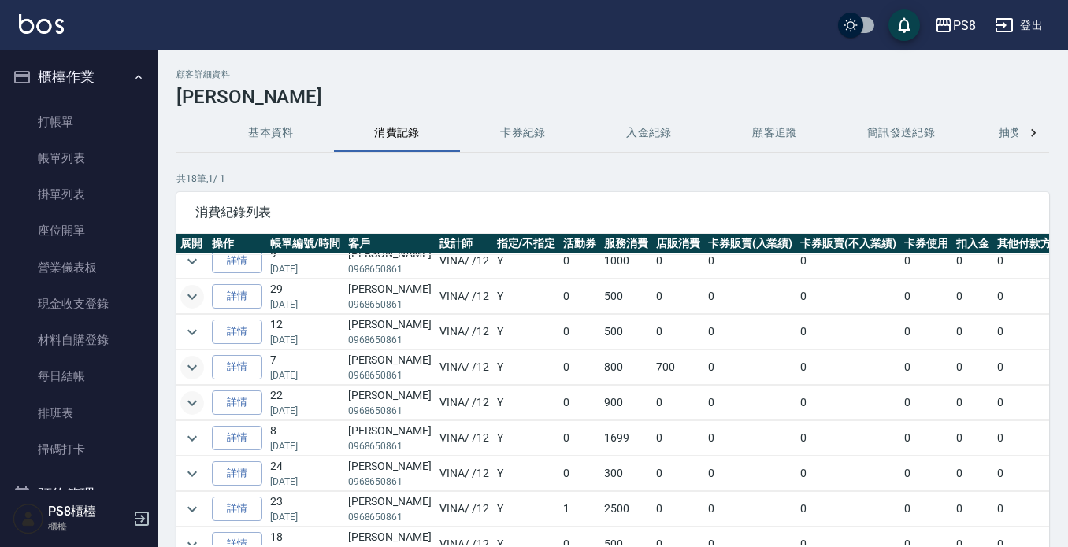
scroll to position [124, 0]
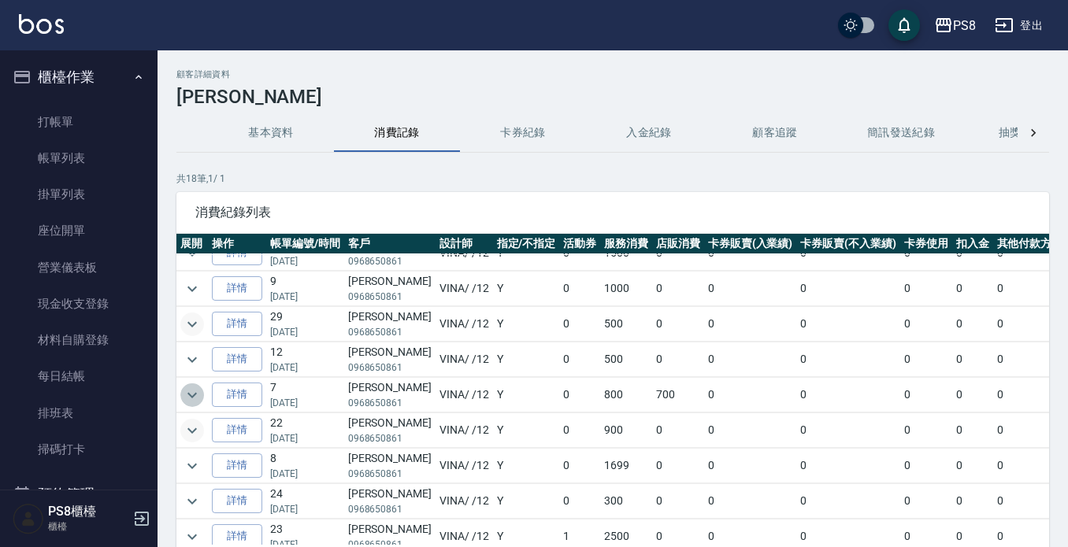
click at [182, 389] on button "expand row" at bounding box center [192, 395] width 24 height 24
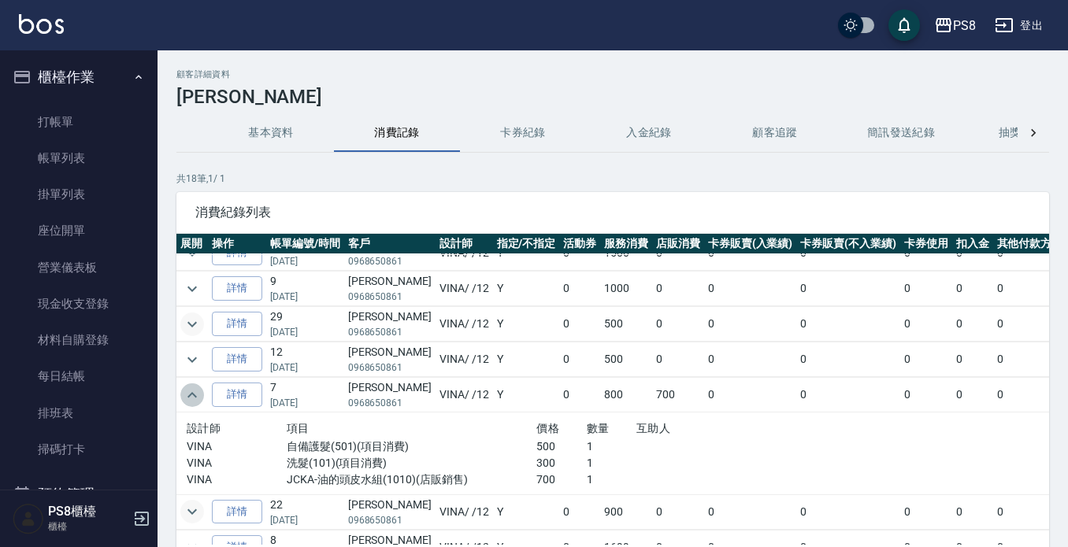
click at [184, 389] on icon "expand row" at bounding box center [192, 395] width 19 height 19
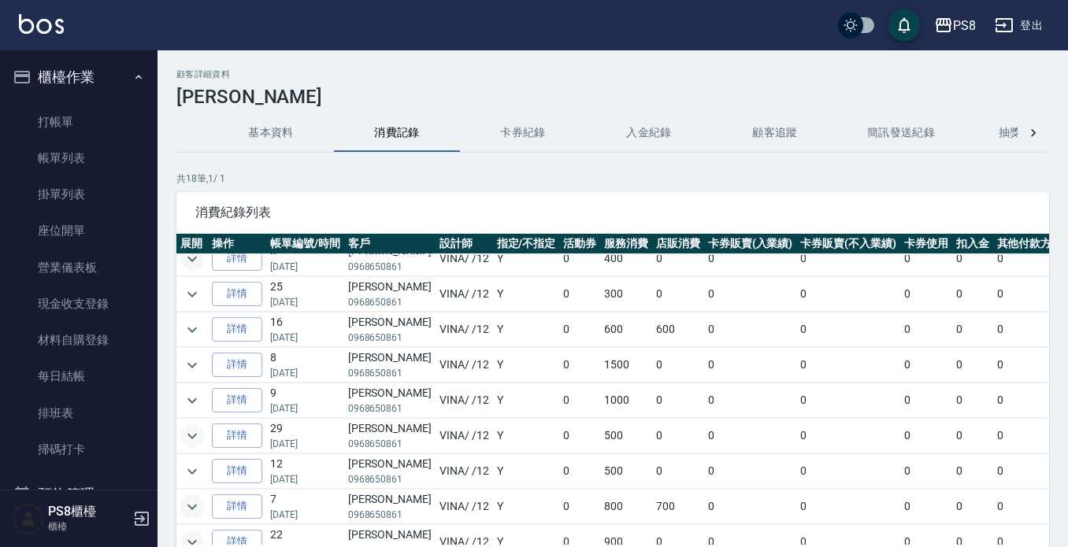
scroll to position [0, 0]
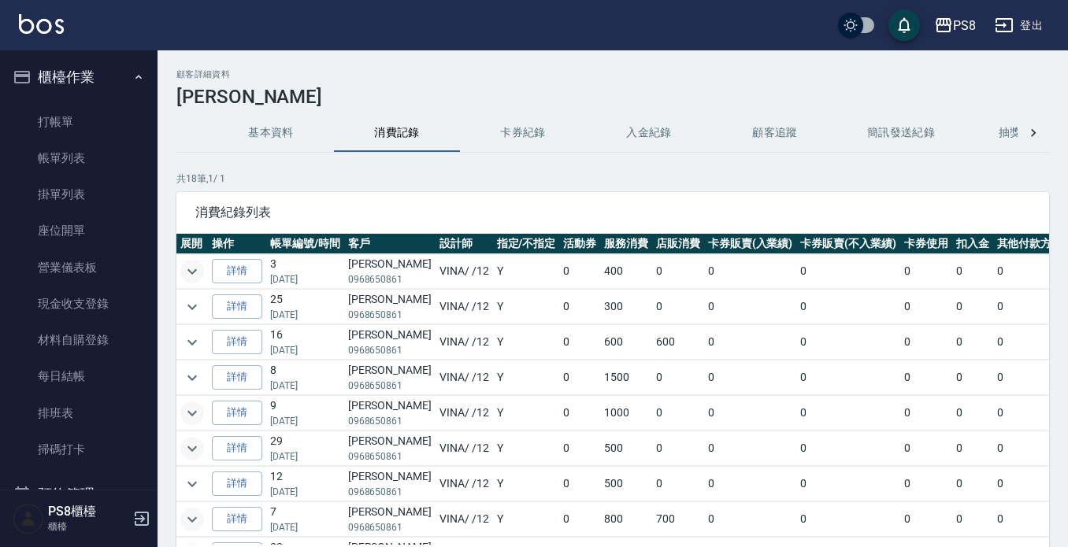
click at [187, 409] on icon "expand row" at bounding box center [192, 413] width 19 height 19
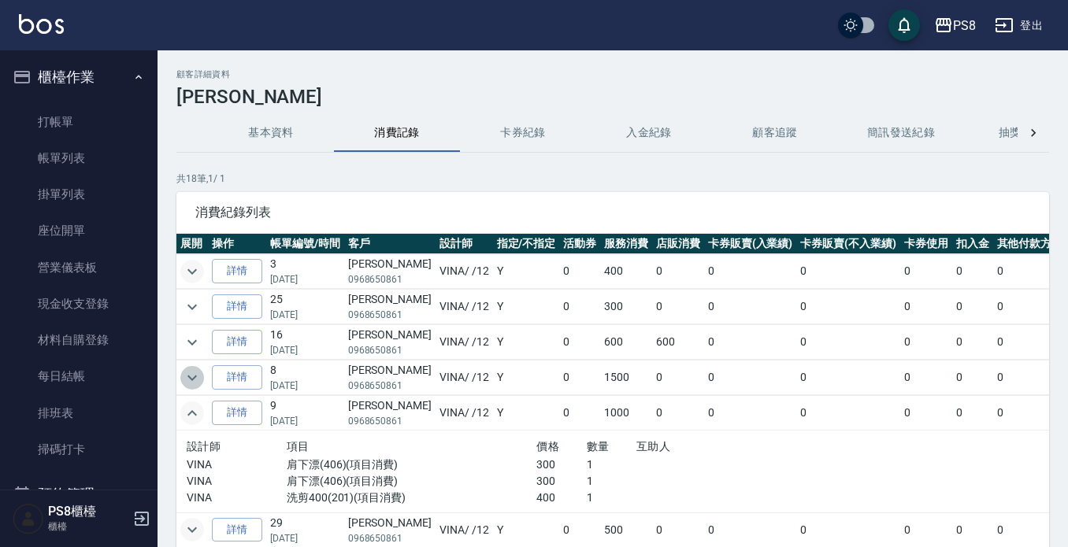
click at [188, 380] on icon "expand row" at bounding box center [192, 378] width 19 height 19
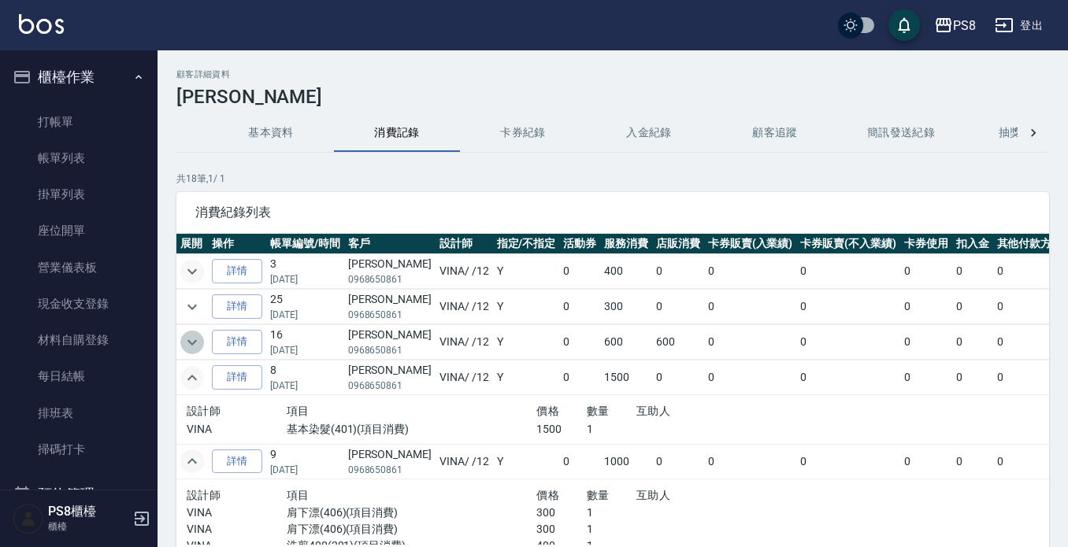
click at [193, 338] on icon "expand row" at bounding box center [192, 342] width 19 height 19
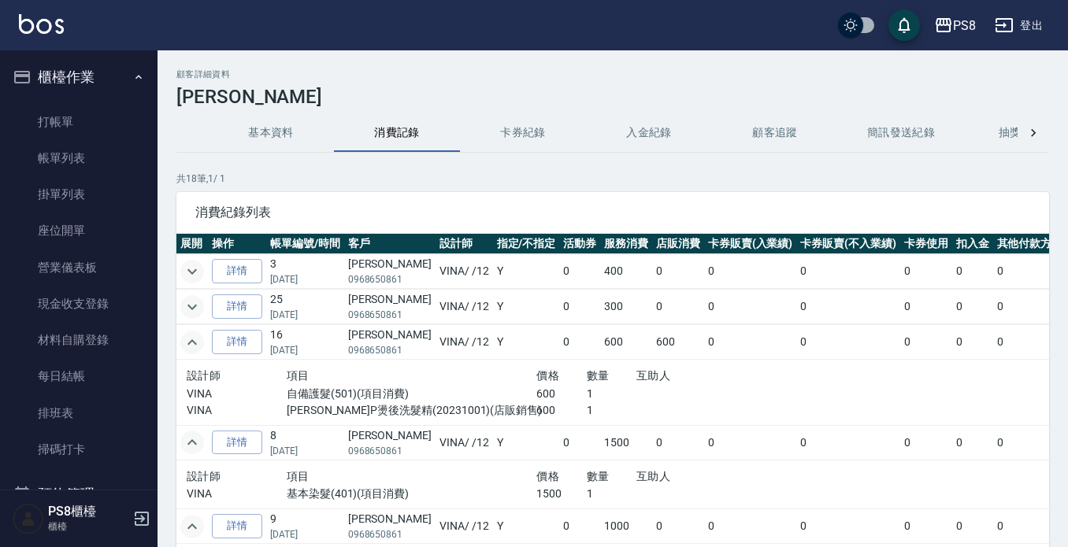
click at [194, 307] on icon "expand row" at bounding box center [191, 307] width 9 height 6
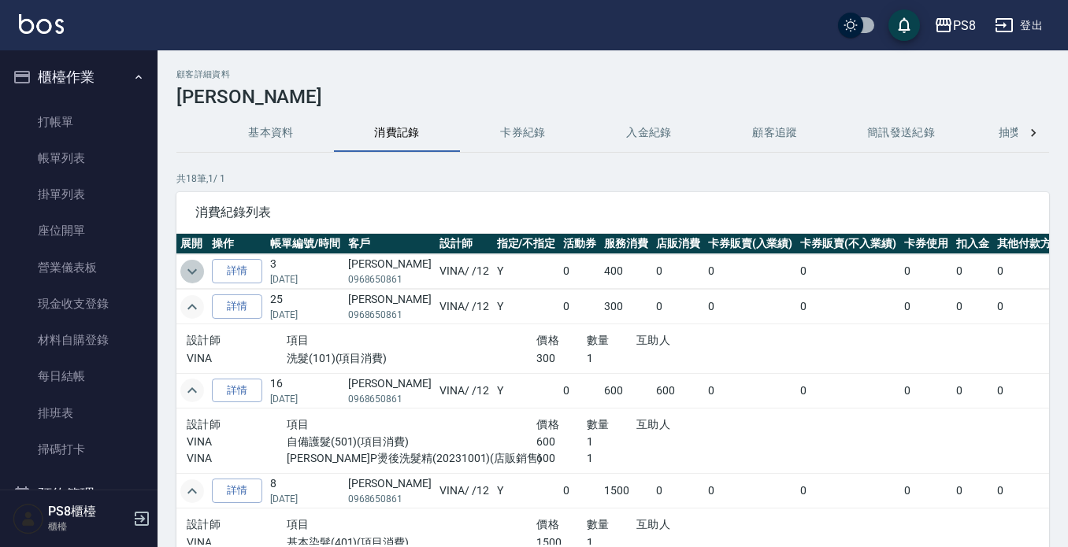
click at [190, 280] on icon "expand row" at bounding box center [192, 271] width 19 height 19
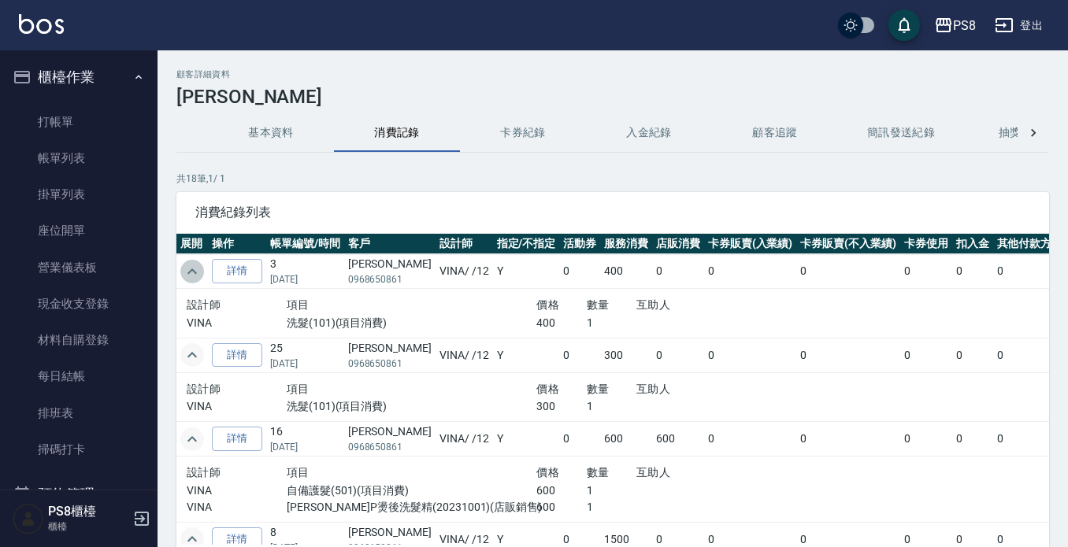
click at [190, 280] on icon "expand row" at bounding box center [192, 271] width 19 height 19
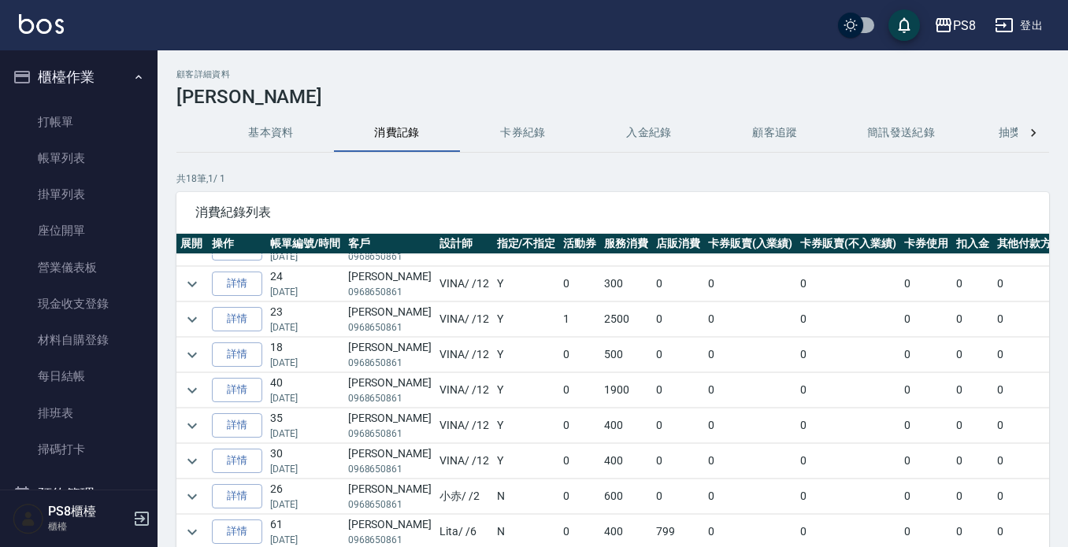
scroll to position [604, 0]
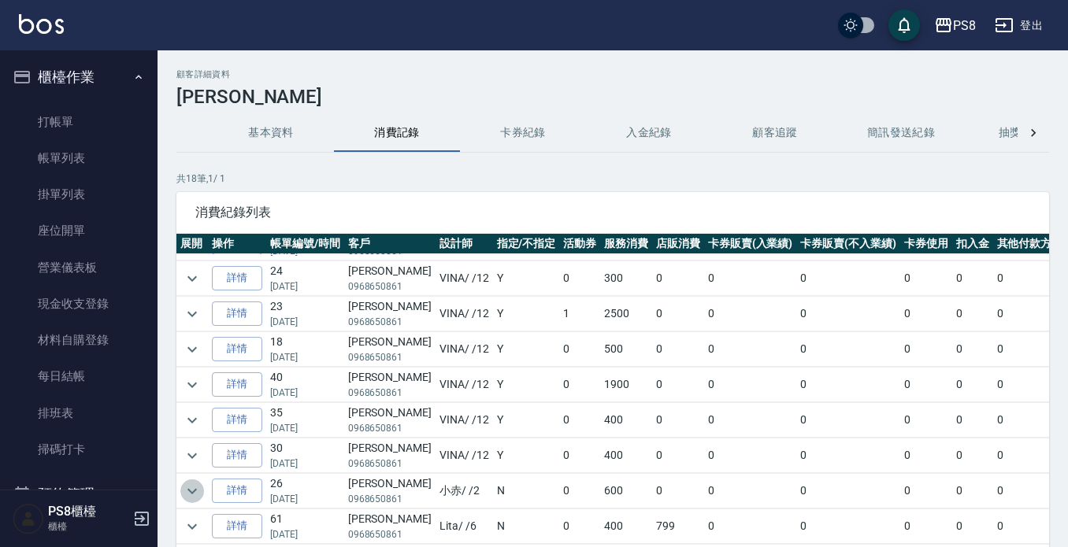
click at [185, 482] on icon "expand row" at bounding box center [192, 491] width 19 height 19
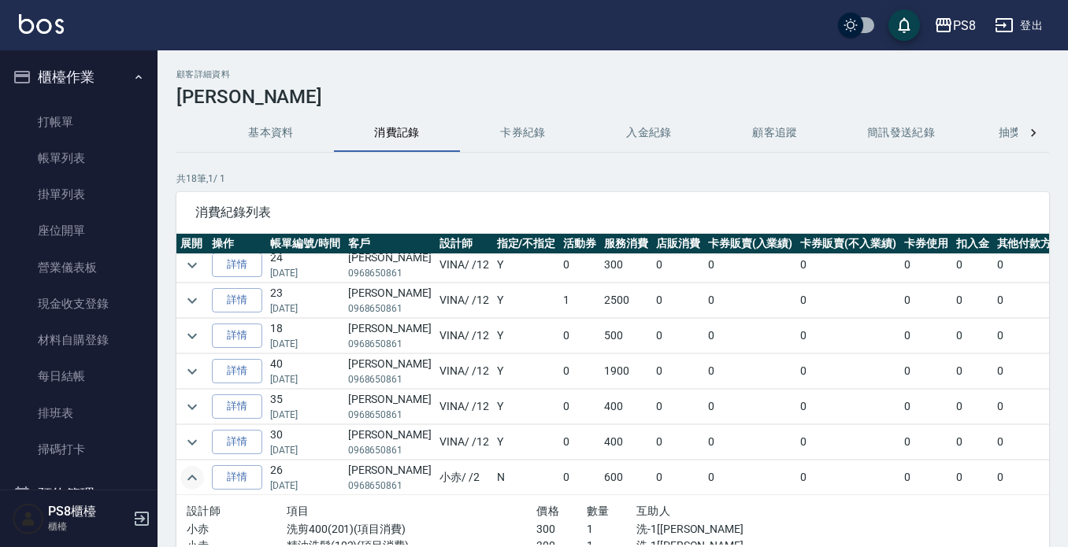
click at [185, 480] on icon "expand row" at bounding box center [192, 478] width 19 height 19
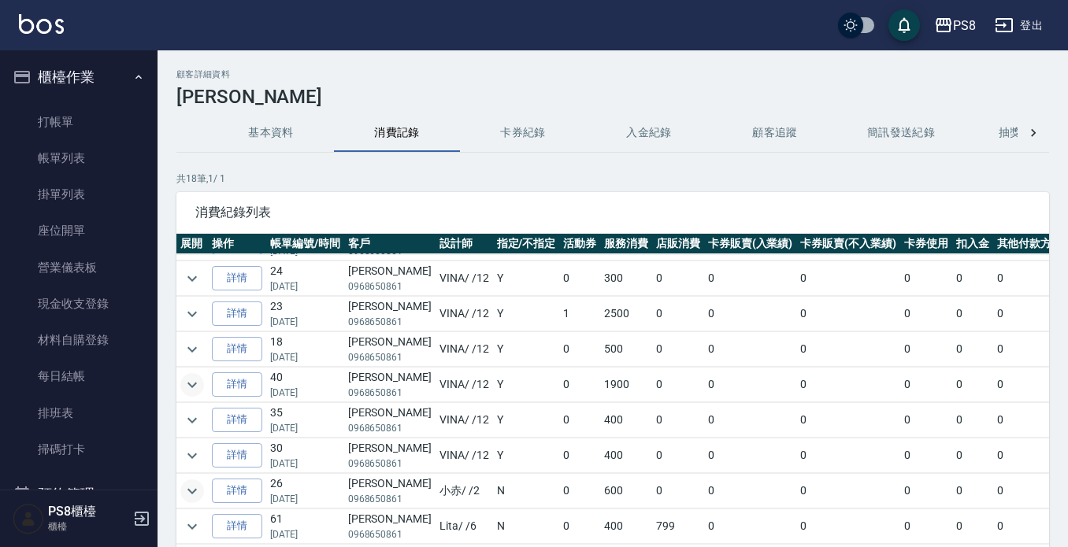
click at [197, 376] on icon "expand row" at bounding box center [192, 385] width 19 height 19
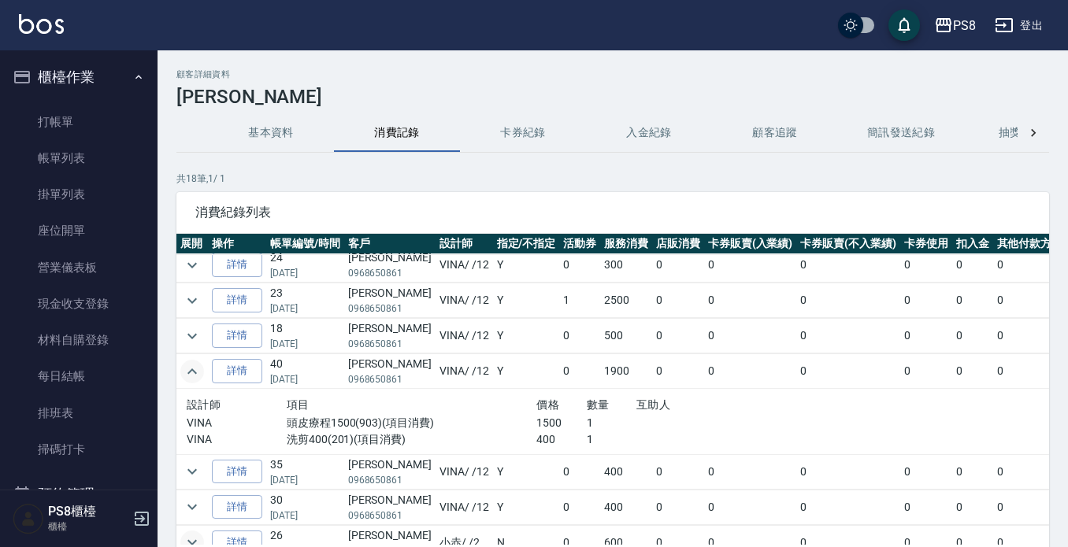
click at [196, 368] on icon "expand row" at bounding box center [192, 371] width 19 height 19
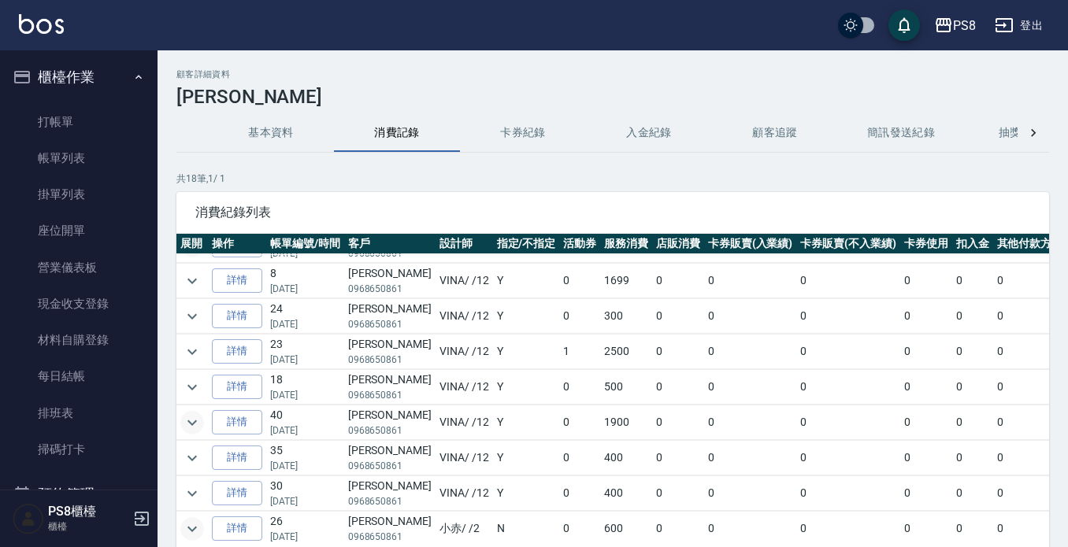
scroll to position [525, 0]
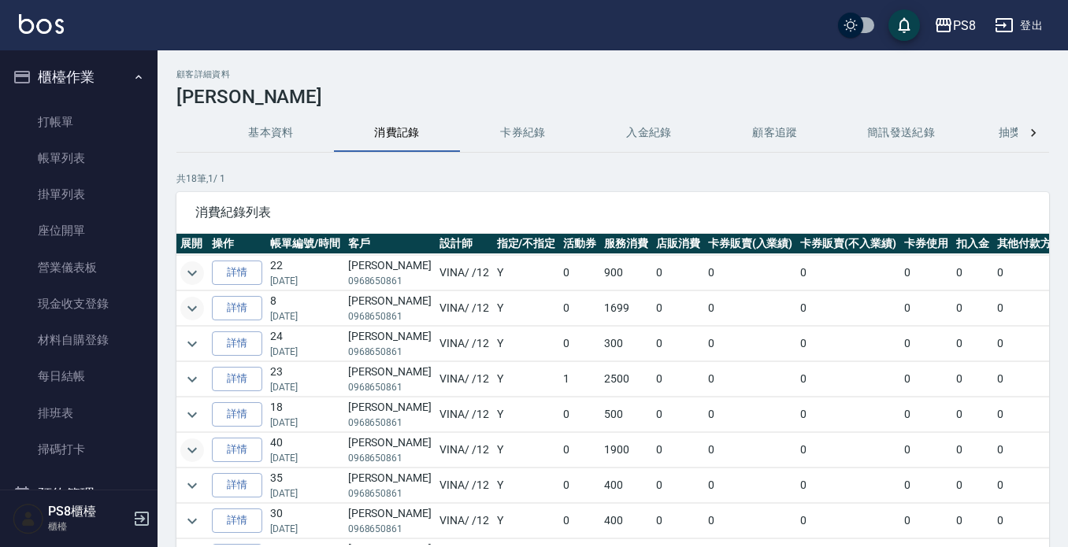
click at [190, 309] on icon "expand row" at bounding box center [191, 309] width 9 height 6
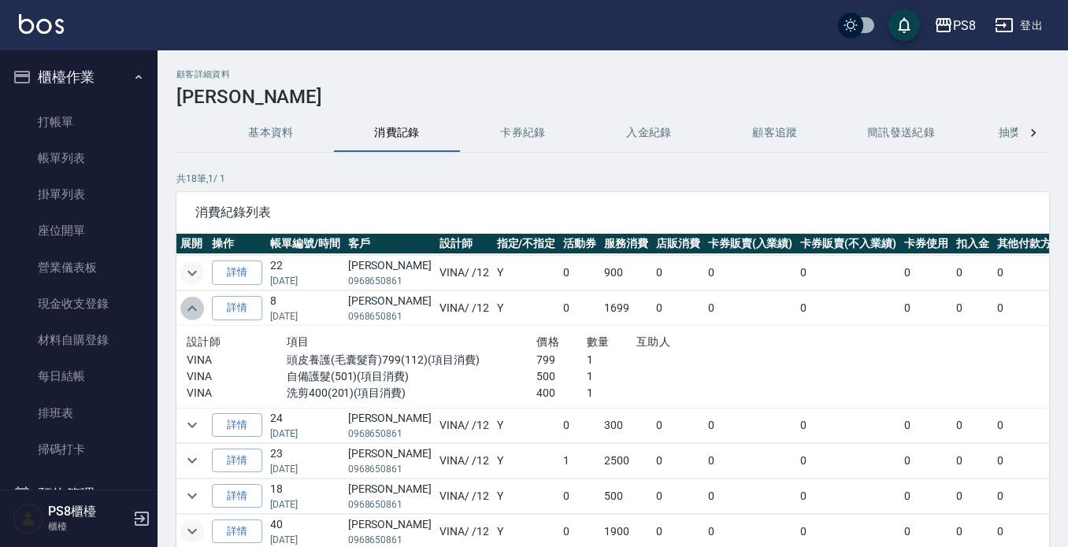
click at [190, 309] on icon "expand row" at bounding box center [191, 309] width 9 height 6
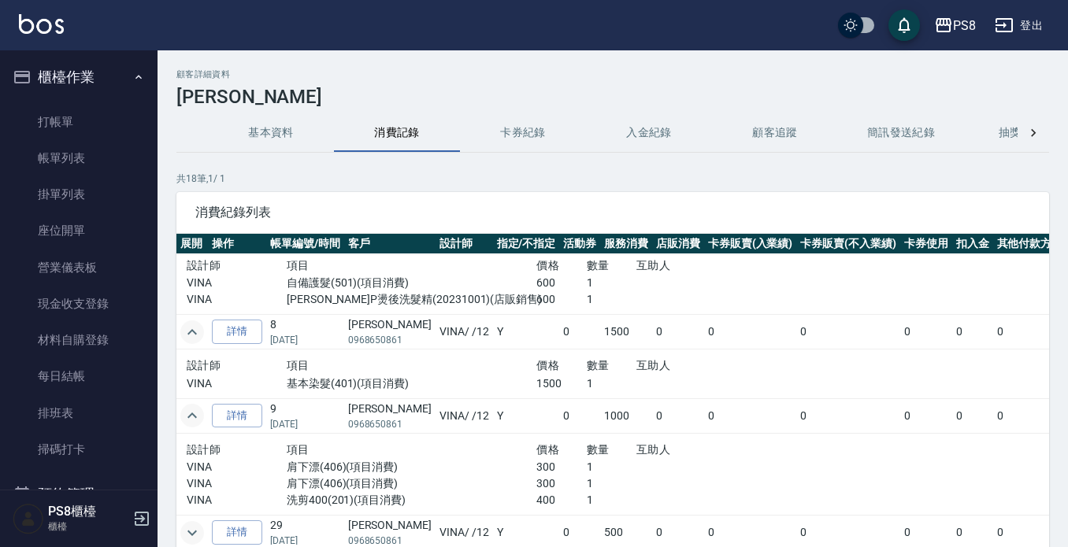
scroll to position [132, 0]
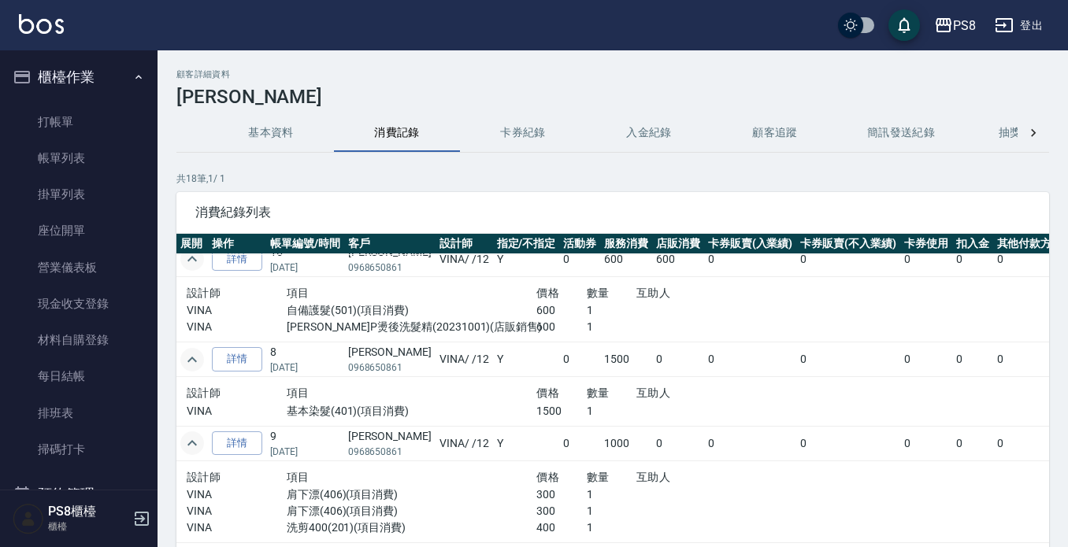
click at [196, 443] on icon "expand row" at bounding box center [192, 443] width 19 height 19
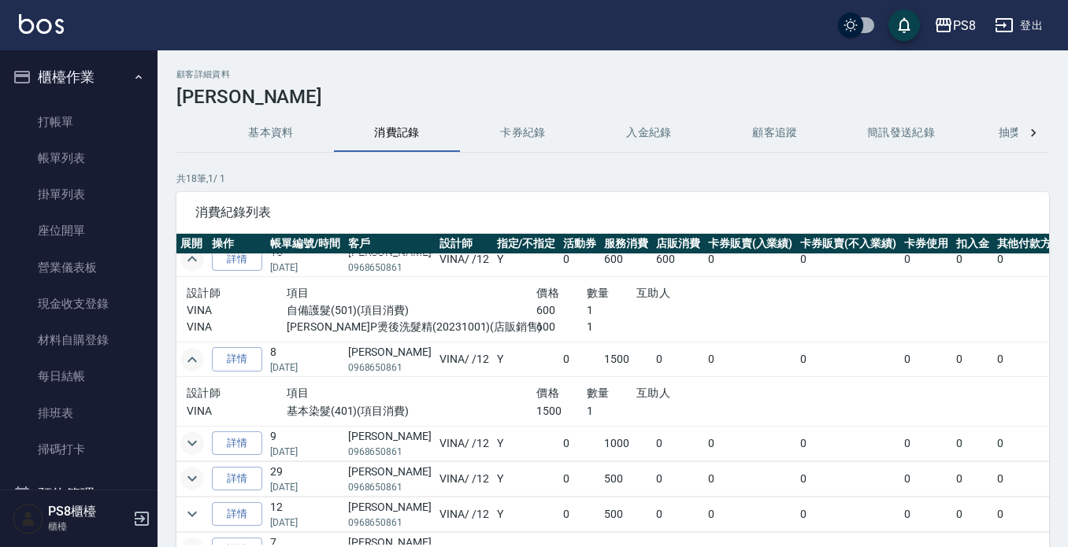
click at [197, 351] on icon "expand row" at bounding box center [192, 359] width 19 height 19
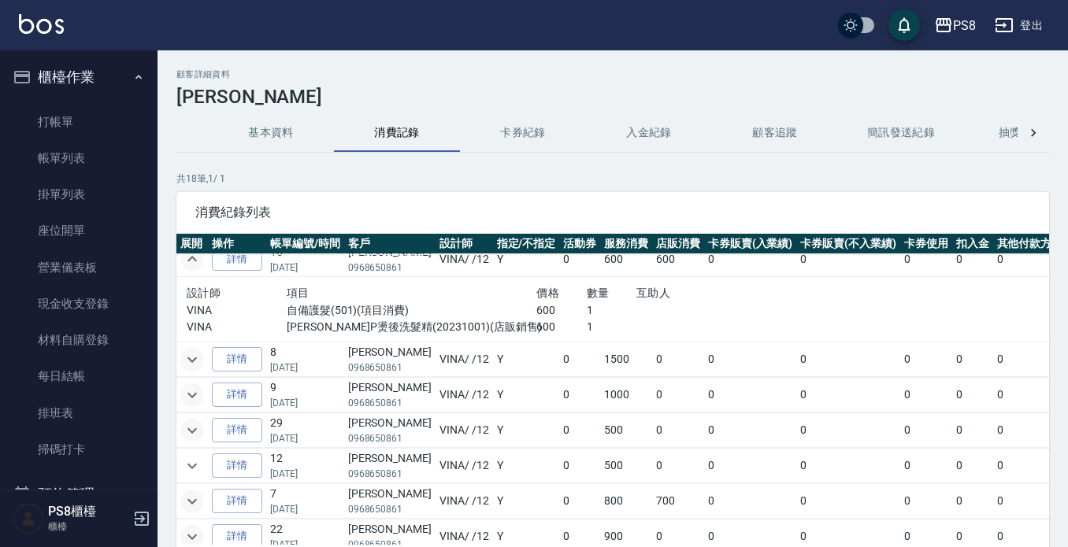
click at [200, 263] on icon "expand row" at bounding box center [192, 259] width 19 height 19
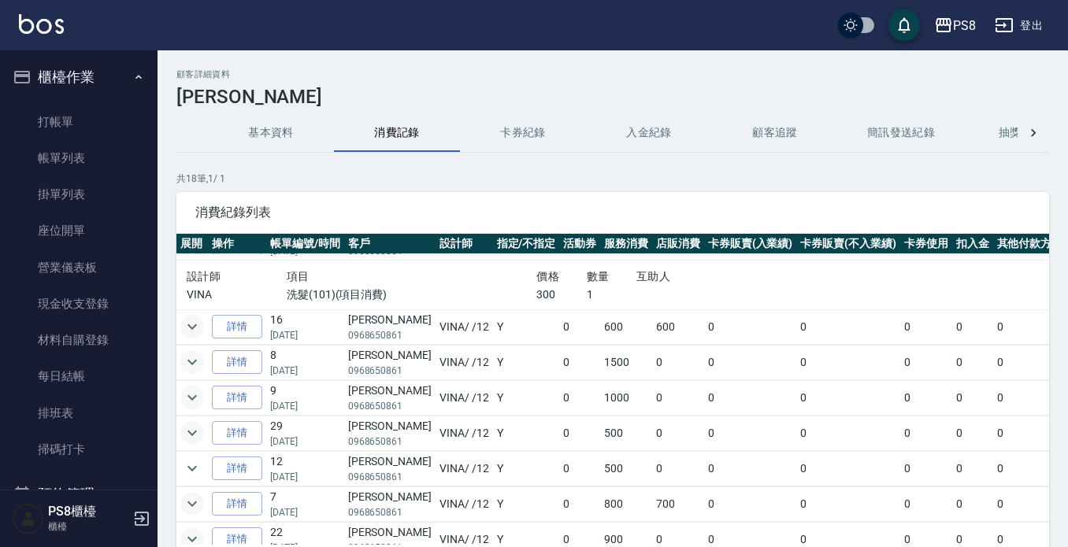
scroll to position [0, 0]
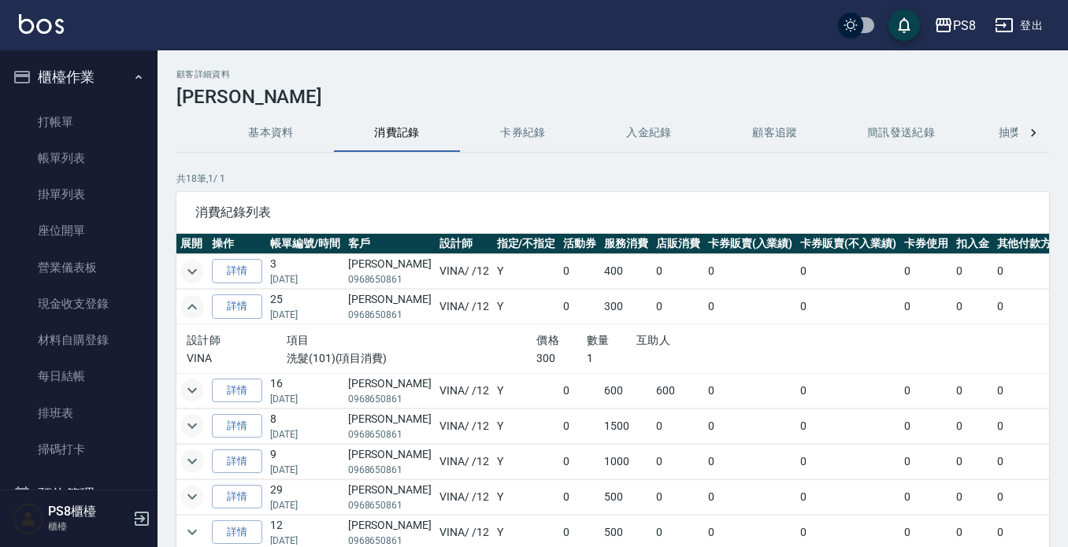
click at [193, 309] on icon "expand row" at bounding box center [192, 307] width 19 height 19
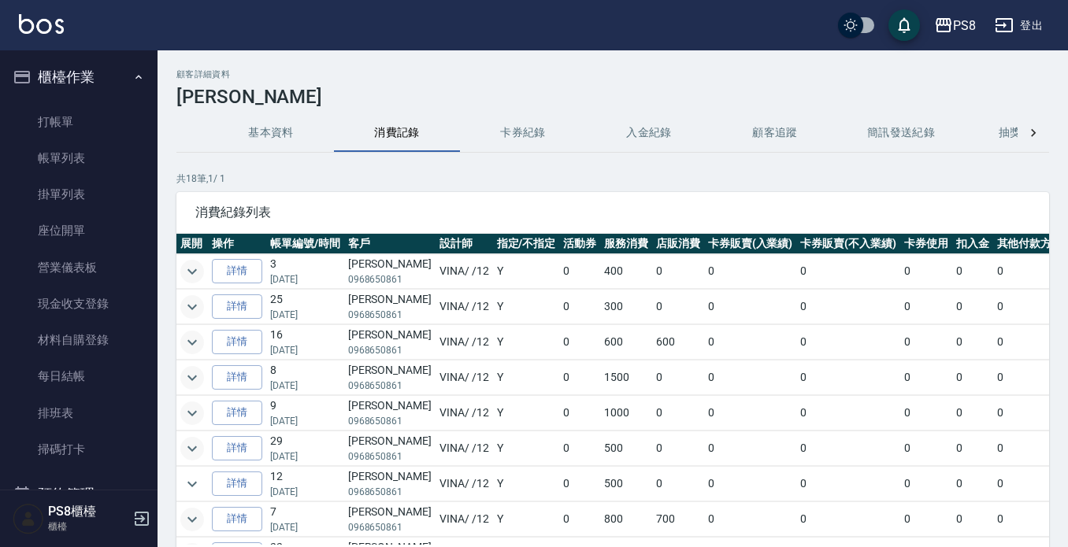
click at [178, 340] on td at bounding box center [191, 342] width 31 height 35
click at [187, 339] on icon "expand row" at bounding box center [192, 342] width 19 height 19
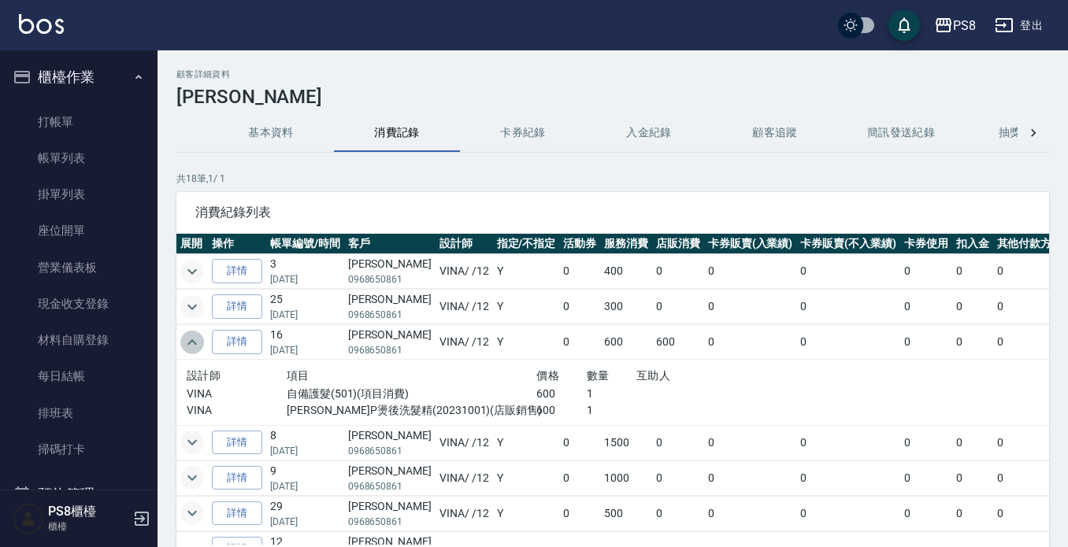
click at [189, 339] on icon "expand row" at bounding box center [192, 342] width 19 height 19
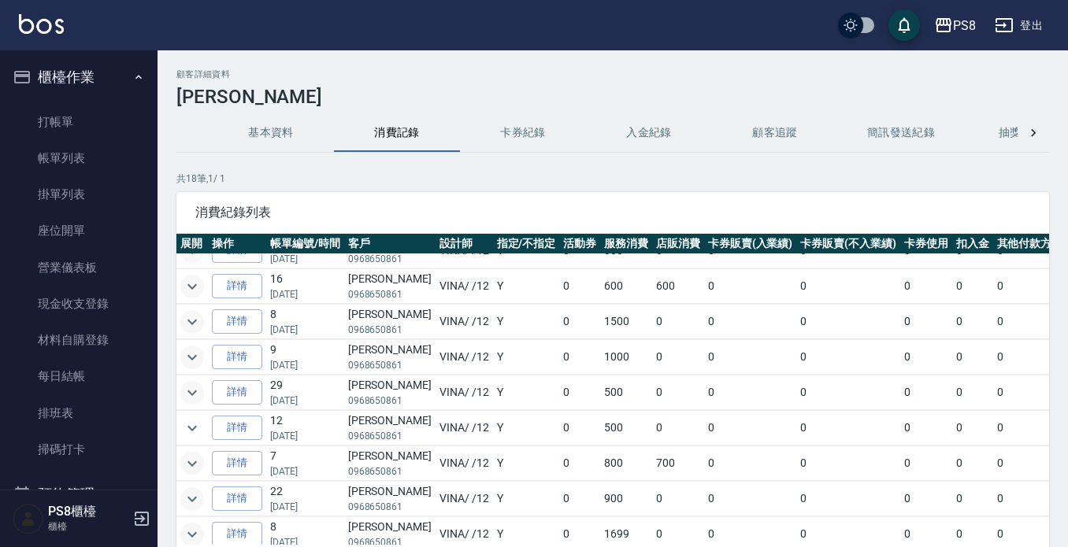
scroll to position [157, 0]
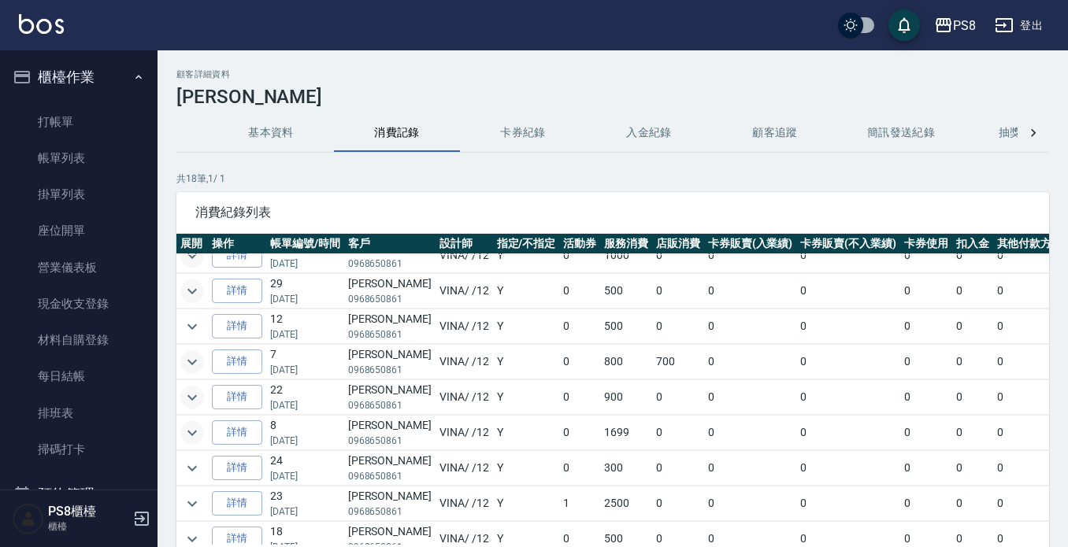
click at [187, 404] on icon "expand row" at bounding box center [192, 397] width 19 height 19
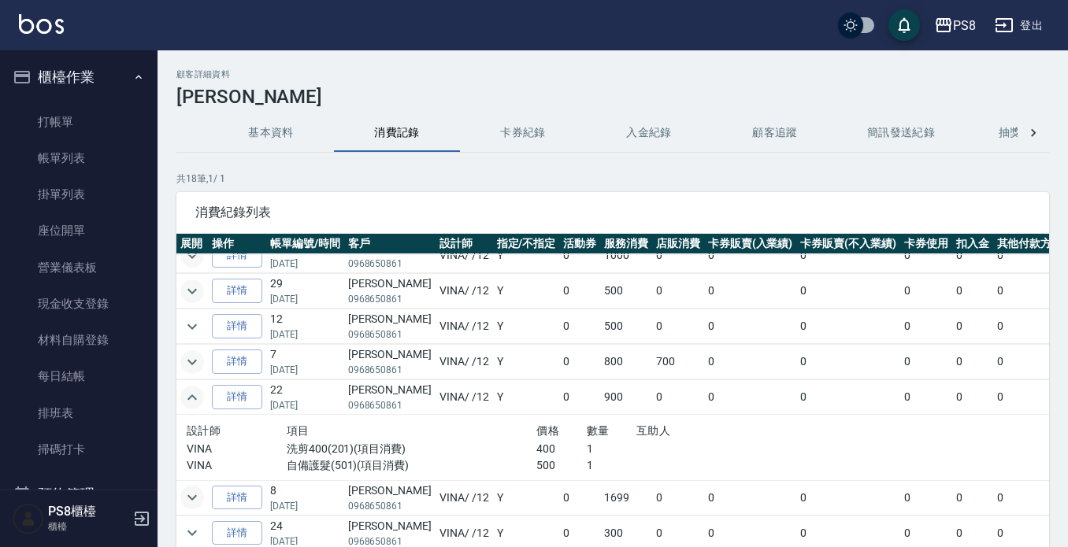
click at [193, 395] on icon "expand row" at bounding box center [192, 397] width 19 height 19
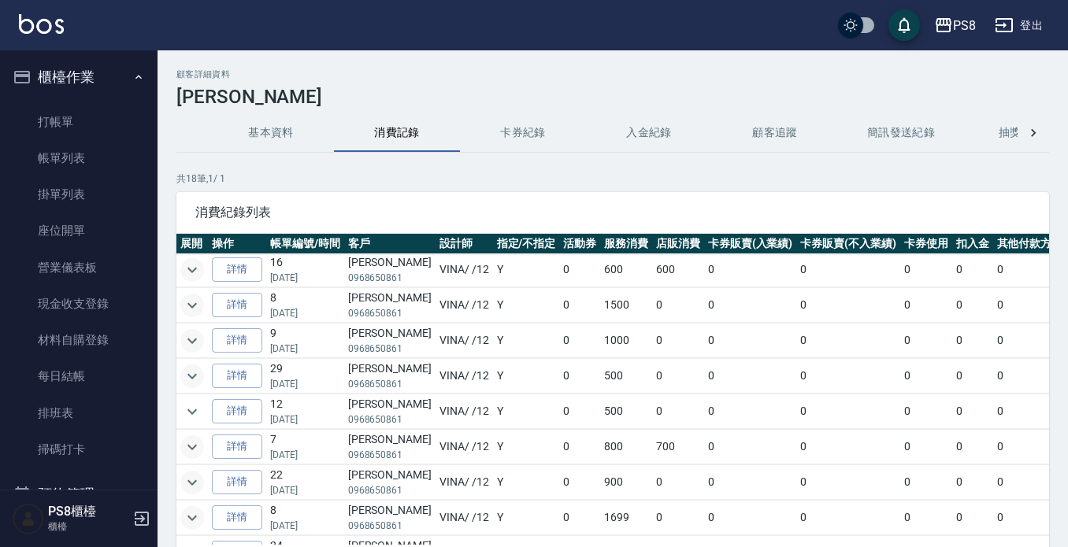
scroll to position [0, 0]
click at [191, 374] on icon "expand row" at bounding box center [192, 378] width 19 height 19
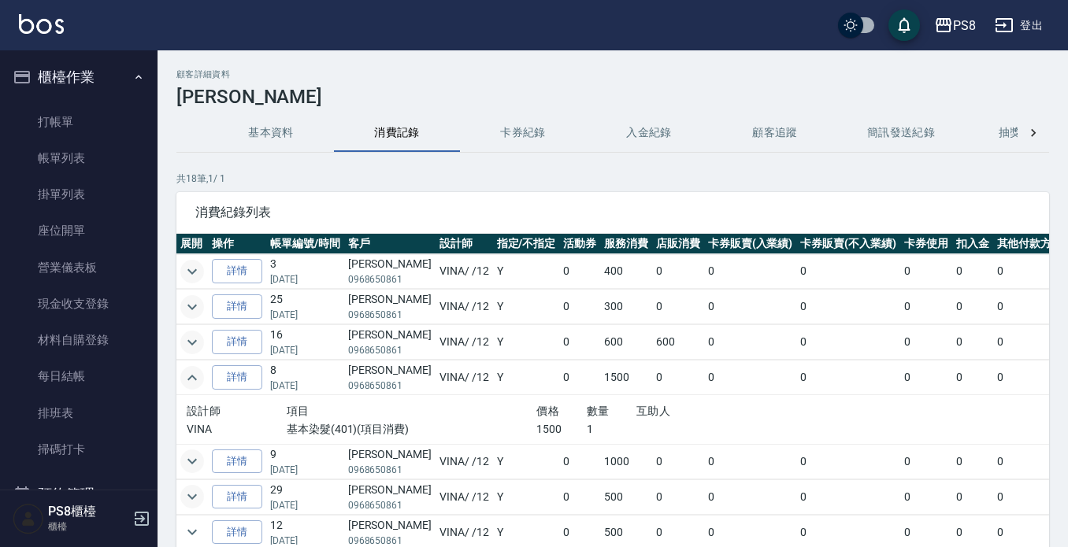
click at [191, 374] on icon "expand row" at bounding box center [192, 378] width 19 height 19
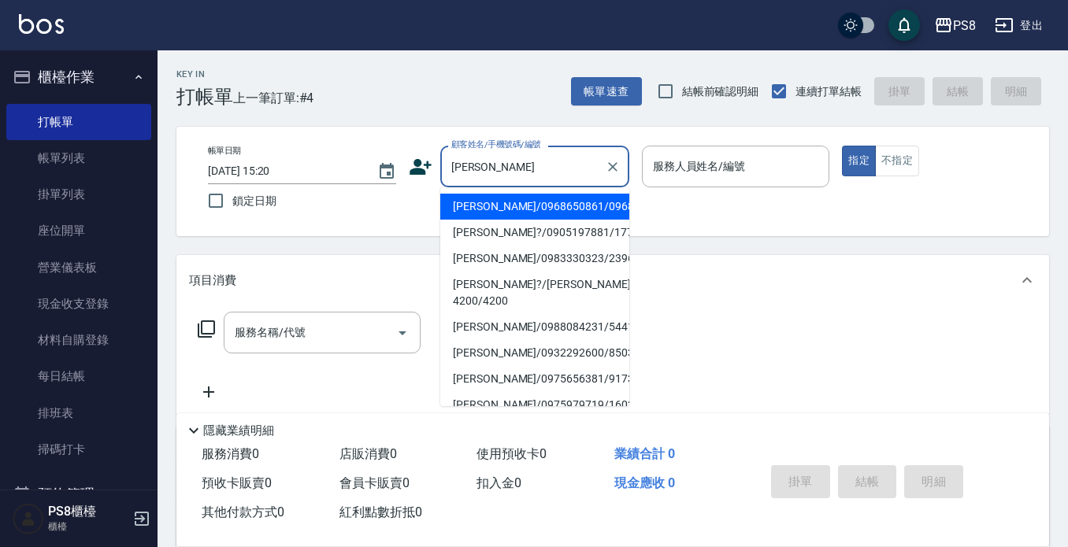
click at [513, 220] on li "鄭凱曦/0968650861/0968650861" at bounding box center [534, 207] width 189 height 26
type input "鄭凱曦/0968650861/0968650861"
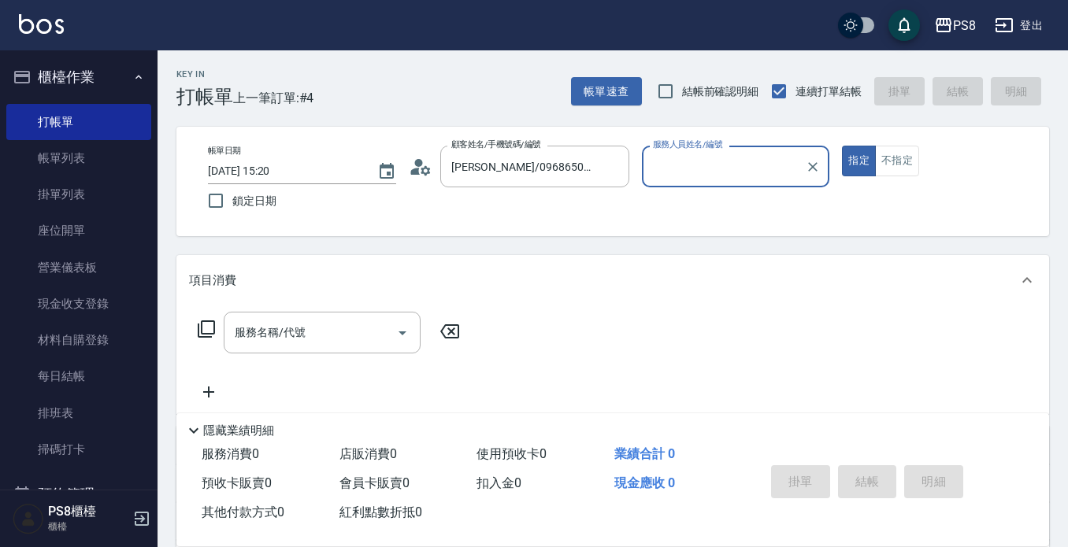
type input "VINA-12"
click at [325, 335] on input "服務名稱/代號" at bounding box center [310, 333] width 159 height 28
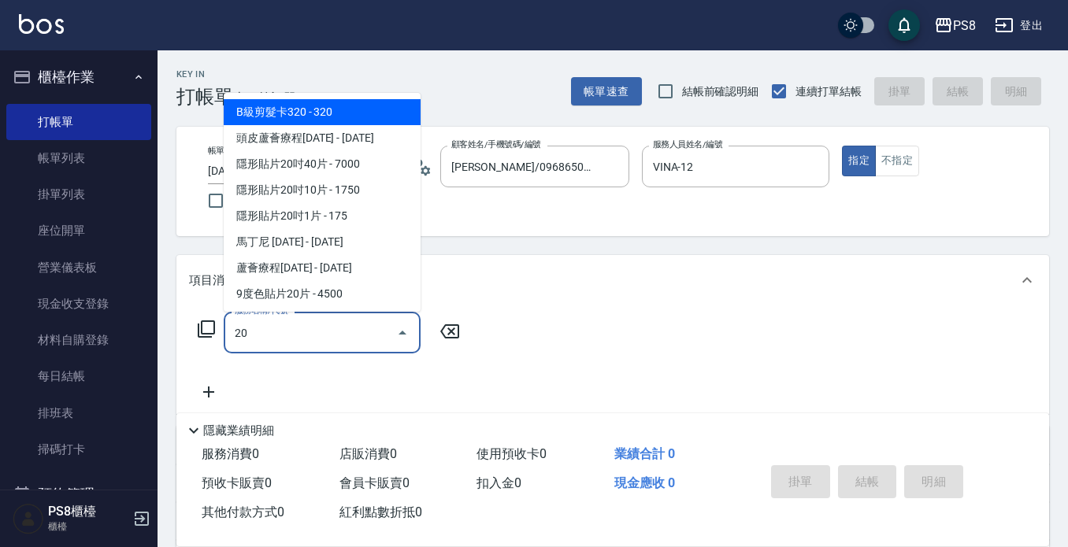
type input "2"
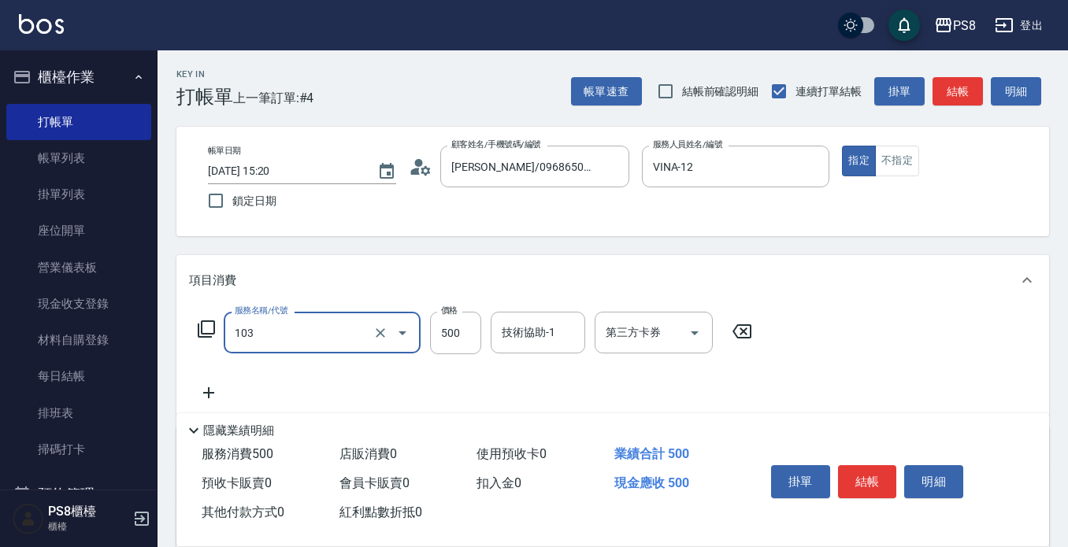
type input "B級洗剪500(103)"
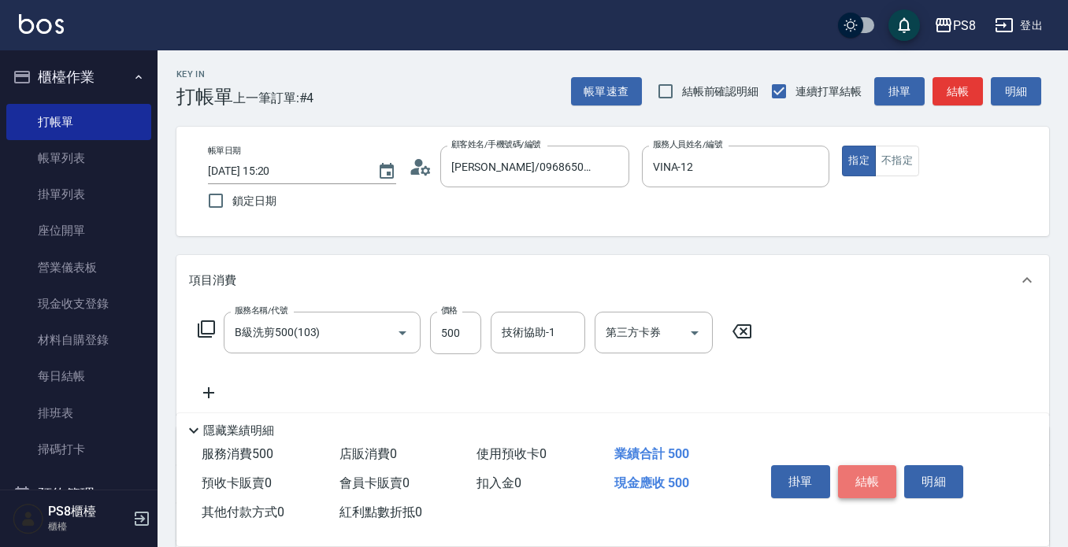
click at [875, 469] on button "結帳" at bounding box center [867, 481] width 59 height 33
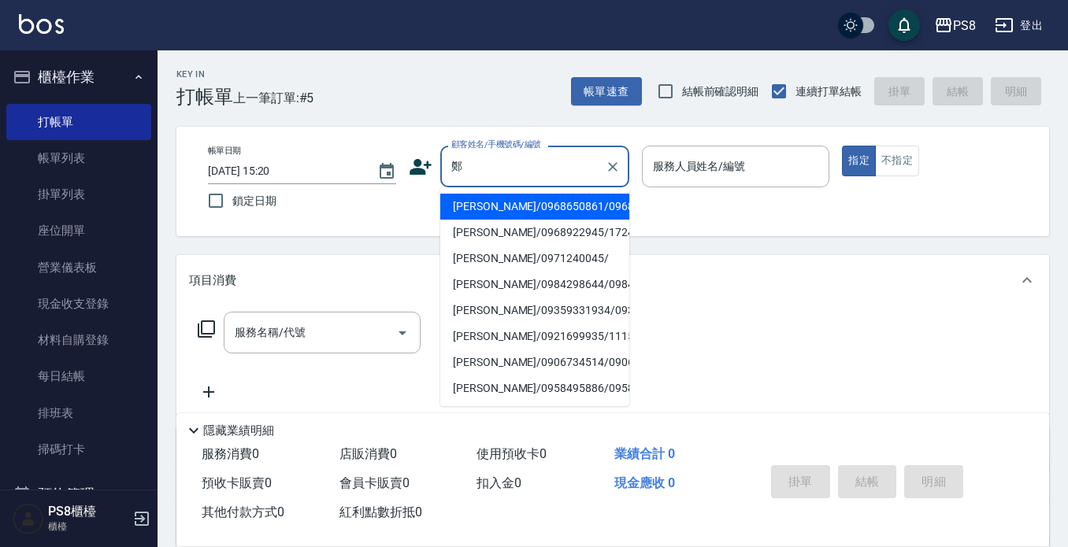
click at [472, 211] on li "鄭凱曦/0968650861/0968650861" at bounding box center [534, 207] width 189 height 26
type input "鄭凱曦/0968650861/0968650861"
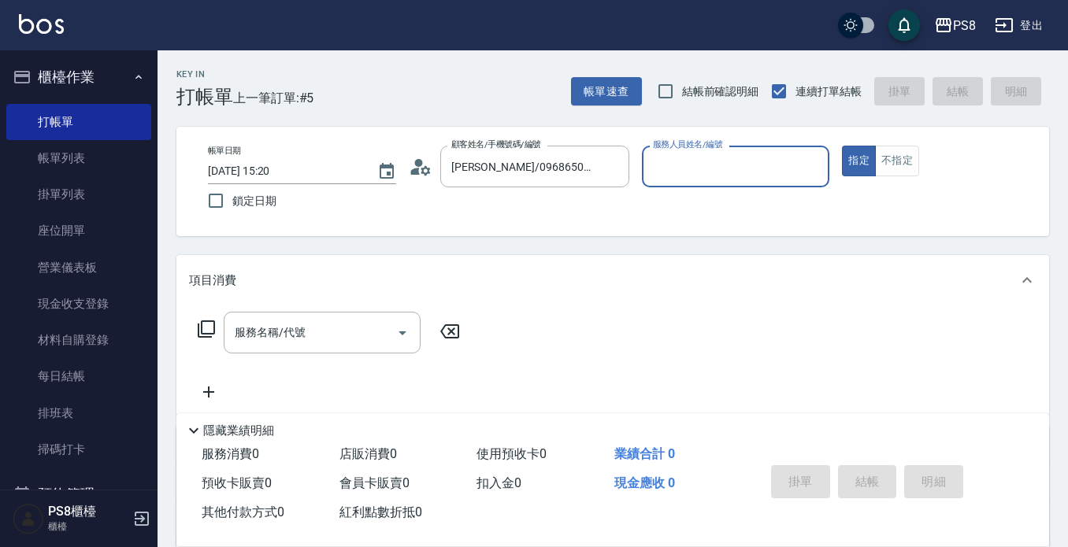
type input "VINA-12"
click at [417, 169] on icon at bounding box center [421, 167] width 24 height 24
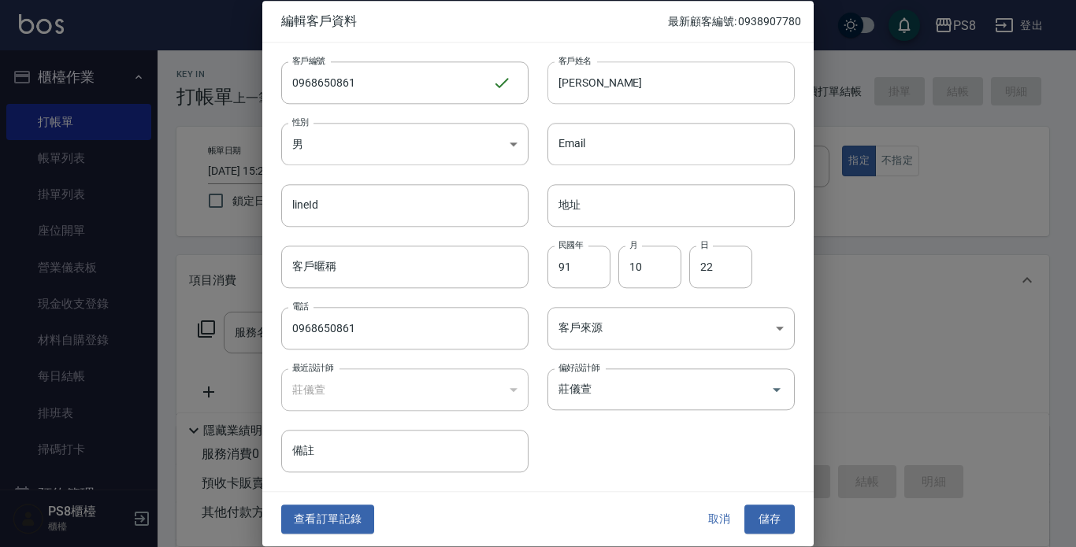
click at [577, 87] on input "鄭凱曦" at bounding box center [670, 82] width 247 height 43
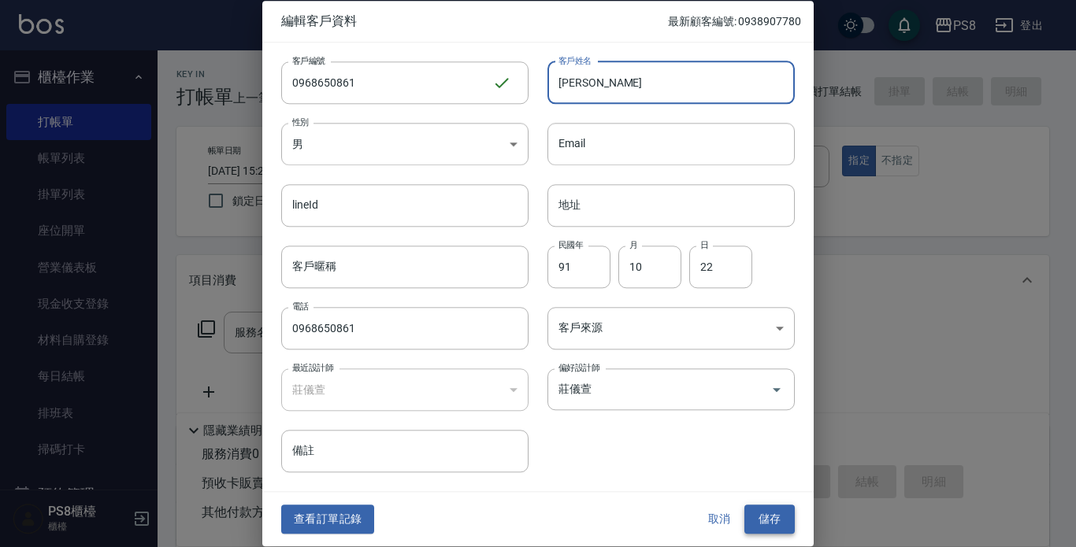
type input "鄭楷曦"
click at [776, 532] on button "儲存" at bounding box center [769, 520] width 50 height 29
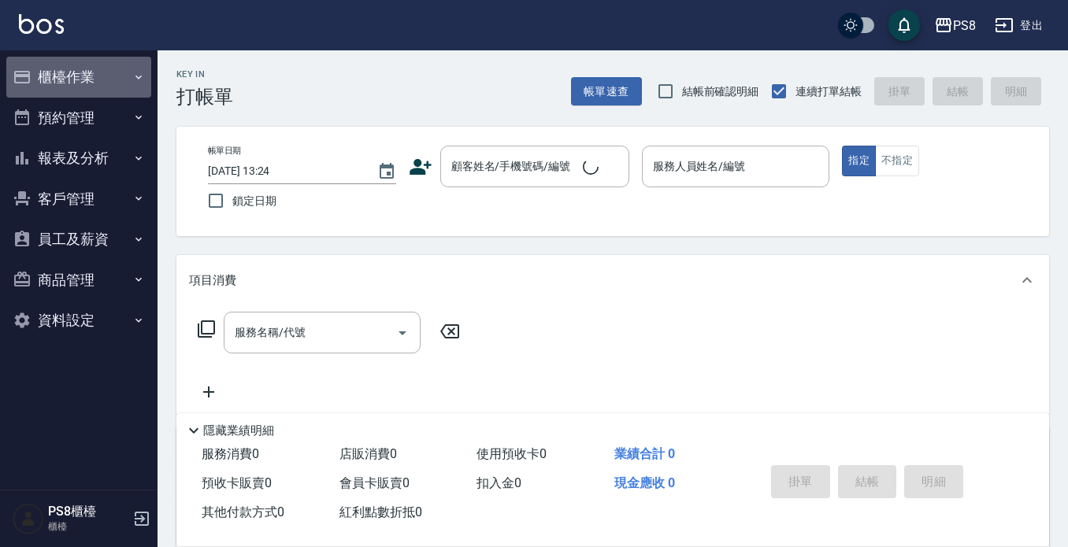
click at [117, 80] on button "櫃檯作業" at bounding box center [78, 77] width 145 height 41
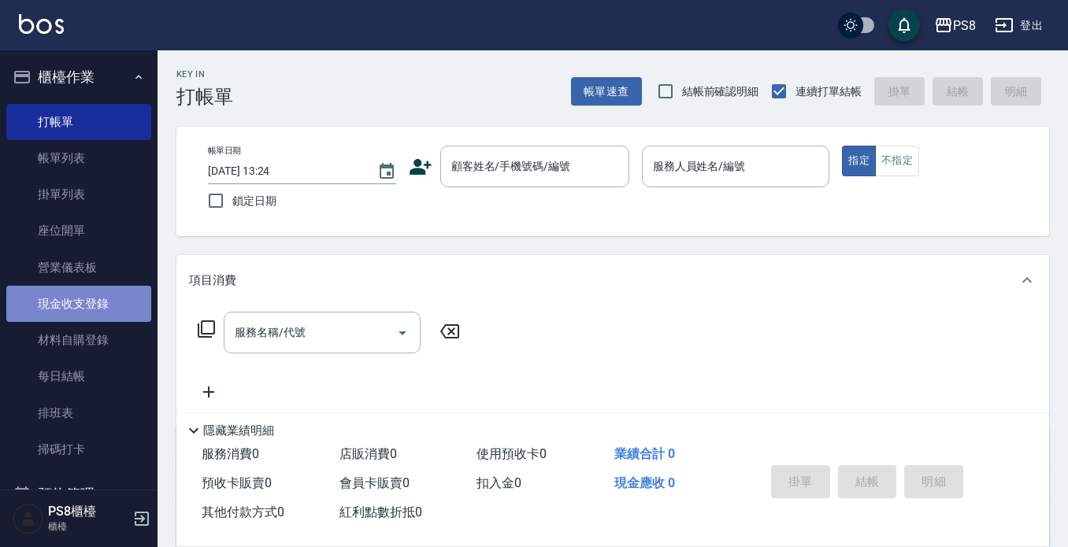
click at [113, 303] on link "現金收支登錄" at bounding box center [78, 304] width 145 height 36
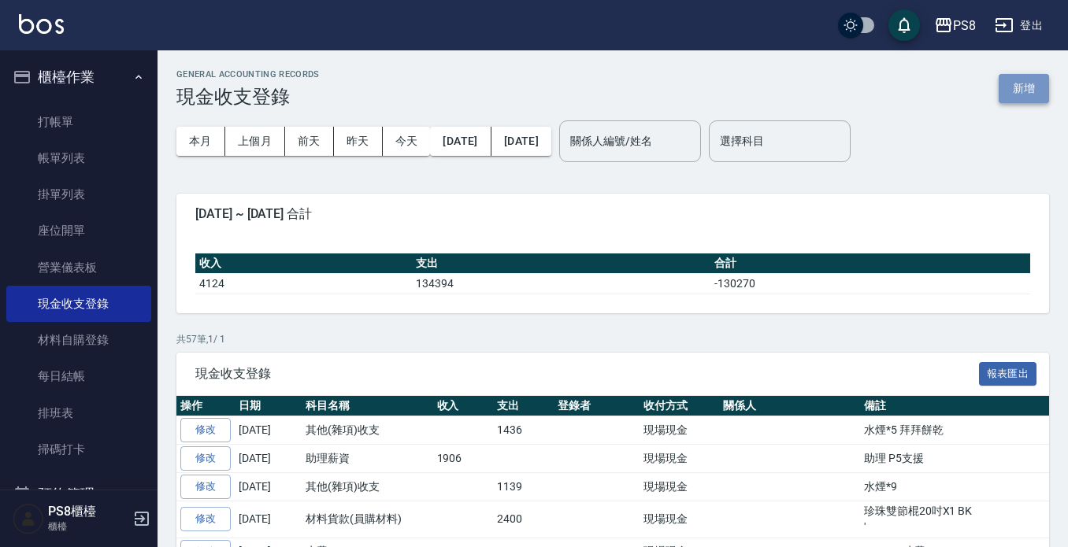
click at [1031, 83] on button "新增" at bounding box center [1023, 88] width 50 height 29
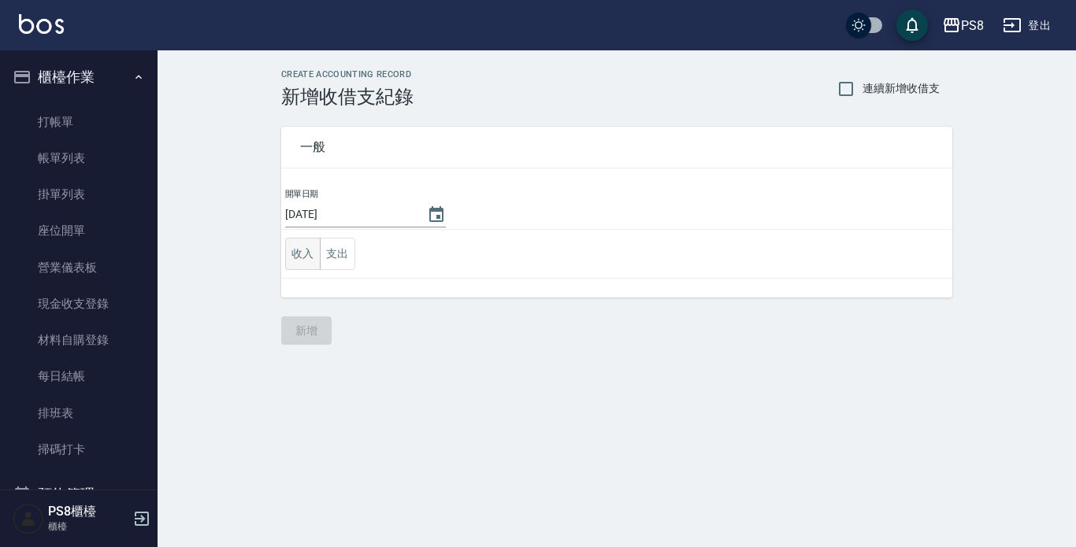
click at [295, 254] on button "收入" at bounding box center [302, 254] width 35 height 32
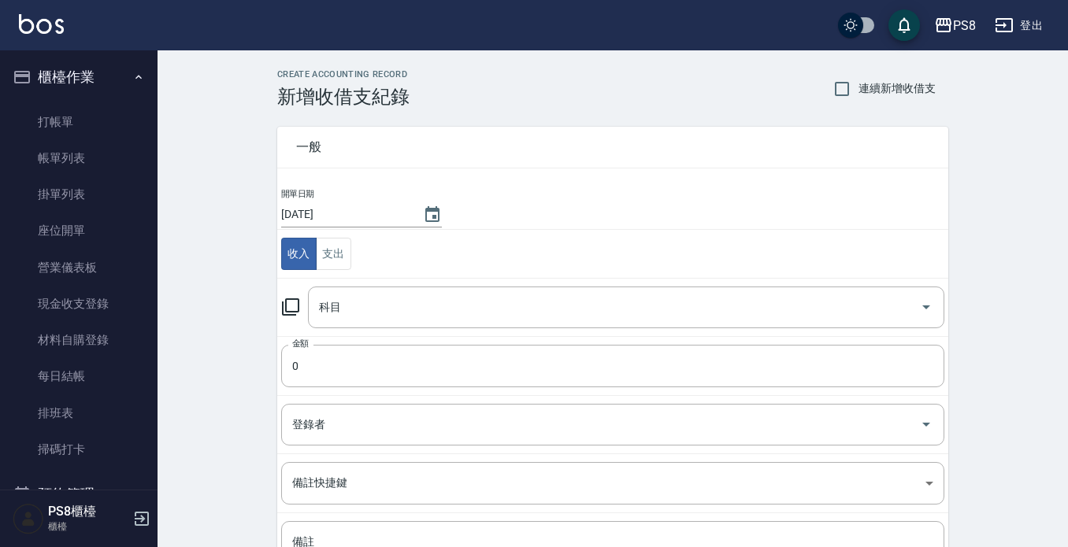
click at [356, 254] on td "收入 支出" at bounding box center [612, 254] width 671 height 49
click at [349, 254] on button "支出" at bounding box center [333, 254] width 35 height 32
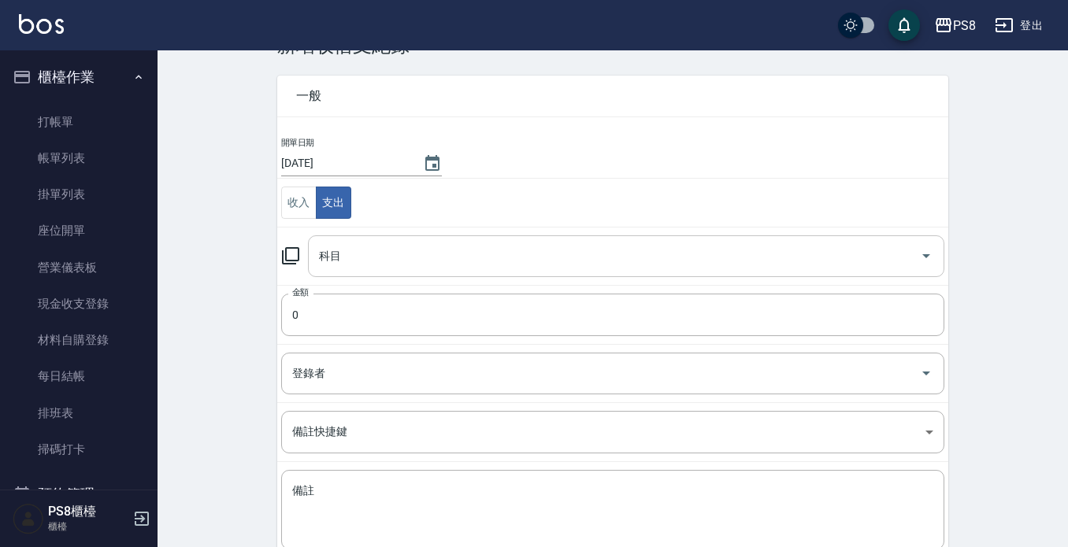
scroll to position [79, 0]
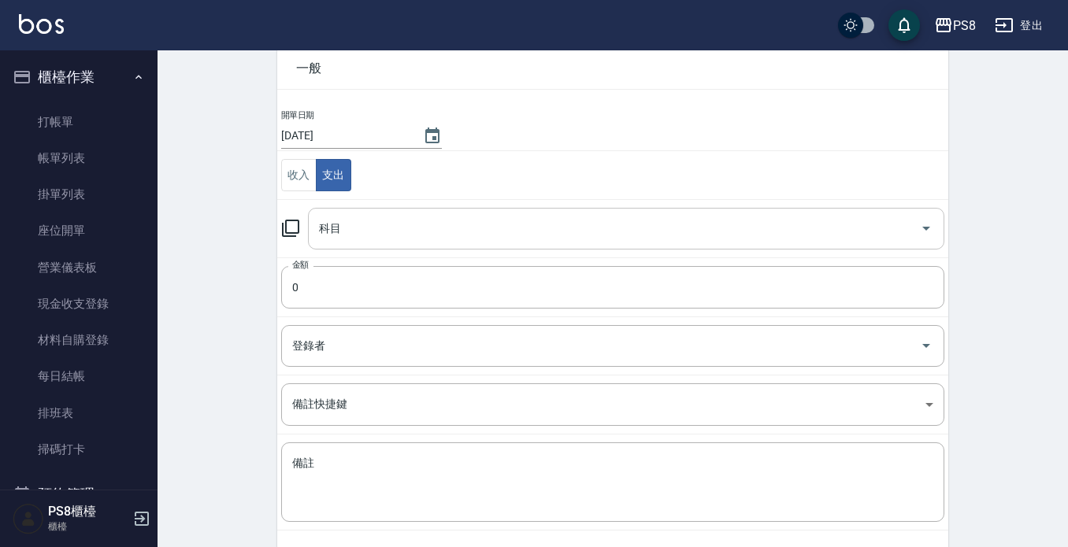
click at [420, 211] on div "科目" at bounding box center [626, 229] width 636 height 42
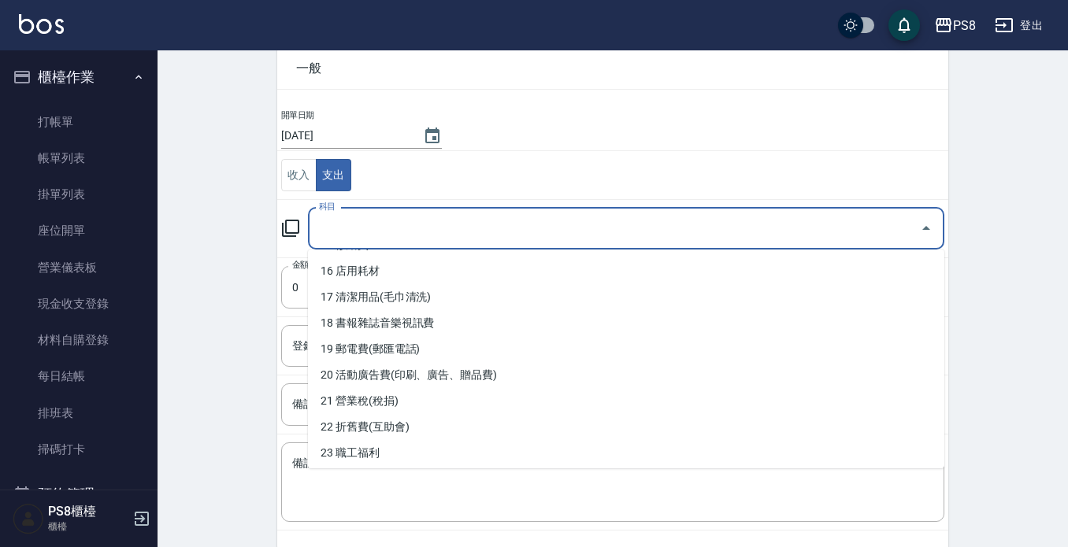
scroll to position [256, 0]
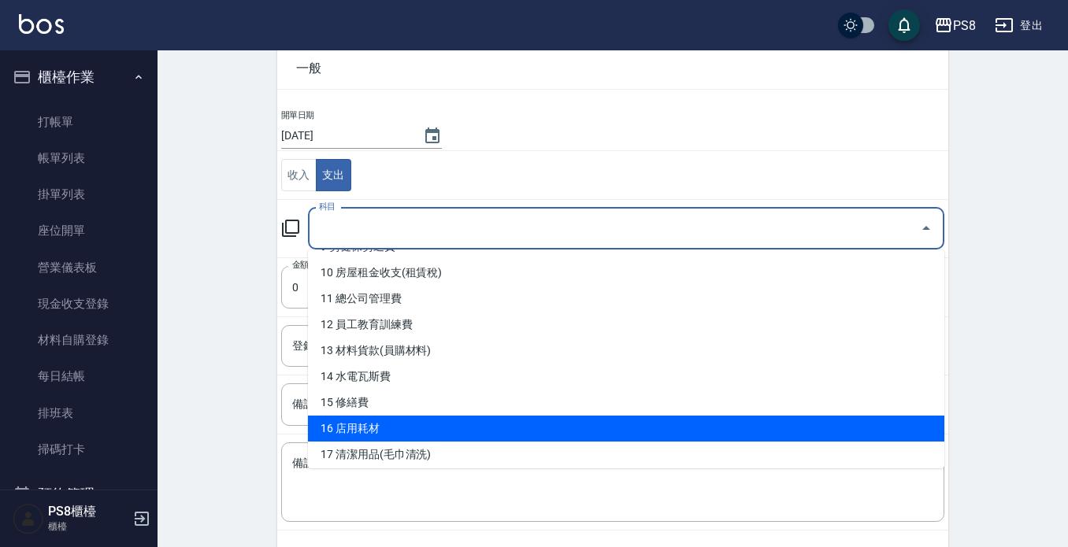
click at [429, 433] on li "16 店用耗材" at bounding box center [626, 429] width 636 height 26
type input "16 店用耗材"
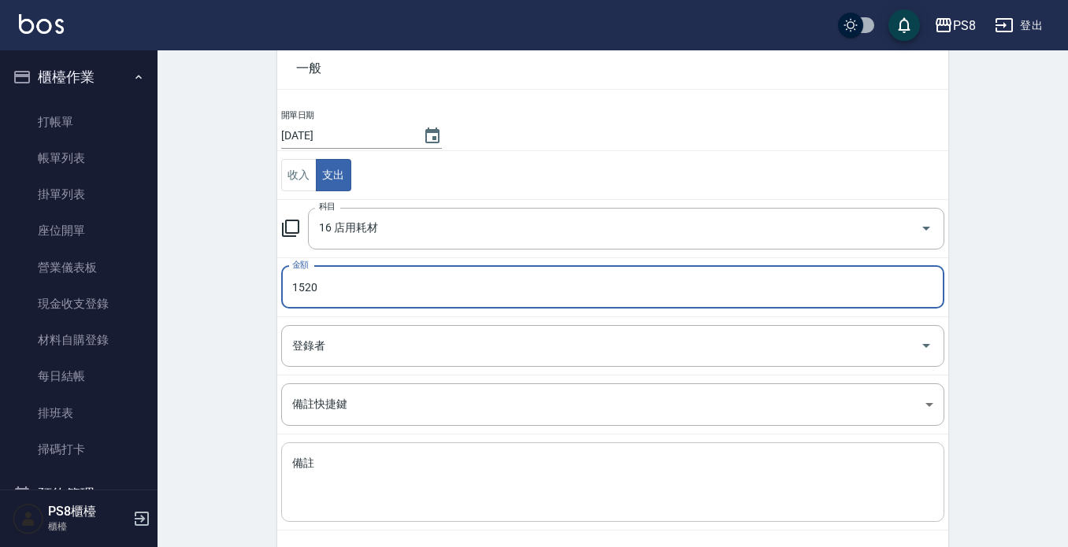
type input "1520"
click at [411, 475] on textarea "備註" at bounding box center [612, 483] width 641 height 54
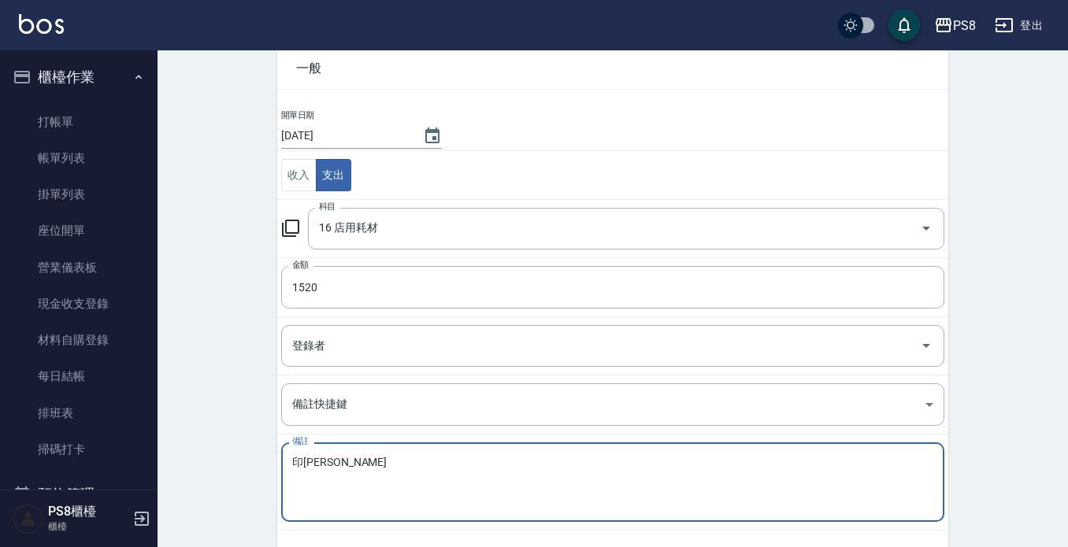
type textarea "印"
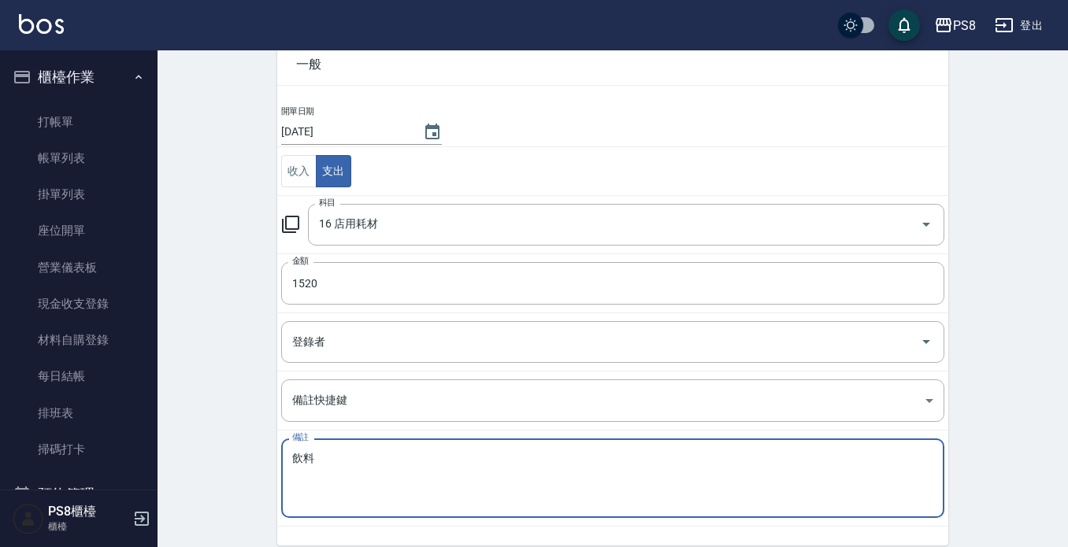
scroll to position [148, 0]
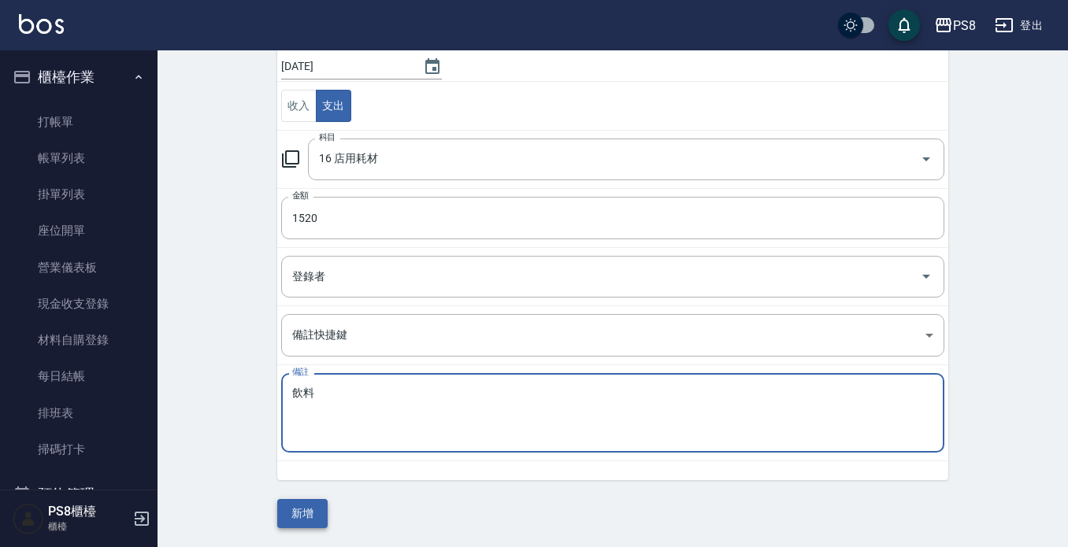
type textarea "飲料"
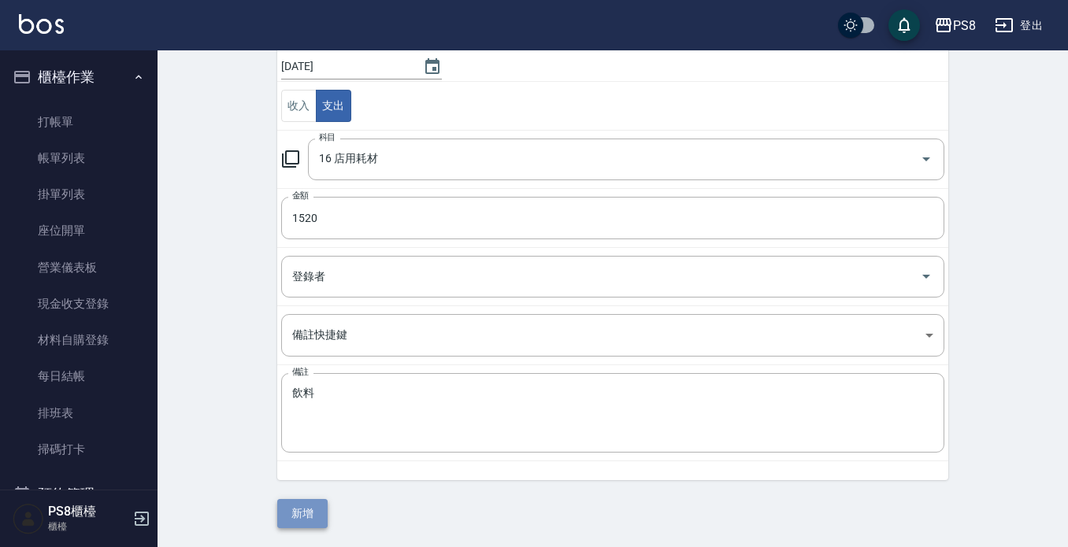
click at [313, 516] on button "新增" at bounding box center [302, 513] width 50 height 29
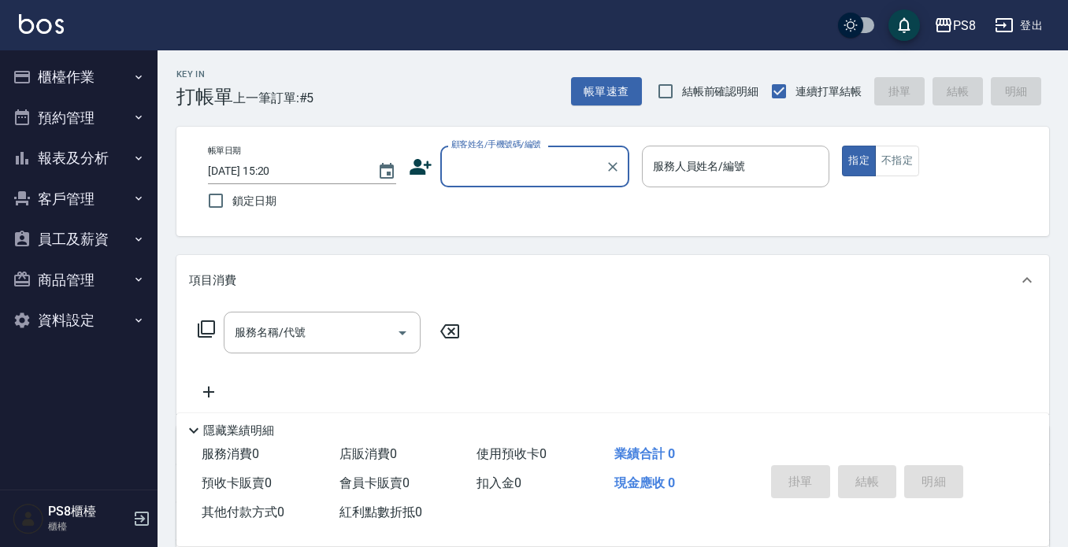
click at [91, 86] on button "櫃檯作業" at bounding box center [78, 77] width 145 height 41
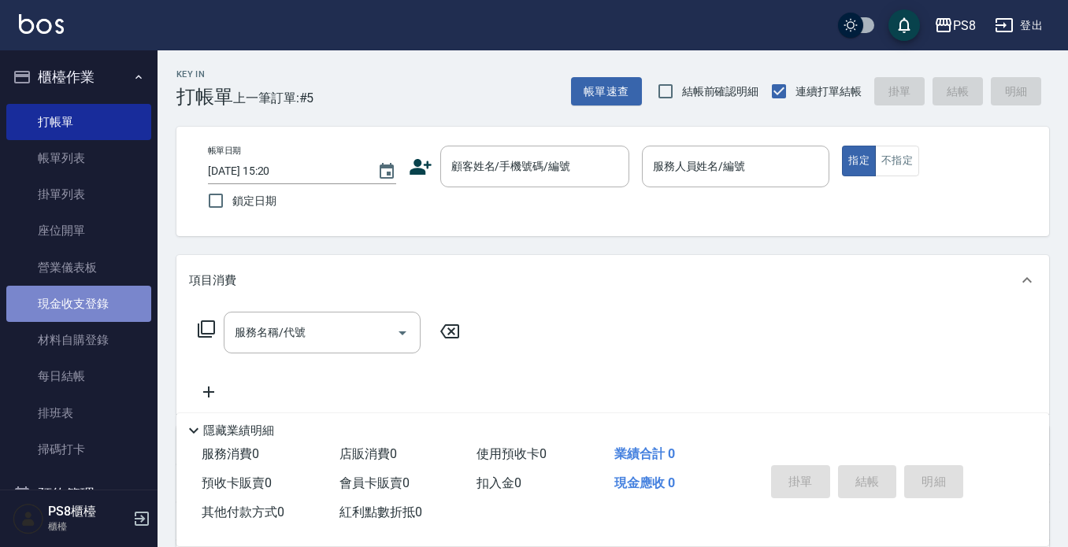
click at [87, 314] on link "現金收支登錄" at bounding box center [78, 304] width 145 height 36
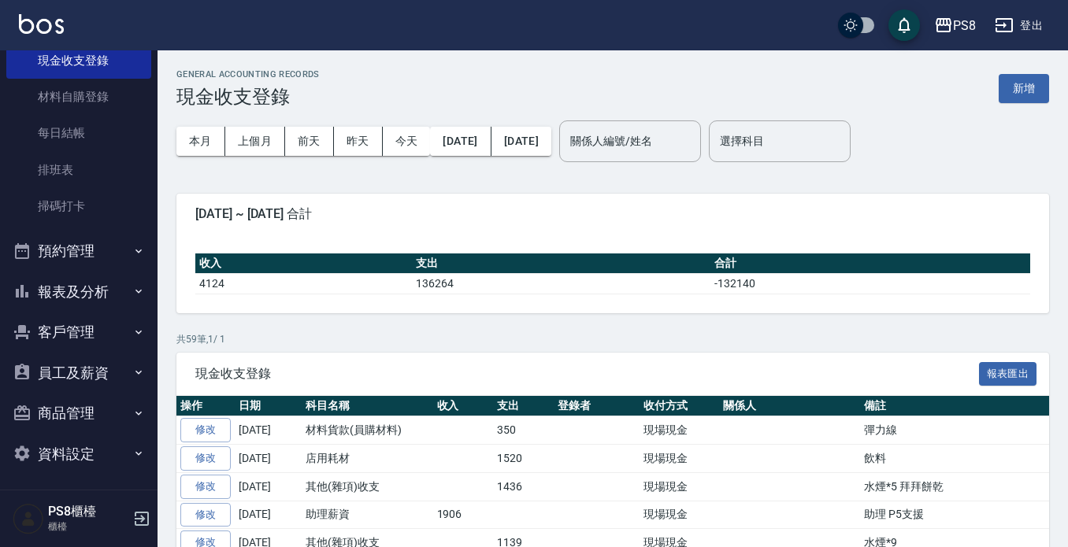
scroll to position [246, 0]
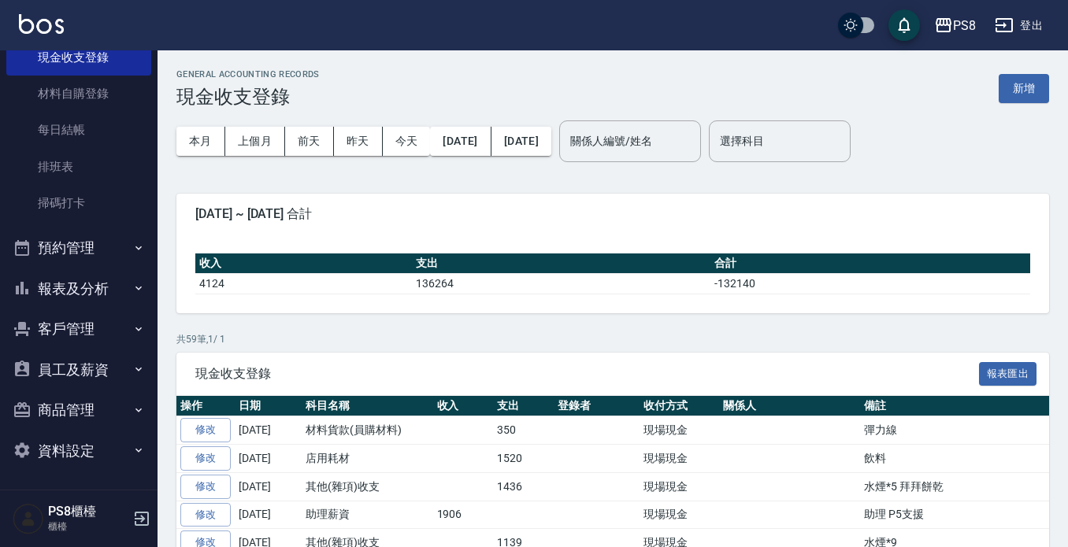
click at [102, 288] on button "報表及分析" at bounding box center [78, 289] width 145 height 41
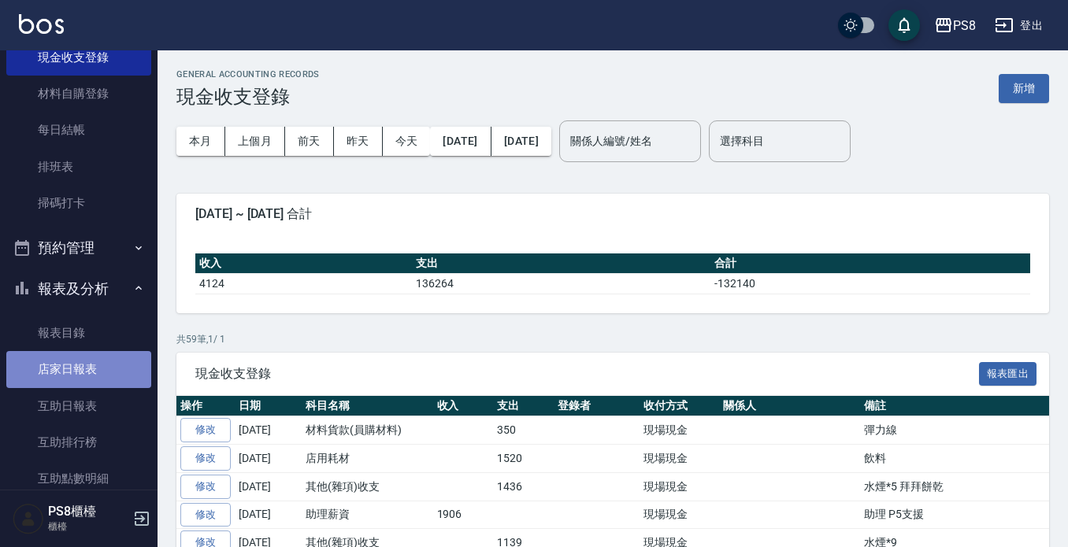
click at [96, 381] on link "店家日報表" at bounding box center [78, 369] width 145 height 36
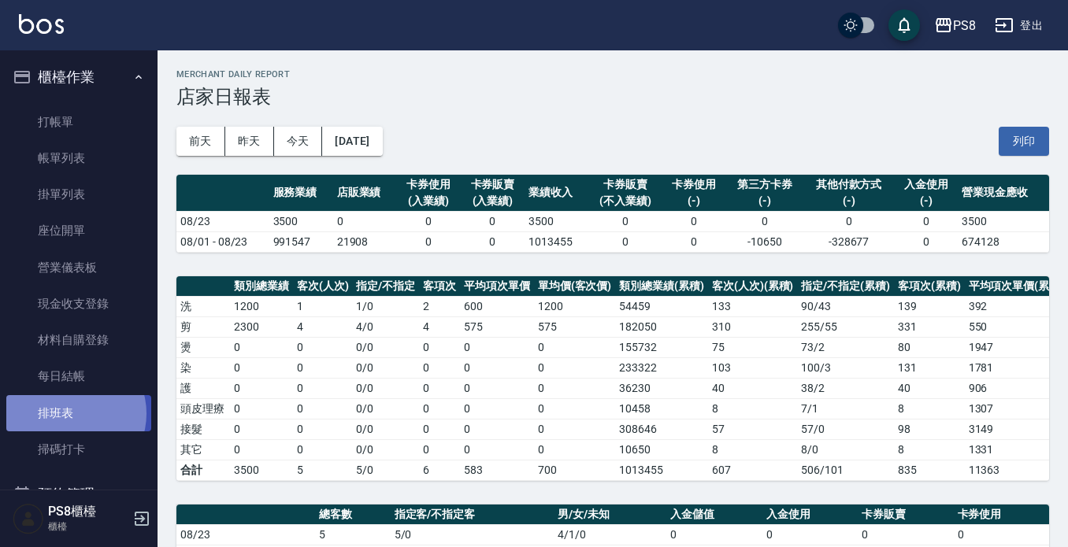
click at [71, 413] on link "排班表" at bounding box center [78, 413] width 145 height 36
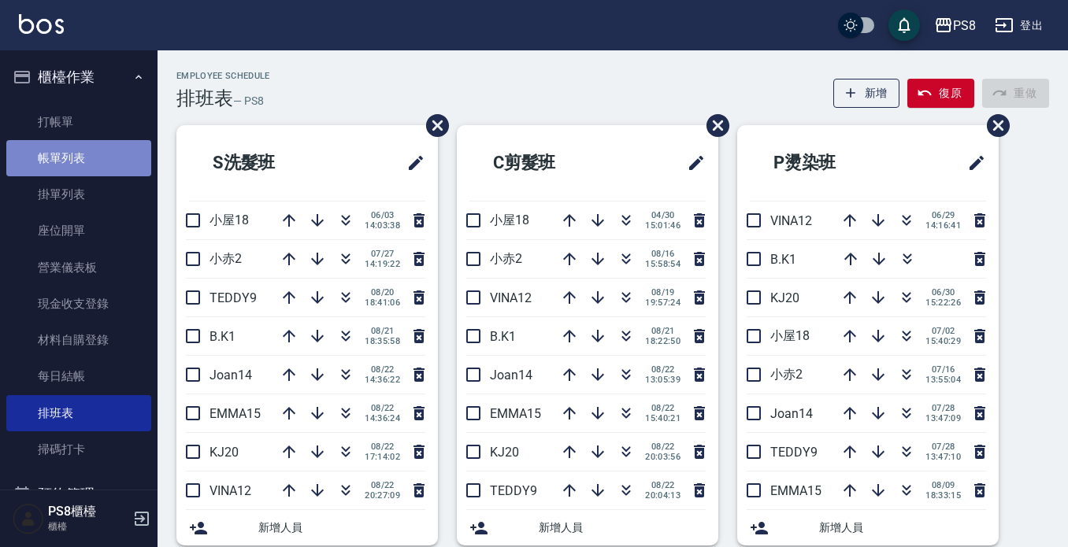
click at [101, 156] on link "帳單列表" at bounding box center [78, 158] width 145 height 36
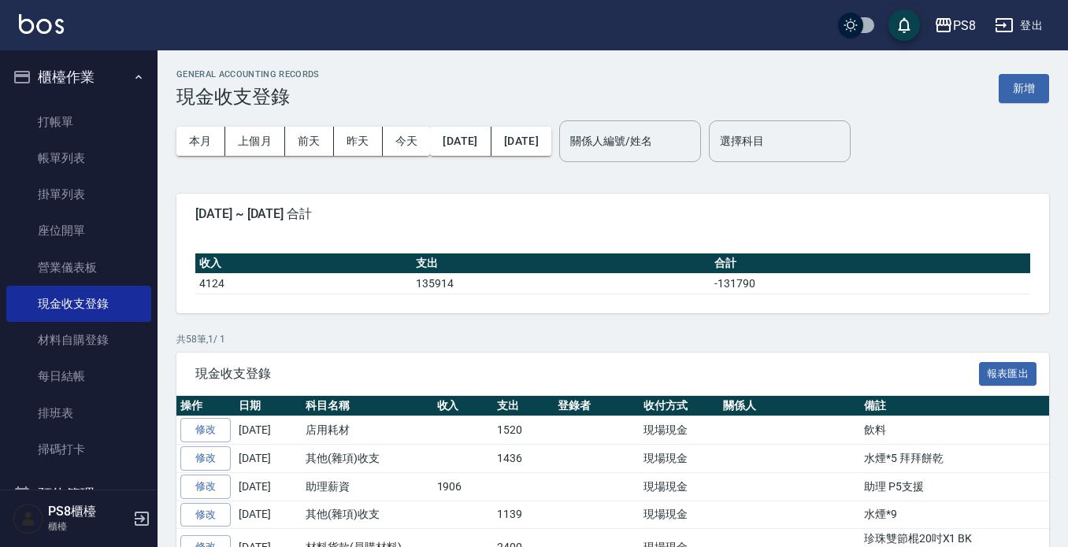
scroll to position [236, 0]
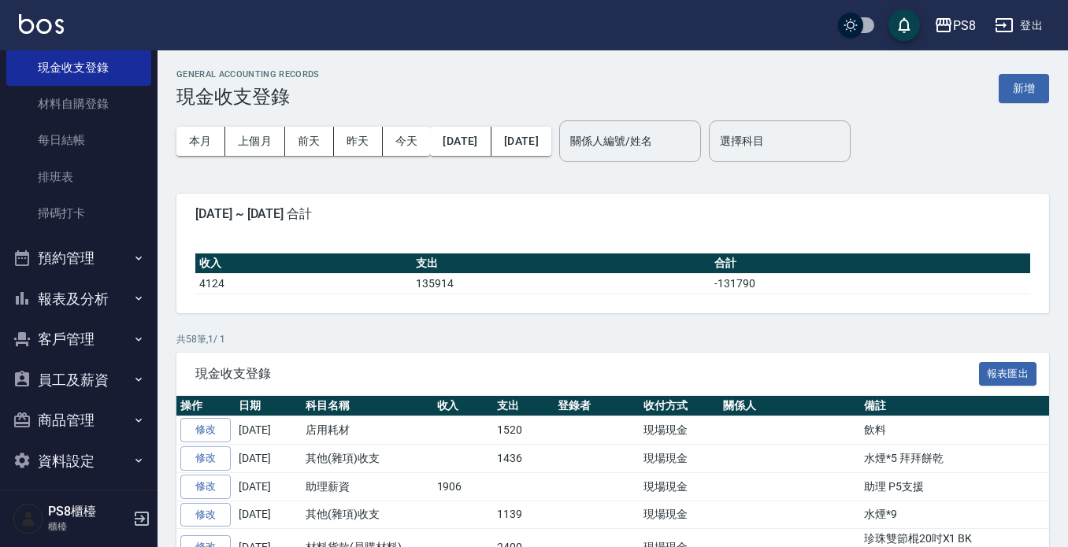
click at [91, 295] on button "報表及分析" at bounding box center [78, 299] width 145 height 41
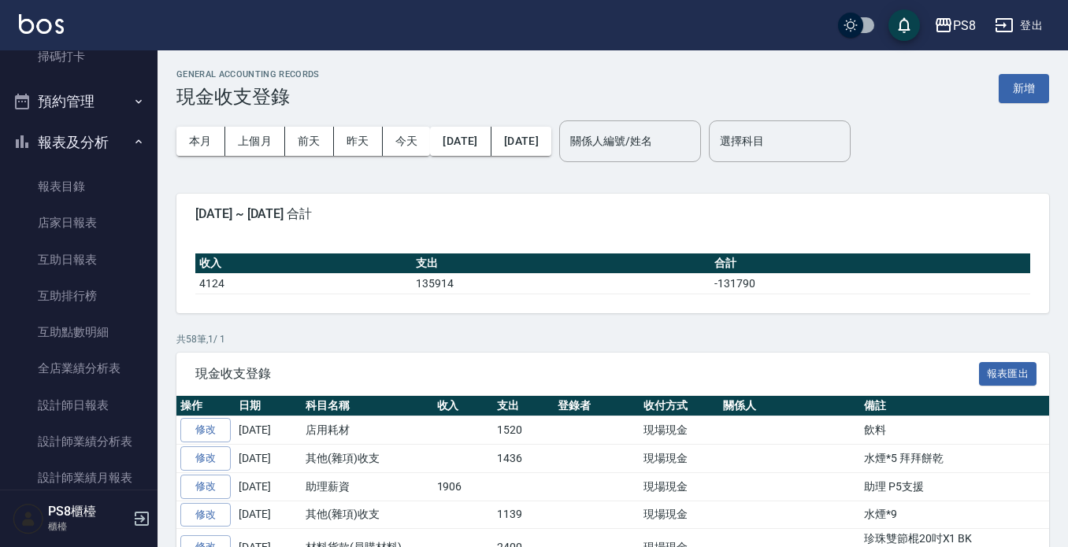
scroll to position [394, 0]
click at [122, 409] on link "設計師日報表" at bounding box center [78, 405] width 145 height 36
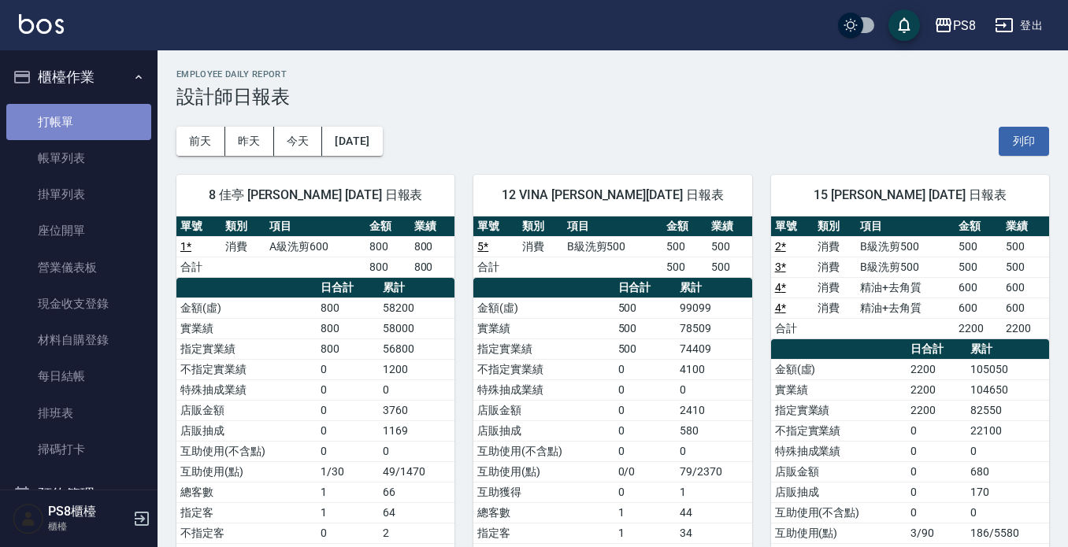
click at [91, 114] on link "打帳單" at bounding box center [78, 122] width 145 height 36
